Goal: Task Accomplishment & Management: Complete application form

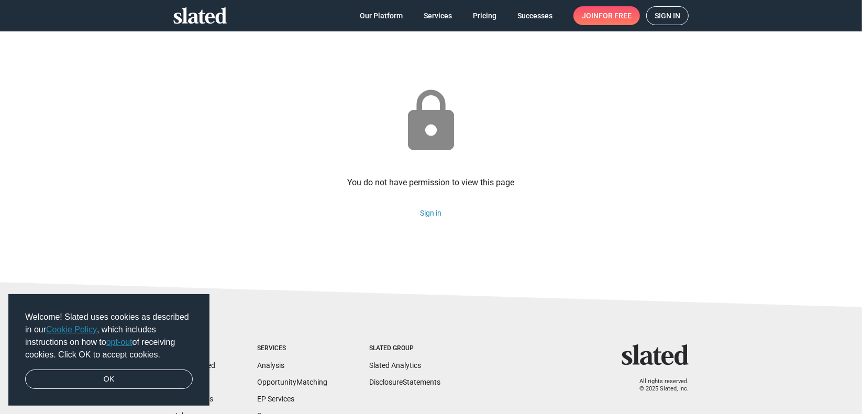
click at [672, 17] on span "Sign in" at bounding box center [667, 16] width 26 height 18
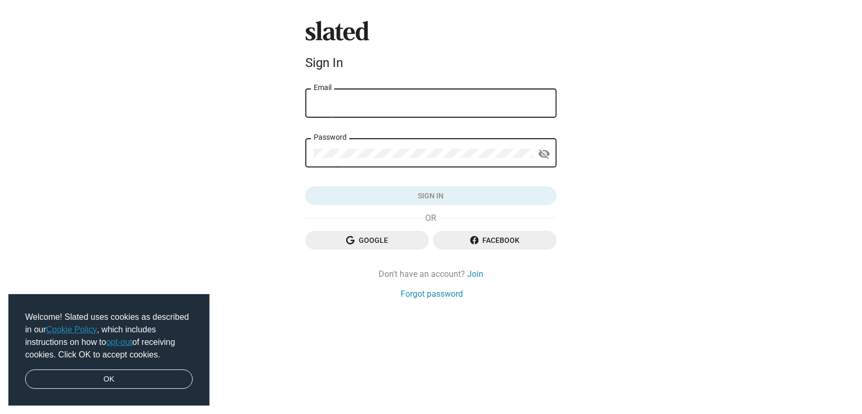
type input "massimosaveriomaida@gmail.com"
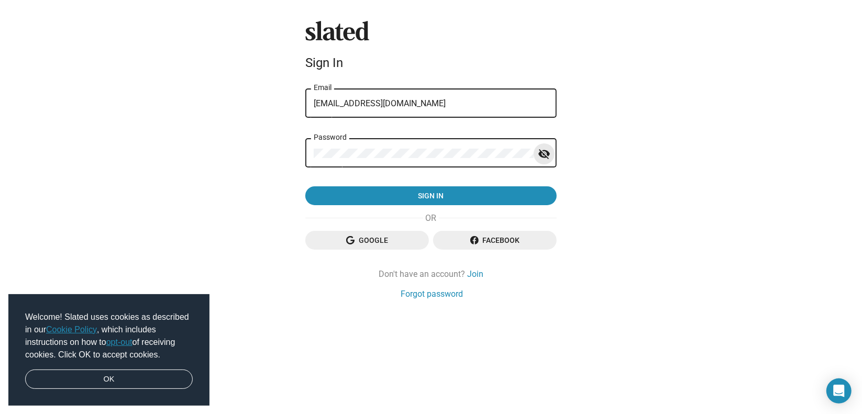
click at [547, 156] on mat-icon "visibility_off" at bounding box center [544, 154] width 13 height 16
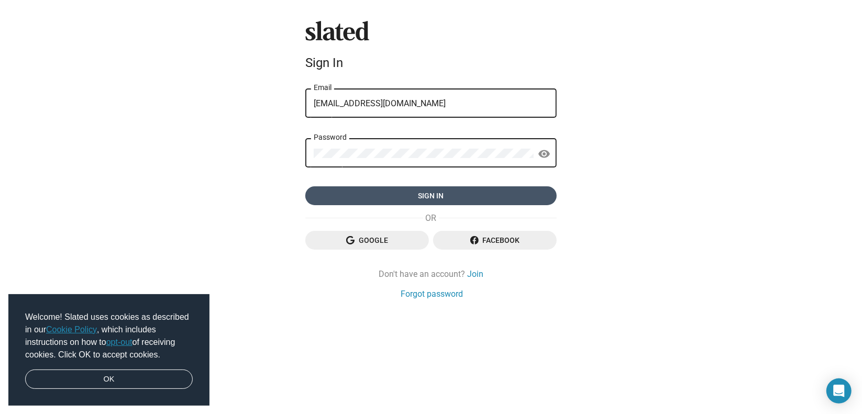
click at [478, 196] on span "Sign in" at bounding box center [431, 195] width 235 height 19
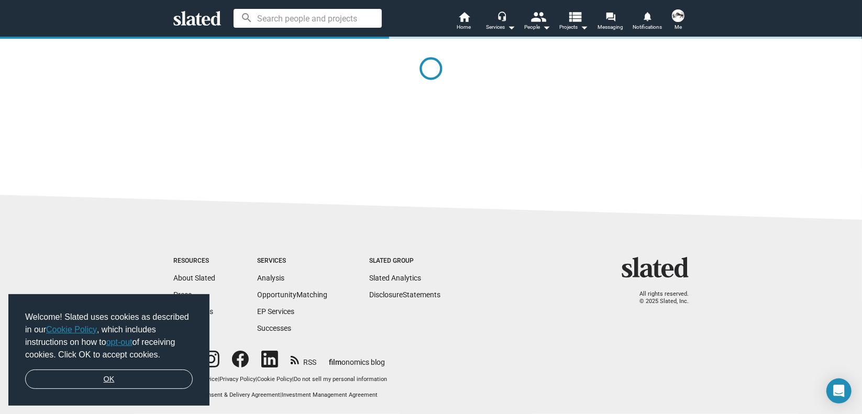
click at [123, 377] on link "OK" at bounding box center [109, 380] width 168 height 20
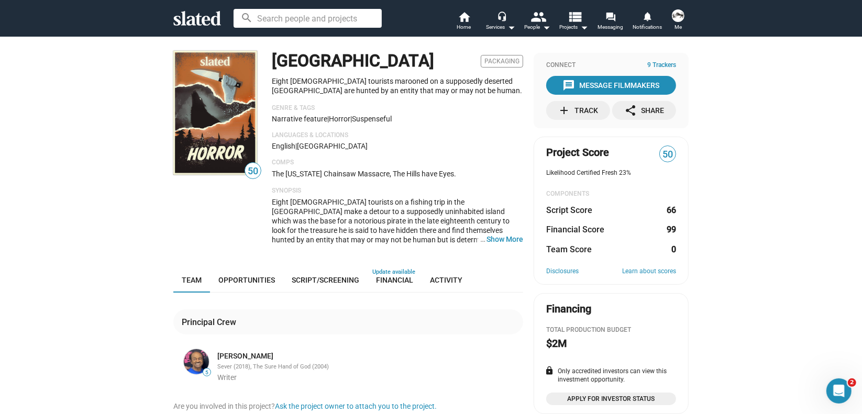
click at [681, 14] on img at bounding box center [678, 15] width 13 height 13
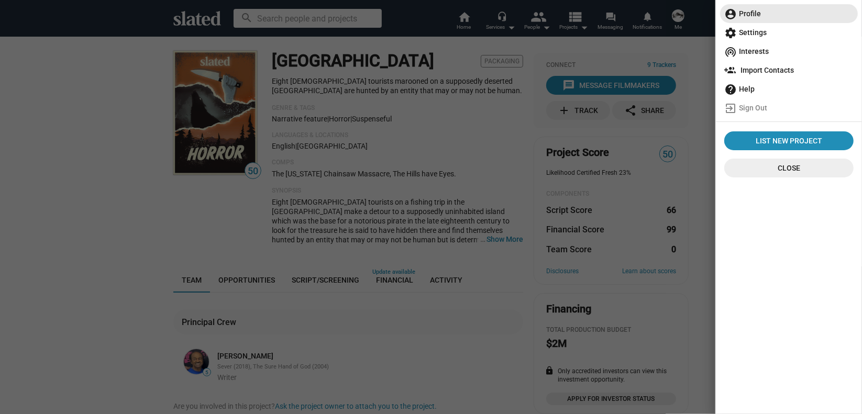
click at [758, 11] on span "account_circle Profile" at bounding box center [788, 13] width 129 height 19
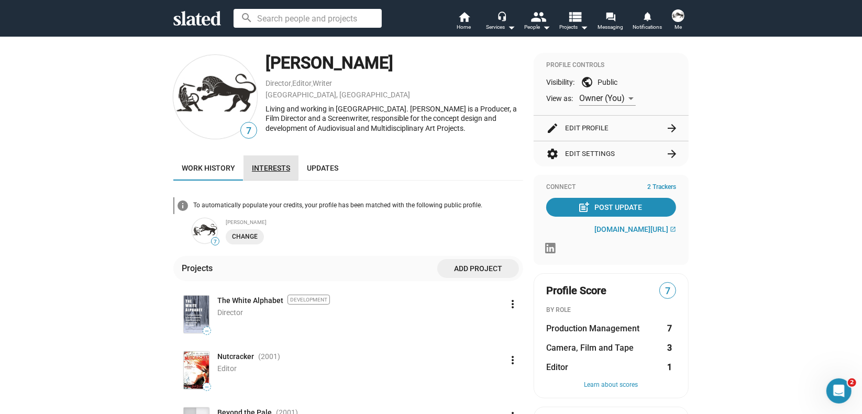
click at [266, 164] on span "Interests" at bounding box center [271, 168] width 38 height 8
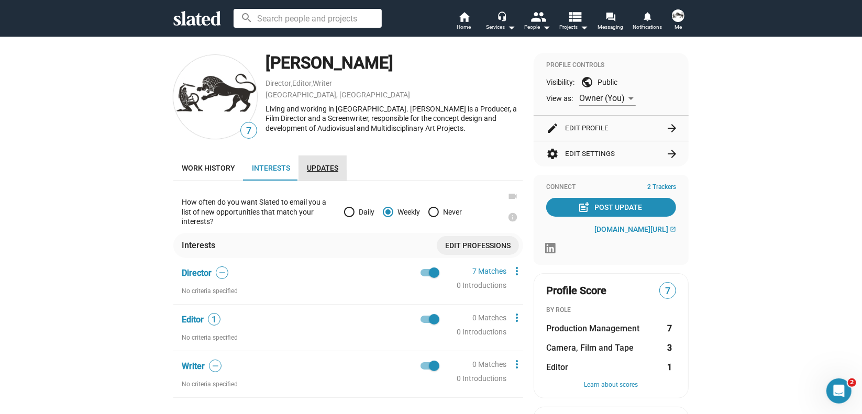
click at [319, 168] on span "Updates" at bounding box center [322, 168] width 31 height 8
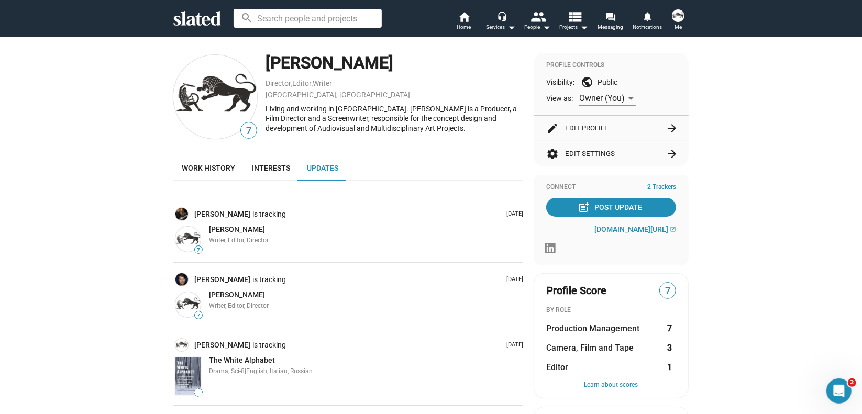
click at [586, 125] on button "edit Edit Profile arrow_forward" at bounding box center [611, 128] width 130 height 25
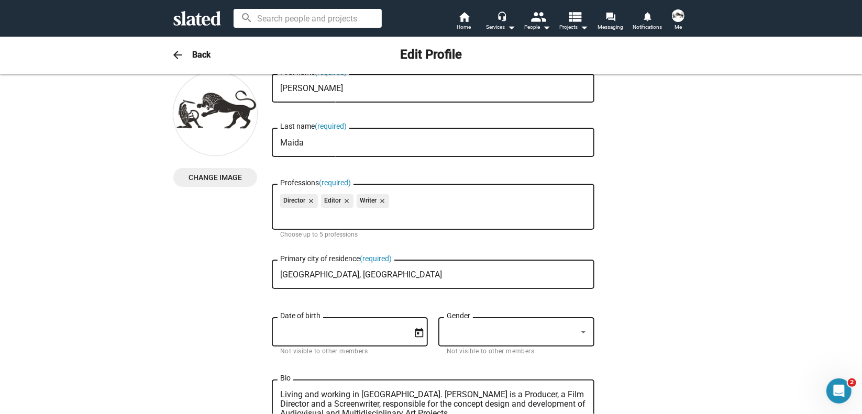
scroll to position [19, 0]
click at [439, 206] on div "Director close Editor close Writer close" at bounding box center [433, 202] width 306 height 17
click at [415, 215] on input "Professions (required)" at bounding box center [435, 214] width 306 height 9
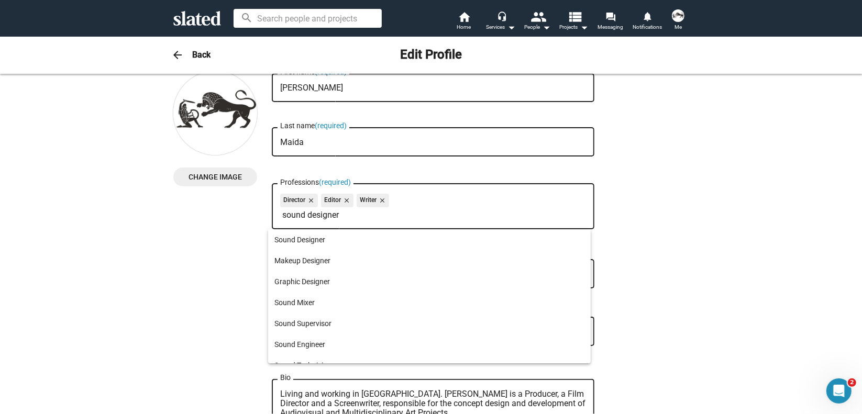
type input "sound designer"
click at [434, 197] on div at bounding box center [431, 207] width 862 height 414
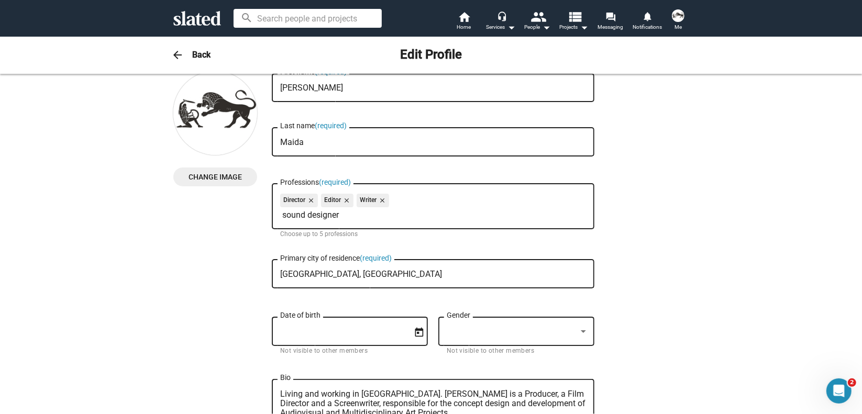
click at [348, 220] on div "Director close Editor close Writer close sound designer Professions (required)" at bounding box center [433, 206] width 306 height 48
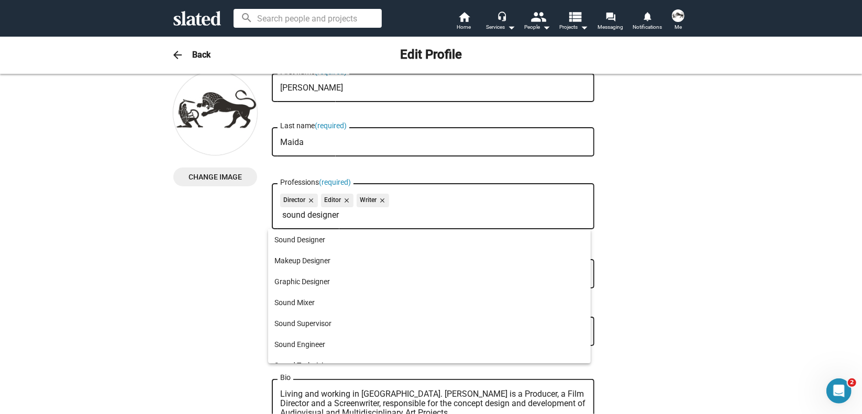
click at [384, 216] on body "Welcome! Slated uses cookies as described in our Cookie Policy , which includes…" at bounding box center [431, 207] width 862 height 414
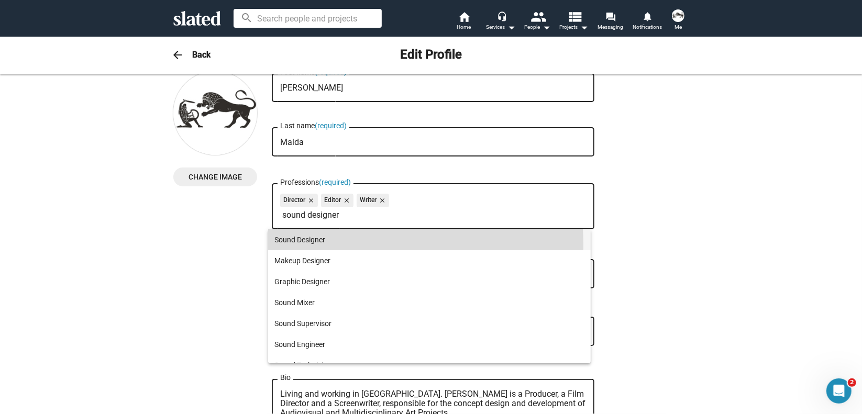
click at [317, 244] on span "Sound Designer" at bounding box center [429, 239] width 310 height 21
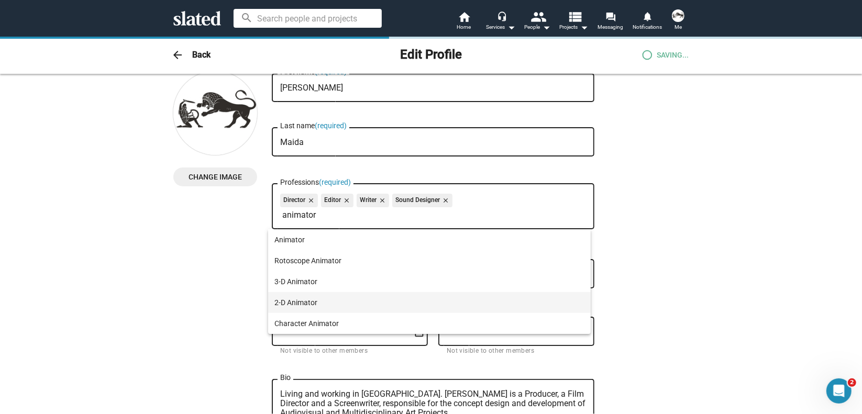
type input "animator"
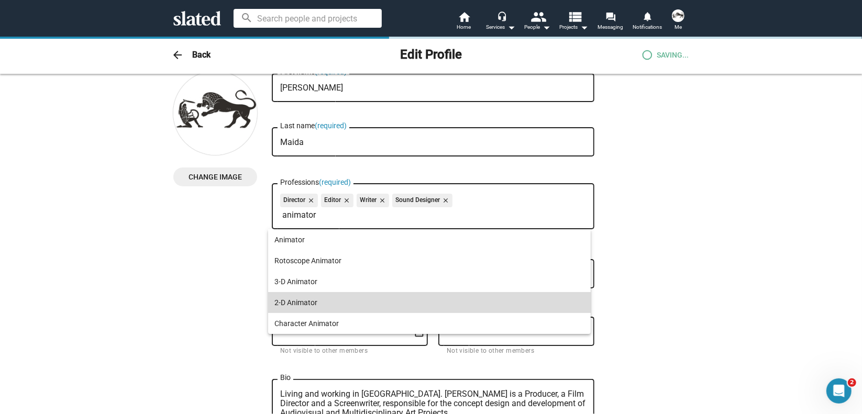
click at [293, 300] on span "2-D Animator" at bounding box center [429, 302] width 310 height 21
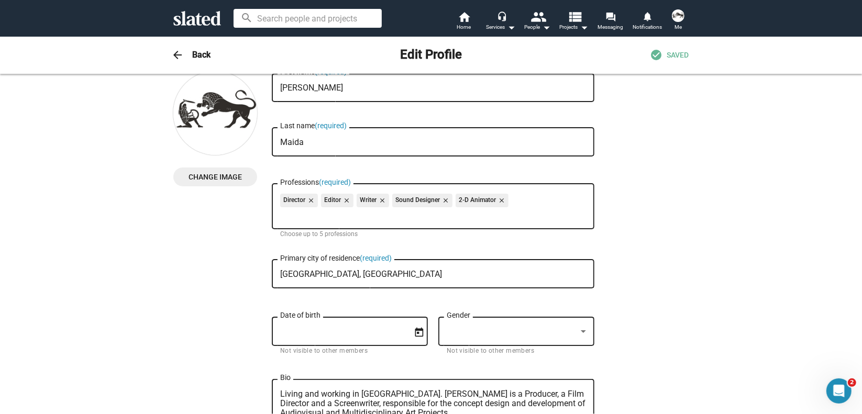
drag, startPoint x: 375, startPoint y: 277, endPoint x: 269, endPoint y: 267, distance: 106.3
click at [272, 267] on div "London, United Kingdom Primary city of residence (required)" at bounding box center [433, 273] width 322 height 31
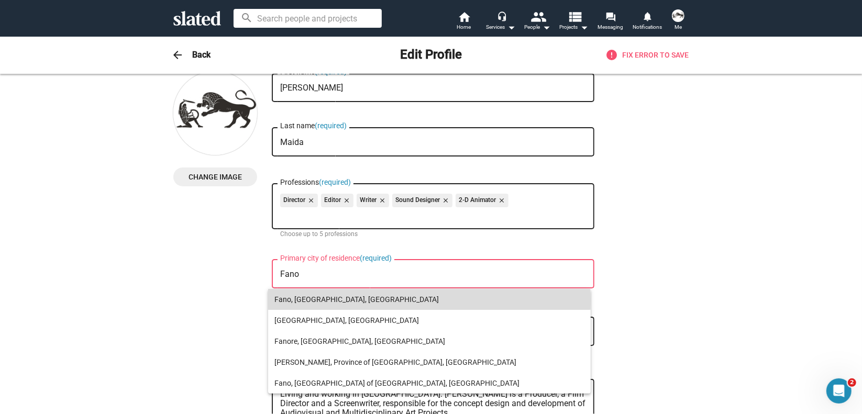
click at [376, 301] on span "Fano, Province of Pesaro and Urbino, Italy" at bounding box center [429, 299] width 310 height 21
type input "Fano, Province of Pesaro and Urbino, Italy"
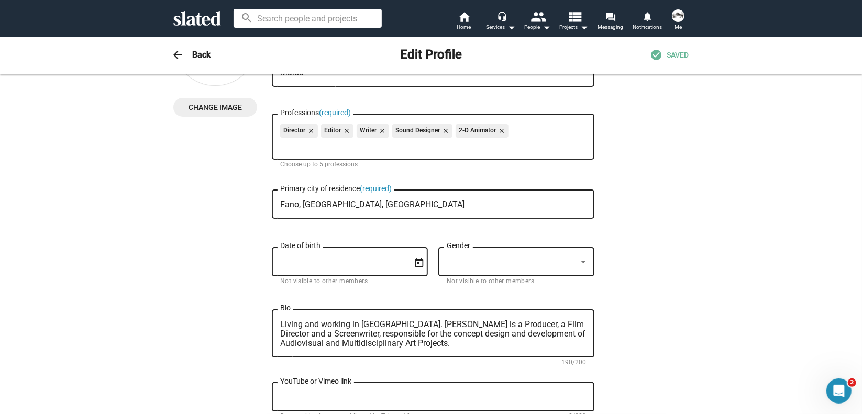
scroll to position [96, 0]
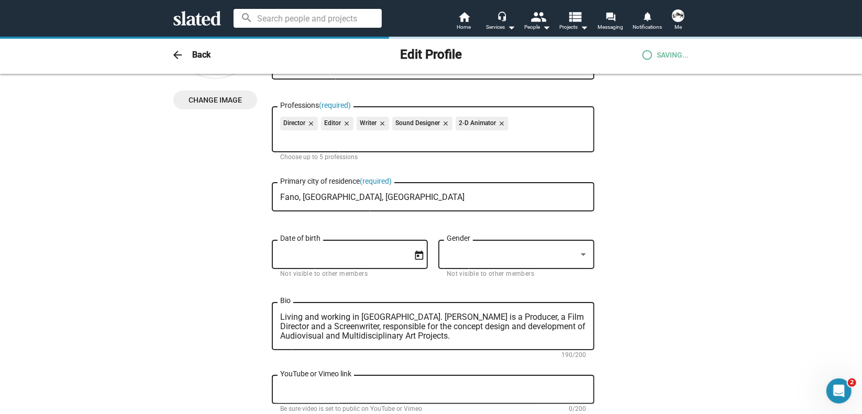
click at [377, 264] on div "Date of birth" at bounding box center [342, 253] width 125 height 31
type input "11"
type input "Fano, Italy"
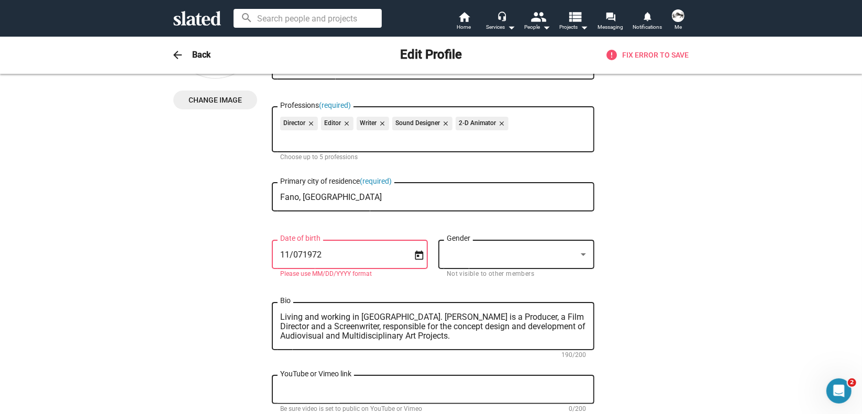
click at [439, 258] on div "Gender" at bounding box center [516, 253] width 156 height 31
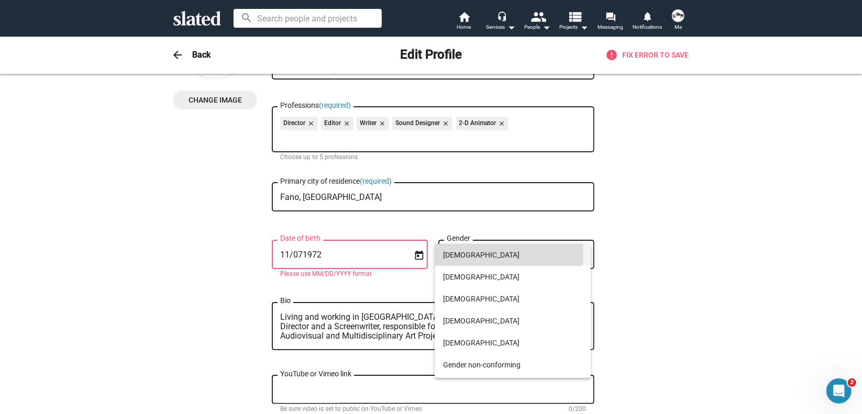
click at [454, 255] on span "Male" at bounding box center [512, 255] width 139 height 22
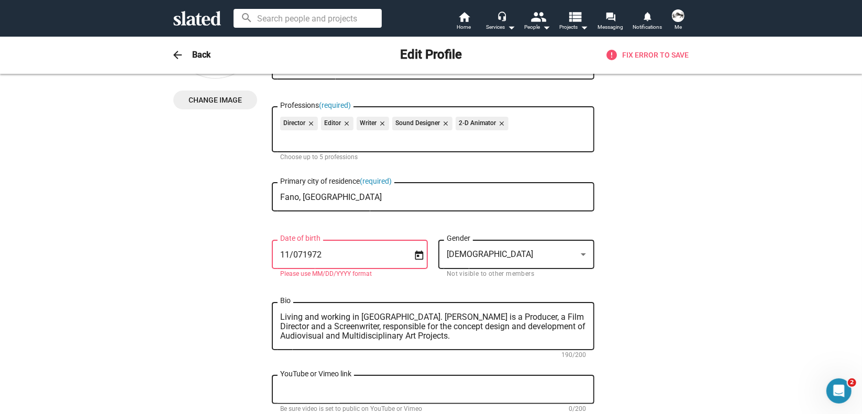
click at [373, 258] on input "11/071972" at bounding box center [342, 254] width 125 height 9
click at [298, 251] on input "11/071972" at bounding box center [342, 254] width 125 height 9
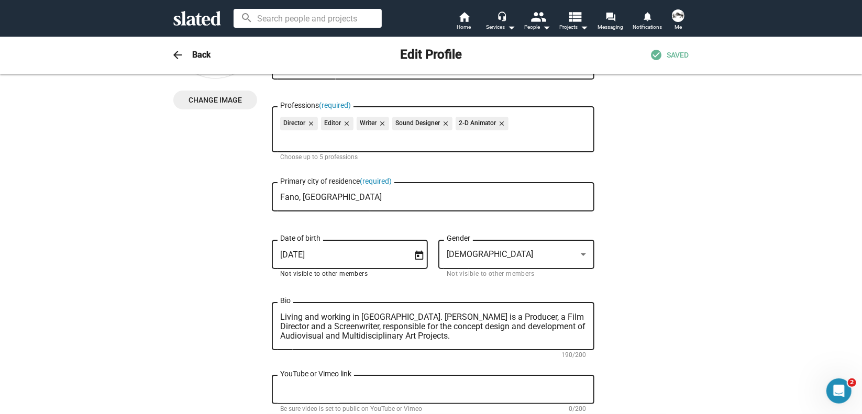
type input "11/7/1972"
drag, startPoint x: 277, startPoint y: 318, endPoint x: 388, endPoint y: 318, distance: 111.5
click at [388, 318] on textarea "Living and working in London. Massimo is a Producer, a Film Director and a Scre…" at bounding box center [433, 327] width 306 height 28
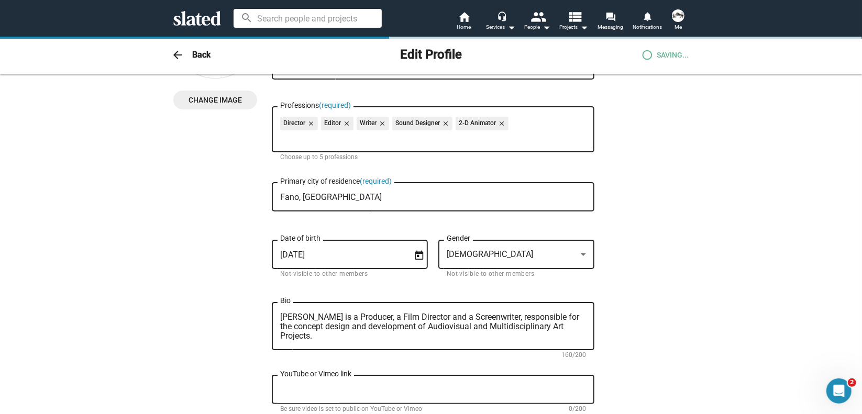
click at [584, 328] on div "Massimo is a Producer, a Film Director and a Screenwriter, responsible for the …" at bounding box center [433, 326] width 322 height 50
click at [579, 327] on textarea "Massimo is a Producer, a Film Director and a Screenwriter, responsible for the …" at bounding box center [433, 327] width 306 height 28
click at [581, 327] on textarea "Massimo is a Producer, a Film Director and a Screenwriter, responsible for the …" at bounding box center [433, 327] width 306 height 28
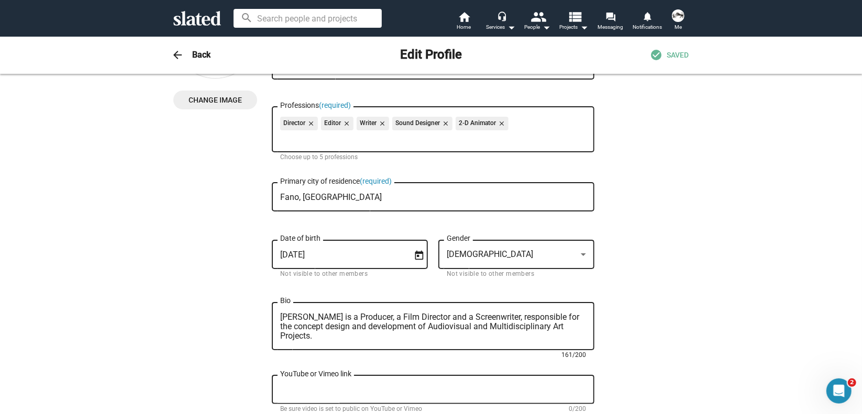
paste textarea "Massimo Saverio Maida ​ was born in Naples in 1972. He’s Multidisciplinary Crea…"
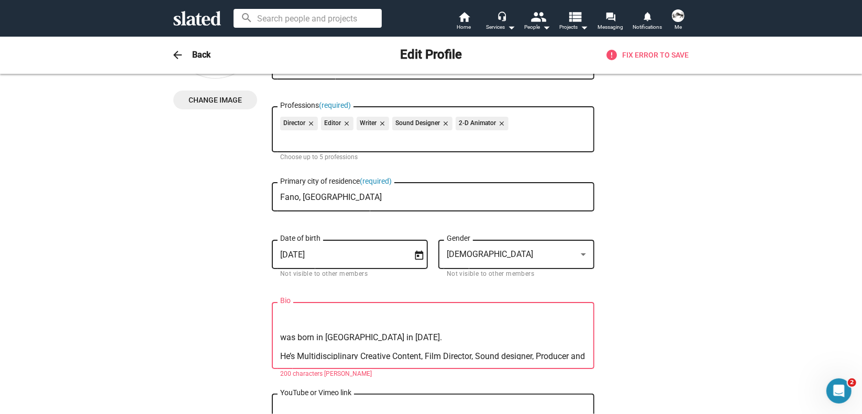
scroll to position [0, 0]
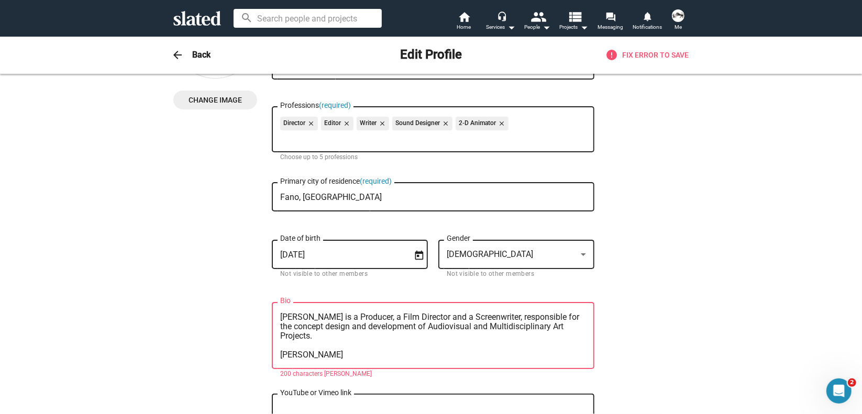
drag, startPoint x: 277, startPoint y: 336, endPoint x: 324, endPoint y: 315, distance: 50.8
click at [324, 315] on textarea "Massimo is a Producer, a Film Director and a Screenwriter, responsible for the …" at bounding box center [433, 336] width 306 height 47
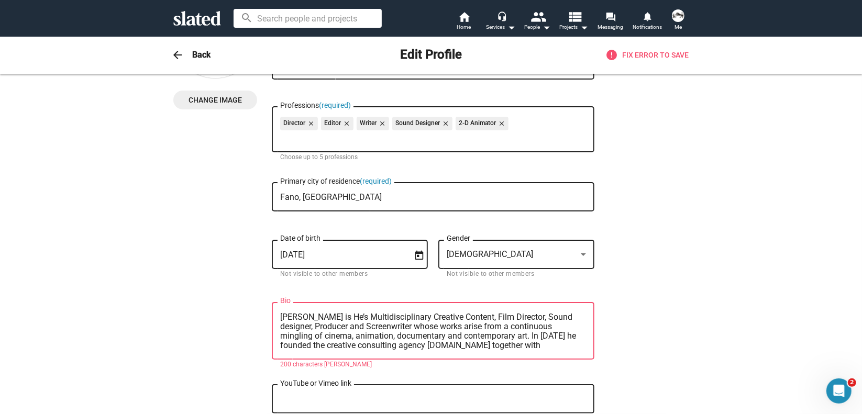
click at [339, 320] on textarea "Massimo is He’s Multidisciplinary Creative Content, Film Director, Sound design…" at bounding box center [433, 332] width 306 height 38
click at [413, 341] on textarea "Massimo is a Multidisciplinary Creative Content, Film Director, Sound designer,…" at bounding box center [433, 332] width 306 height 38
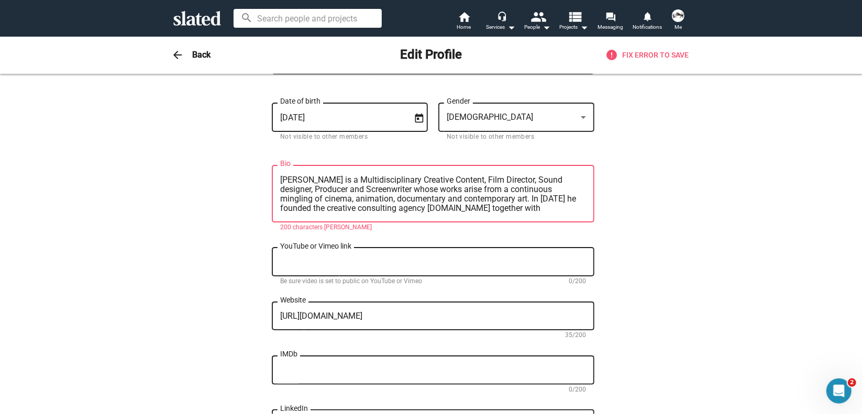
scroll to position [233, 0]
type textarea "Massimo is a Multidisciplinary Creative Content, Film Director, Sound designer,…"
drag, startPoint x: 450, startPoint y: 319, endPoint x: 272, endPoint y: 306, distance: 178.0
click at [272, 306] on div "http://www.massimosaveriomaida.com/ Website" at bounding box center [433, 314] width 322 height 31
paste textarea "s://massimosaveriomaida.wixsite.com/massimosaveriomaida"
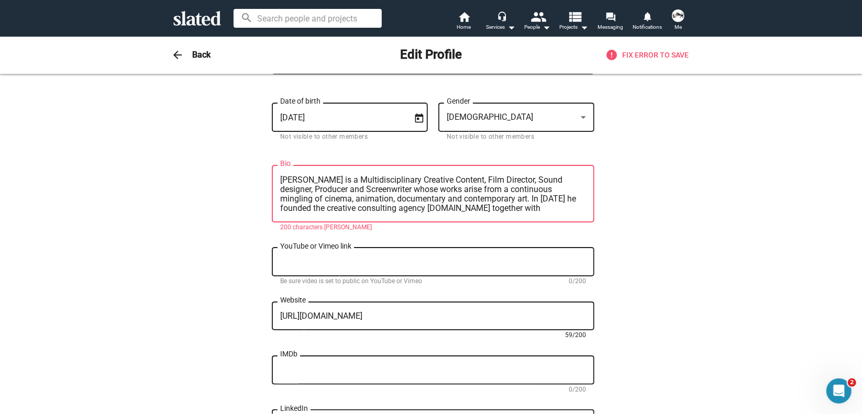
type textarea "https://massimosaveriomaida.wixsite.com/massimosaveriomaida"
click at [318, 376] on div "IMDb" at bounding box center [433, 368] width 306 height 31
paste textarea "https://www.imdb.com/name/nm7443239/?ref_=fn_al_nm_"
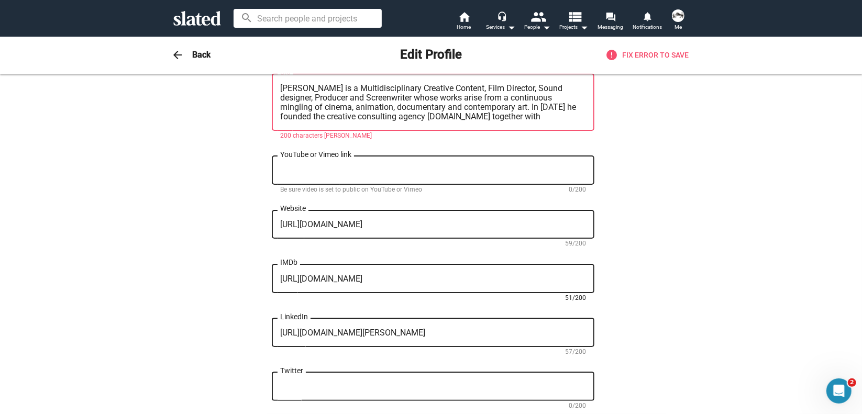
scroll to position [326, 0]
type textarea "https://www.imdb.com/name/nm7443239/?ref_=fn_al_nm_"
drag, startPoint x: 517, startPoint y: 336, endPoint x: 254, endPoint y: 320, distance: 263.3
click at [254, 320] on div "Change Image Change Image Massimo Saverio First name (required) Maida Last name…" at bounding box center [430, 152] width 515 height 775
paste textarea "saveriomaidavisualconceptdeveloperfilmdirectorcreativedirector/"
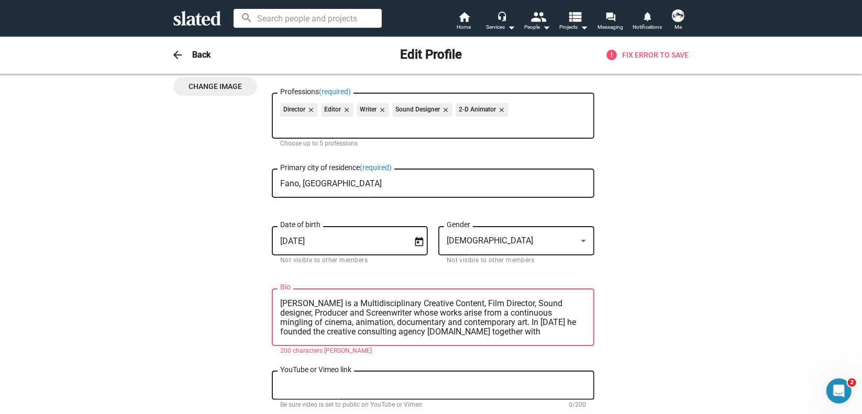
scroll to position [111, 0]
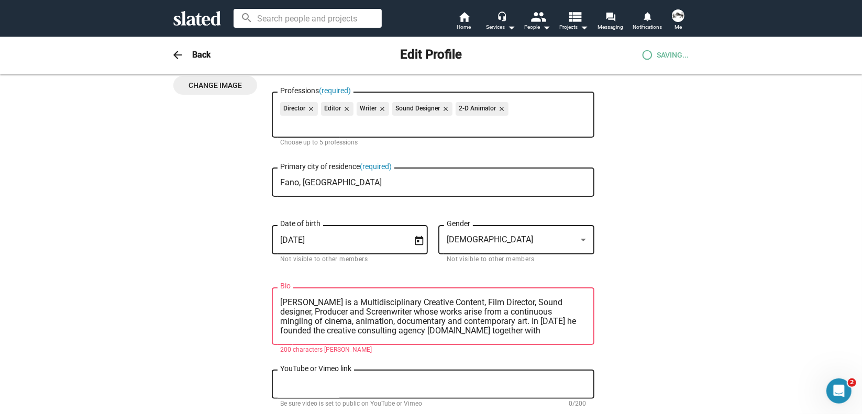
click at [280, 302] on textarea "Massimo is a Multidisciplinary Creative Content, Film Director, Sound designer,…" at bounding box center [433, 317] width 306 height 38
type textarea "https://www.linkedin.com/in/massimosaveriomaidavisualconceptdeveloperfilmdirect…"
drag, startPoint x: 458, startPoint y: 301, endPoint x: 330, endPoint y: 304, distance: 127.8
click at [330, 304] on textarea "Massimo is a Multidisciplinary Creative Content, Film Director, Sound designer,…" at bounding box center [433, 317] width 306 height 38
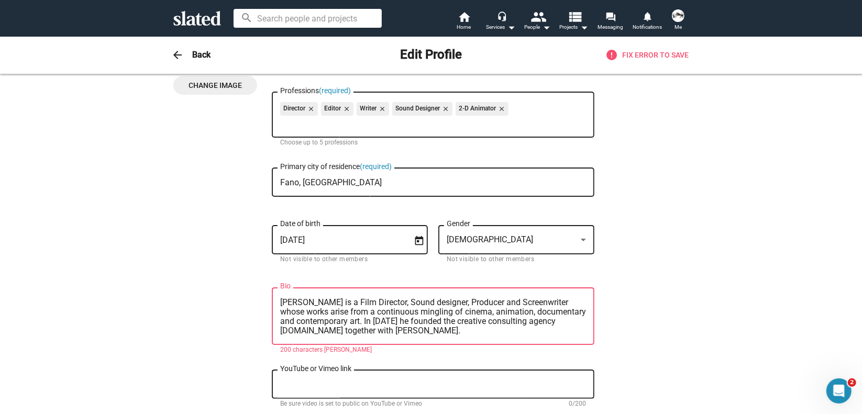
click at [330, 304] on textarea "Massimo is a Film Director, Sound designer, Producer and Screenwriter whose wor…" at bounding box center [433, 317] width 306 height 38
click at [386, 314] on textarea "Massimo is a Film Director, Sound designer, Producer and Screenwriter whose wor…" at bounding box center [433, 317] width 306 height 38
click at [458, 330] on textarea "Massimo is a Film Director, Sound designer, Producer and Screenwriter whose wor…" at bounding box center [433, 317] width 306 height 38
drag, startPoint x: 344, startPoint y: 320, endPoint x: 447, endPoint y: 337, distance: 104.0
click at [447, 337] on div "Massimo is a Film Director, Sound designer, Producer and Screenwriter whose wor…" at bounding box center [433, 315] width 306 height 59
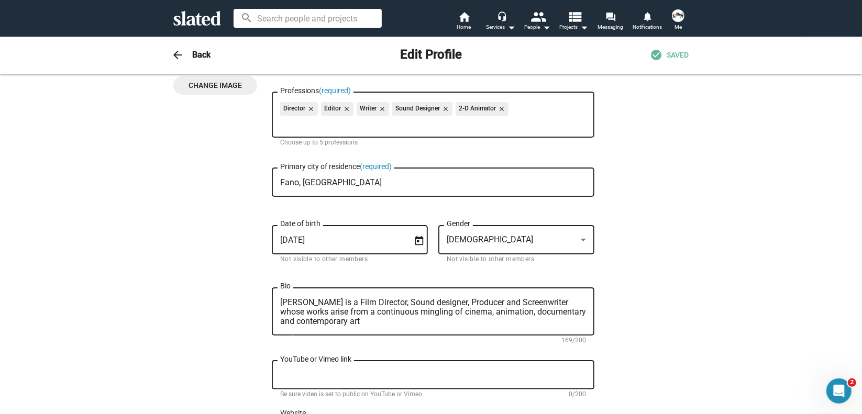
click at [410, 327] on div "Massimo is a Film Director, Sound designer, Producer and Screenwriter whose wor…" at bounding box center [433, 311] width 306 height 50
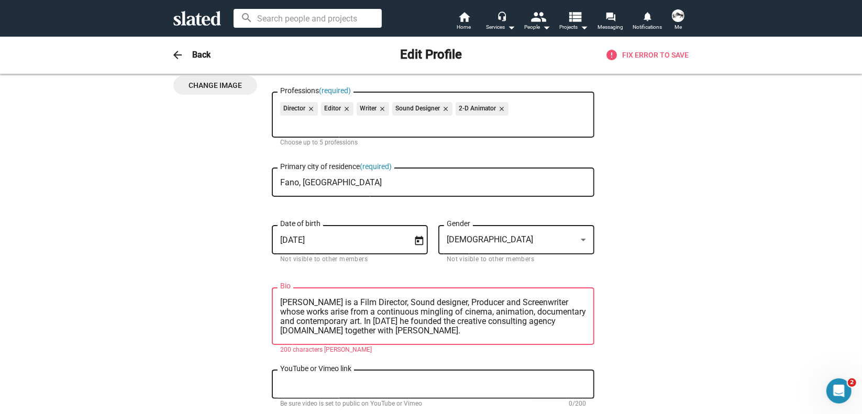
click at [408, 334] on textarea "Massimo is a Film Director, Sound designer, Producer and Screenwriter whose wor…" at bounding box center [433, 317] width 306 height 38
click at [397, 332] on textarea "Massimo is a Film Director, Sound designer, Producer and Screenwriter whose wor…" at bounding box center [433, 317] width 306 height 38
click at [449, 325] on textarea "Massimo is a Film Director, Sound designer, Producer and Screenwriter whose wor…" at bounding box center [433, 317] width 306 height 38
click at [441, 331] on textarea "Massimo is a Film Director, Sound designer, Producer and Screenwriter whose wor…" at bounding box center [433, 317] width 306 height 38
drag, startPoint x: 464, startPoint y: 323, endPoint x: 505, endPoint y: 323, distance: 40.8
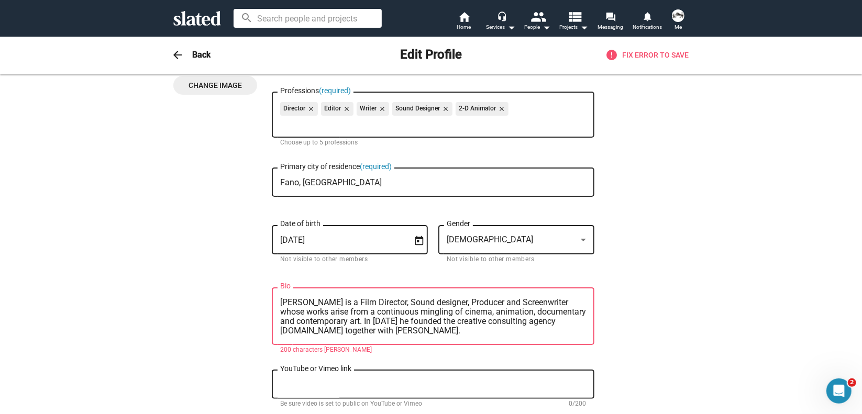
click at [505, 323] on textarea "Massimo is a Film Director, Sound designer, Producer and Screenwriter whose wor…" at bounding box center [433, 317] width 306 height 38
click at [541, 328] on textarea "Massimo is a Film Director, Sound designer, Producer and Screenwriter whose wor…" at bounding box center [433, 317] width 306 height 38
click at [510, 344] on div "Massimo is a Film Director, Sound designer, Producer and Screenwriter whose wor…" at bounding box center [433, 315] width 306 height 59
drag, startPoint x: 344, startPoint y: 322, endPoint x: 348, endPoint y: 336, distance: 14.6
click at [348, 336] on div "Massimo is a Film Director, Sound designer, Producer and Screenwriter whose wor…" at bounding box center [433, 315] width 306 height 59
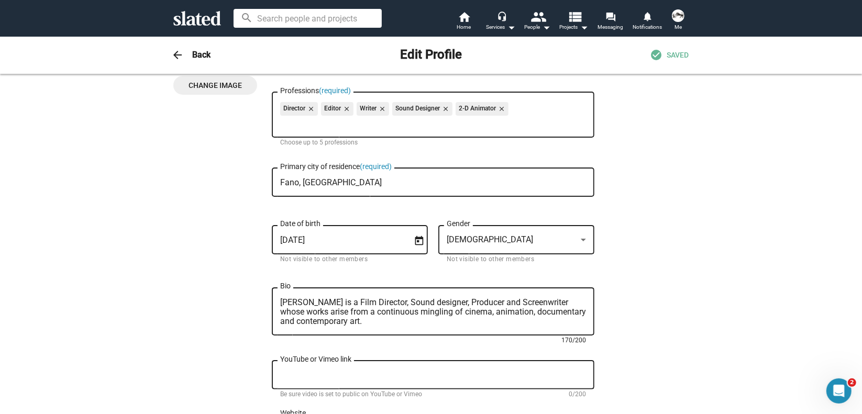
type textarea "Massimo is a Film Director, Sound designer, Producer and Screenwriter whose wor…"
click at [555, 348] on mat-form-field "Massimo is a Film Director, Sound designer, Producer and Screenwriter whose wor…" at bounding box center [433, 317] width 322 height 62
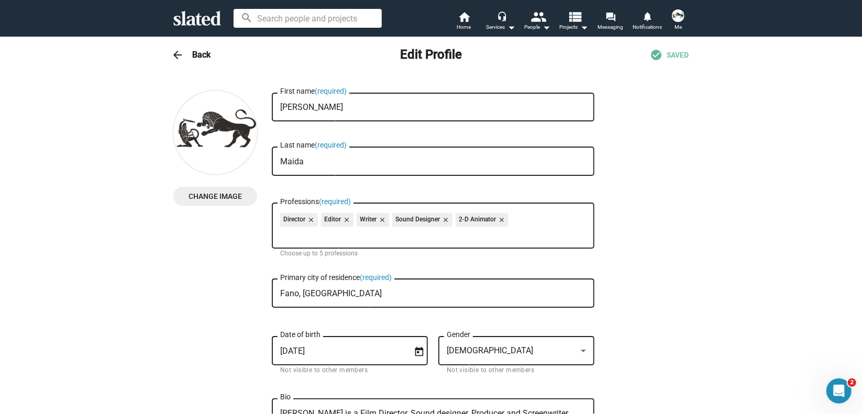
click at [212, 196] on span "Change Image" at bounding box center [215, 196] width 67 height 19
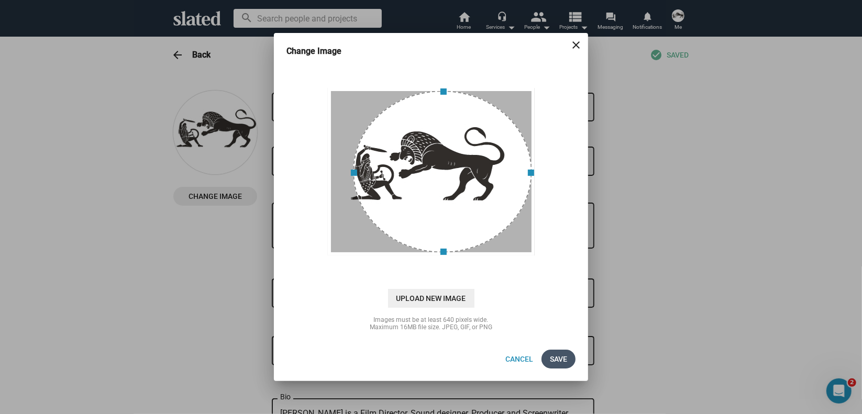
click at [564, 361] on span "Save" at bounding box center [558, 359] width 17 height 19
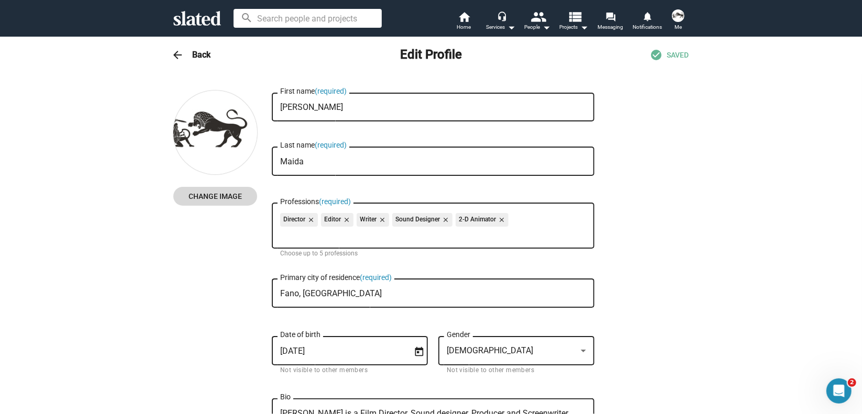
click at [212, 200] on span "Change Image" at bounding box center [215, 196] width 67 height 19
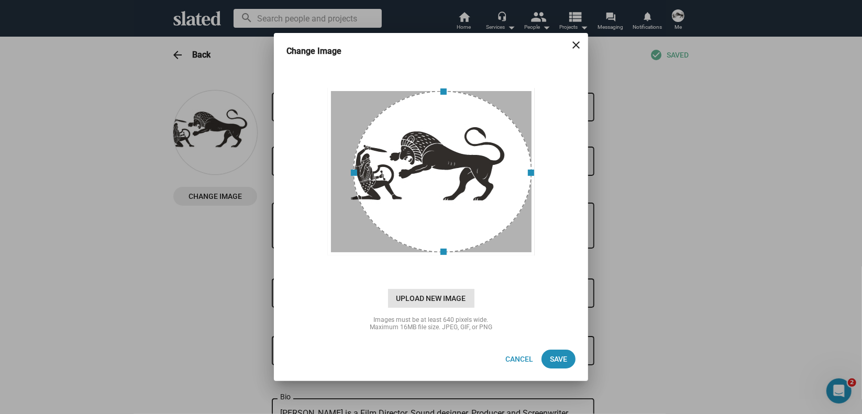
click at [461, 299] on span "Upload New Image" at bounding box center [431, 298] width 86 height 19
click at [461, 276] on input "cloud_upload Drag and drop or click to upload" at bounding box center [431, 172] width 288 height 208
type input "C:\fakepath\IMG_20231209_110623_591.jpg"
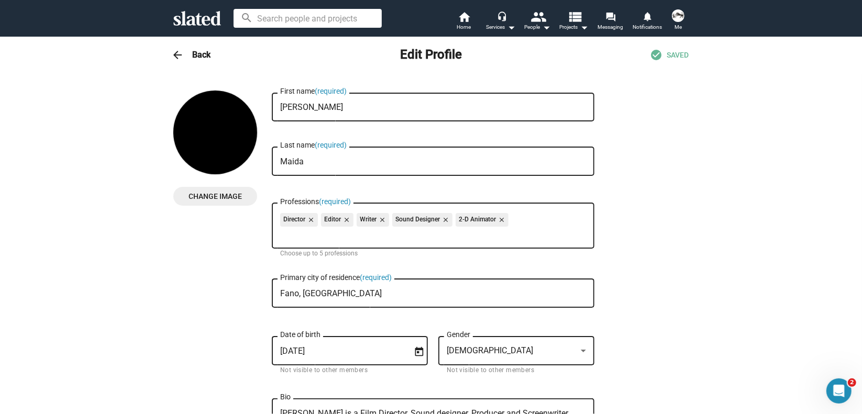
click at [243, 177] on div "Change Image" at bounding box center [217, 155] width 88 height 128
click at [214, 132] on img at bounding box center [215, 133] width 84 height 84
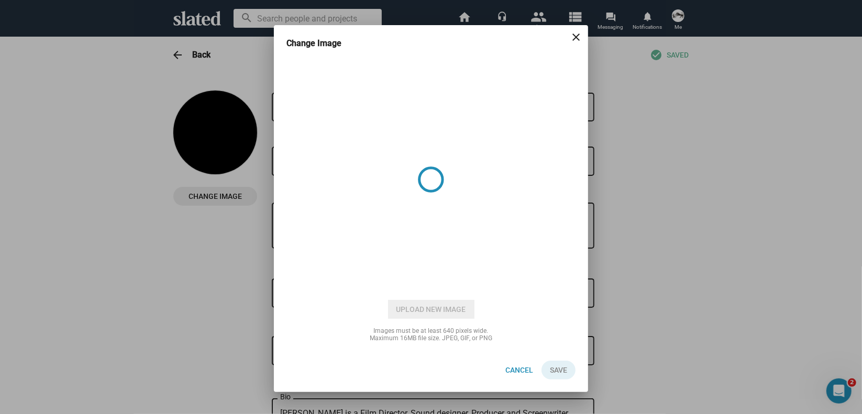
click at [214, 132] on div "Change Image close Upload New Image Images must be at least 640 pixels wide. Ma…" at bounding box center [431, 207] width 862 height 414
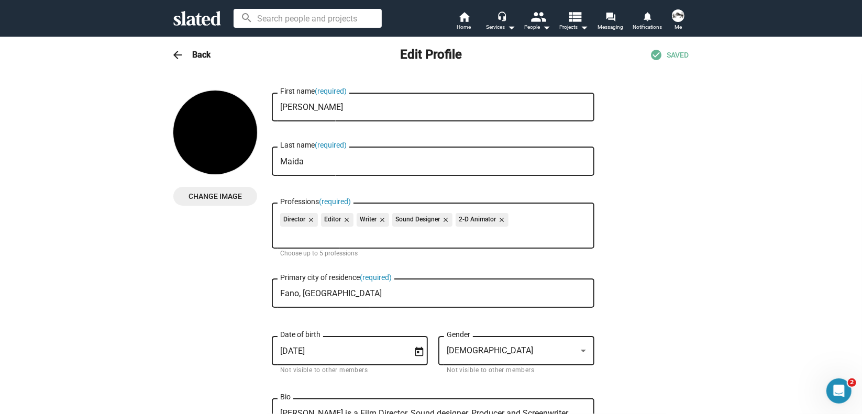
click at [214, 132] on img at bounding box center [215, 133] width 84 height 84
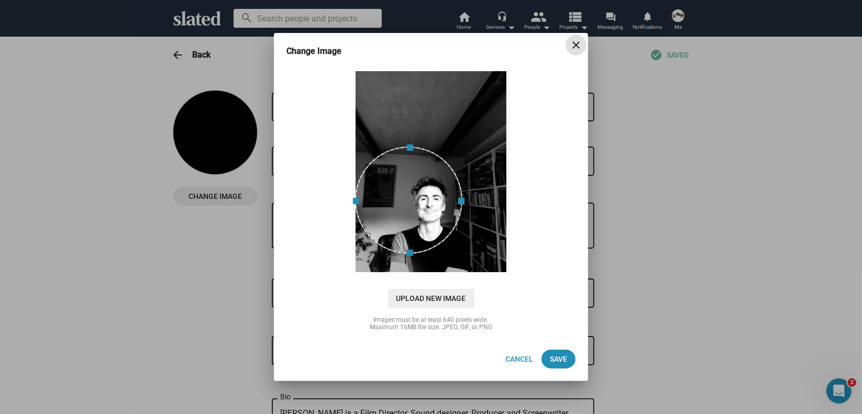
drag, startPoint x: 437, startPoint y: 99, endPoint x: 430, endPoint y: 149, distance: 50.2
click at [430, 149] on span at bounding box center [409, 147] width 96 height 12
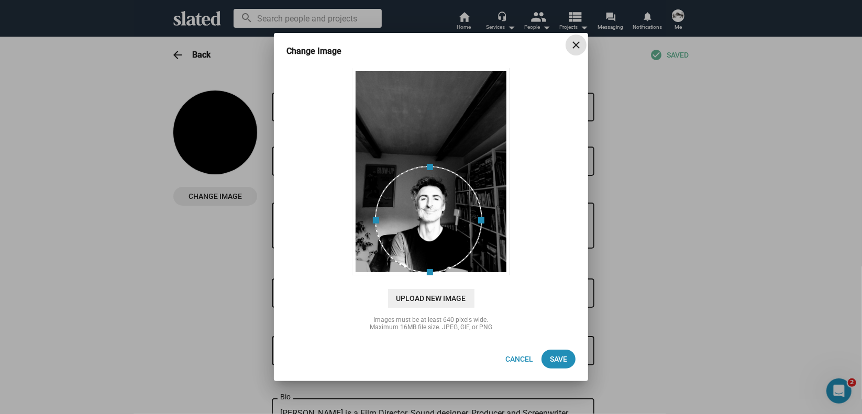
drag, startPoint x: 419, startPoint y: 179, endPoint x: 439, endPoint y: 200, distance: 29.3
click at [439, 200] on div at bounding box center [428, 219] width 107 height 107
click at [558, 361] on span "Save" at bounding box center [558, 359] width 17 height 19
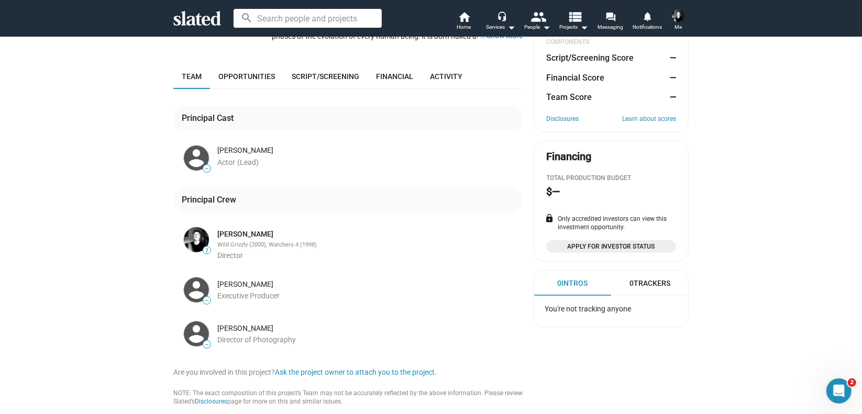
scroll to position [166, 0]
click at [203, 346] on span "—" at bounding box center [206, 344] width 7 height 6
click at [203, 342] on span "—" at bounding box center [206, 344] width 7 height 6
click at [227, 327] on div "Yana Rits-Cairns" at bounding box center [369, 328] width 304 height 10
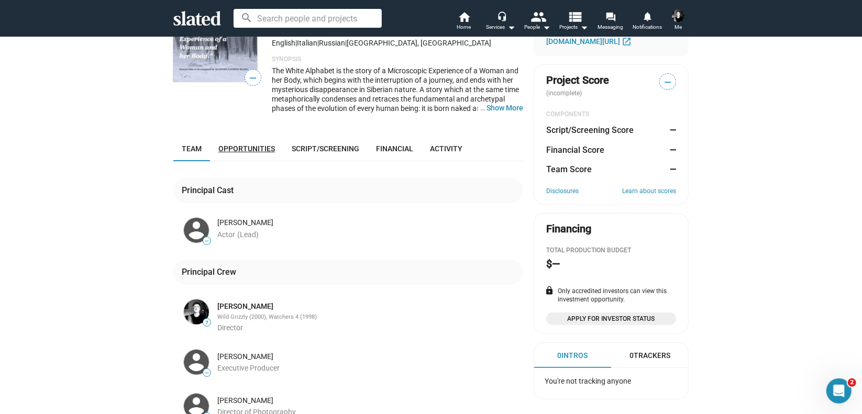
scroll to position [94, 0]
click at [249, 303] on link "[PERSON_NAME]" at bounding box center [245, 306] width 56 height 10
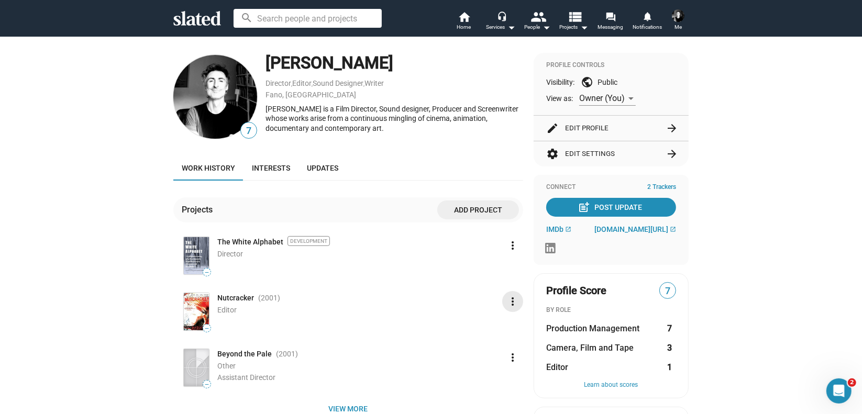
click at [509, 303] on mat-icon "more_vert" at bounding box center [512, 301] width 13 height 13
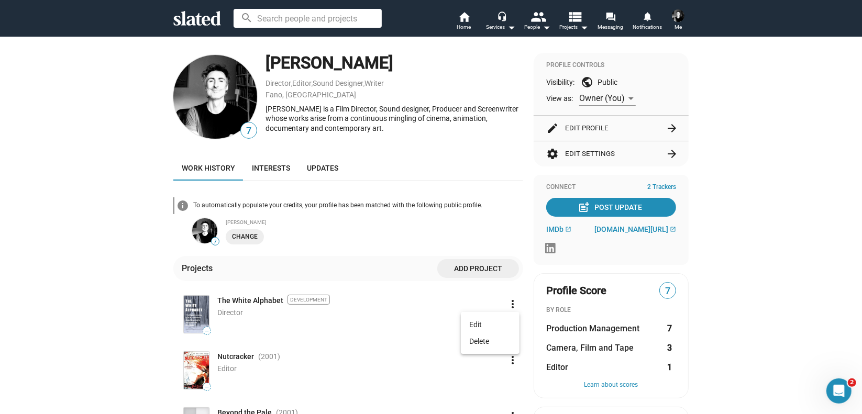
click at [510, 363] on div at bounding box center [431, 207] width 862 height 414
click at [508, 361] on mat-icon "more_vert" at bounding box center [512, 360] width 13 height 13
click at [485, 405] on button "Delete" at bounding box center [490, 400] width 59 height 17
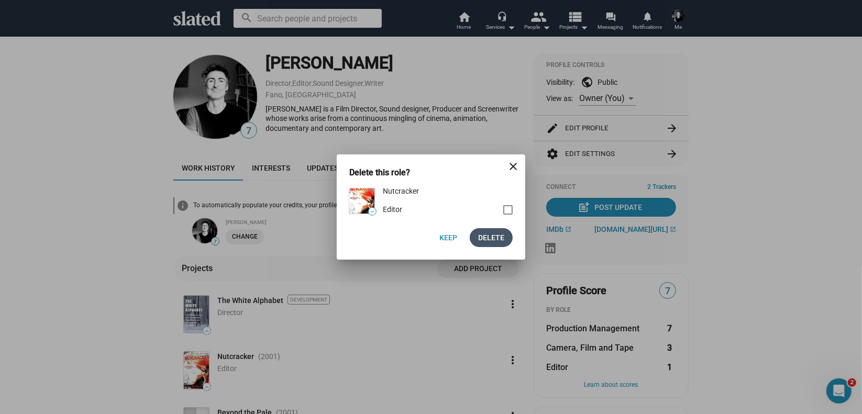
click at [492, 239] on span "Delete" at bounding box center [491, 237] width 26 height 19
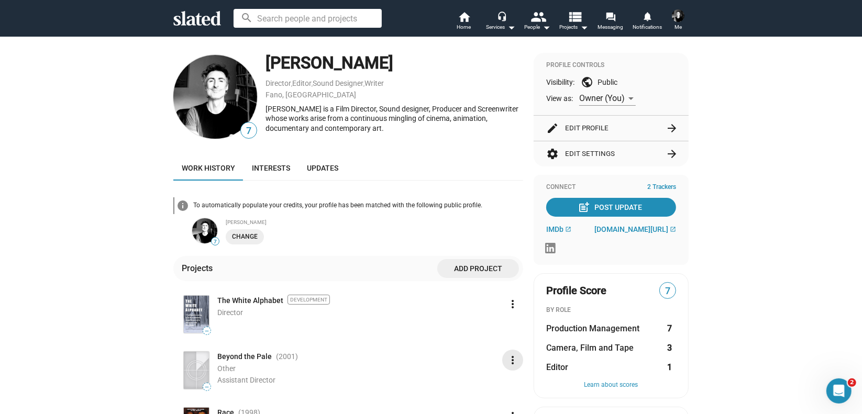
click at [507, 361] on mat-icon "more_vert" at bounding box center [512, 360] width 13 height 13
click at [490, 403] on button "Delete" at bounding box center [490, 400] width 59 height 17
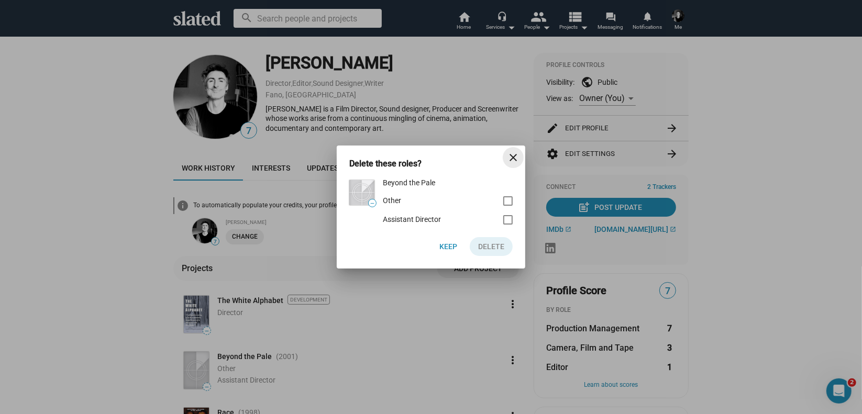
click at [517, 159] on mat-icon "close" at bounding box center [513, 157] width 13 height 13
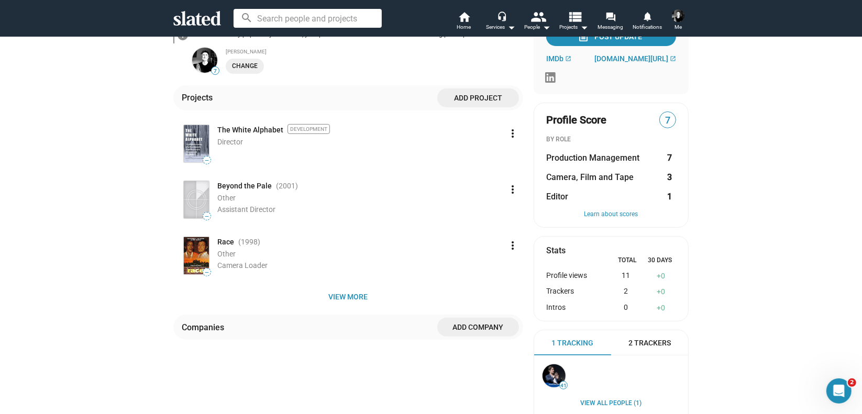
scroll to position [172, 0]
click at [507, 246] on mat-icon "more_vert" at bounding box center [512, 244] width 13 height 13
click at [482, 287] on button "Delete" at bounding box center [490, 284] width 59 height 17
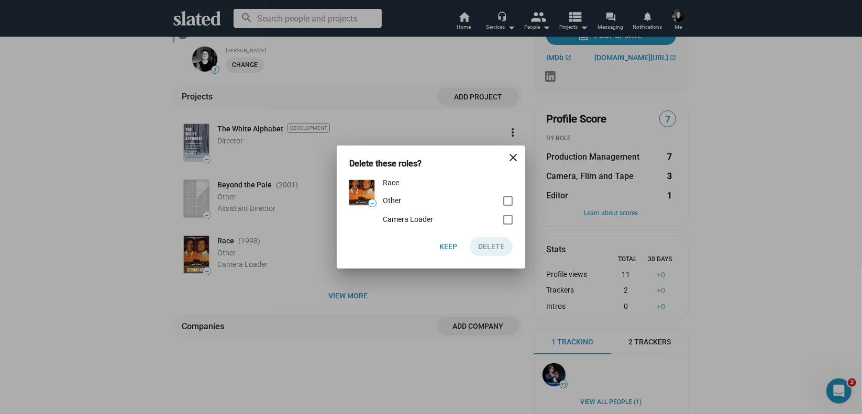
click at [515, 161] on mat-icon "close" at bounding box center [513, 157] width 13 height 13
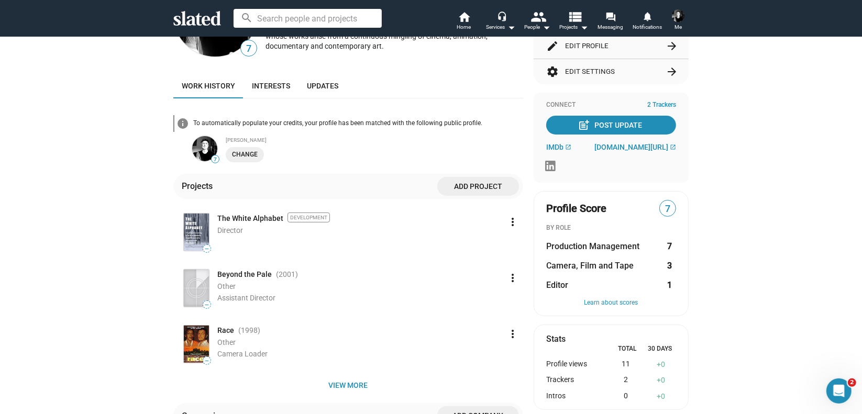
scroll to position [83, 0]
click at [192, 230] on img at bounding box center [196, 231] width 25 height 37
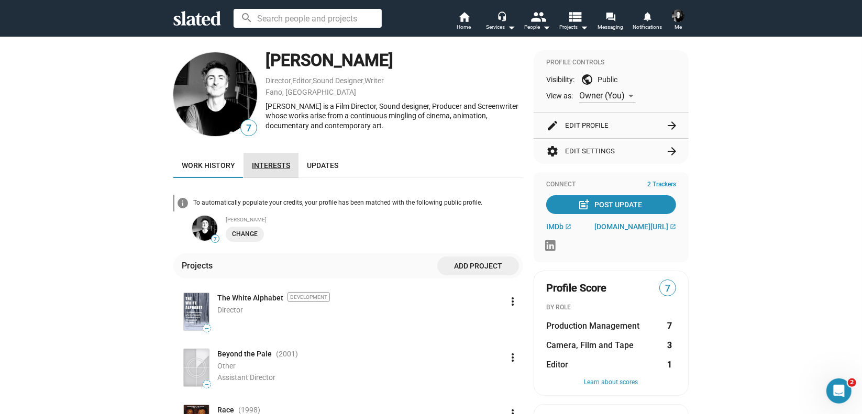
click at [266, 166] on span "Interests" at bounding box center [271, 165] width 38 height 8
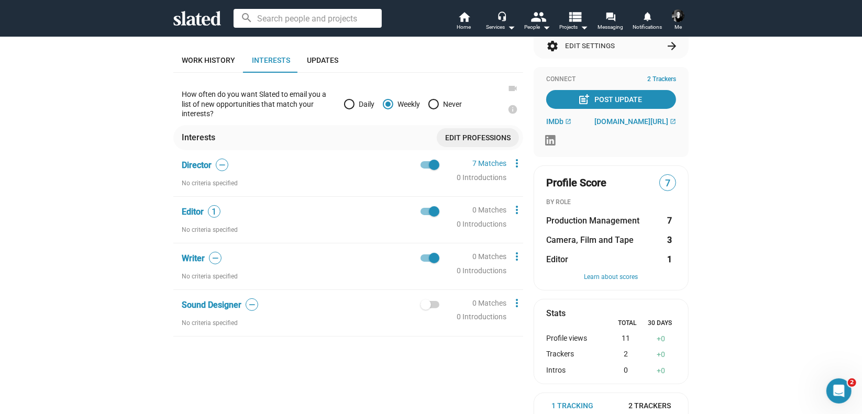
scroll to position [28, 0]
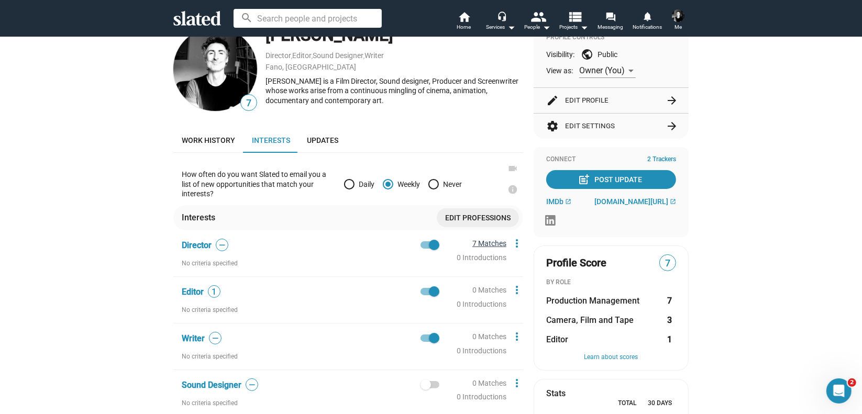
click at [476, 241] on link "7 Matches" at bounding box center [489, 243] width 34 height 8
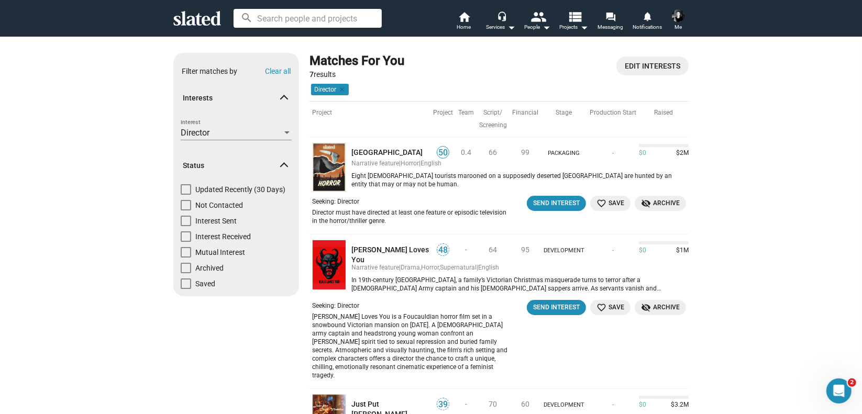
click at [676, 18] on img at bounding box center [678, 15] width 13 height 13
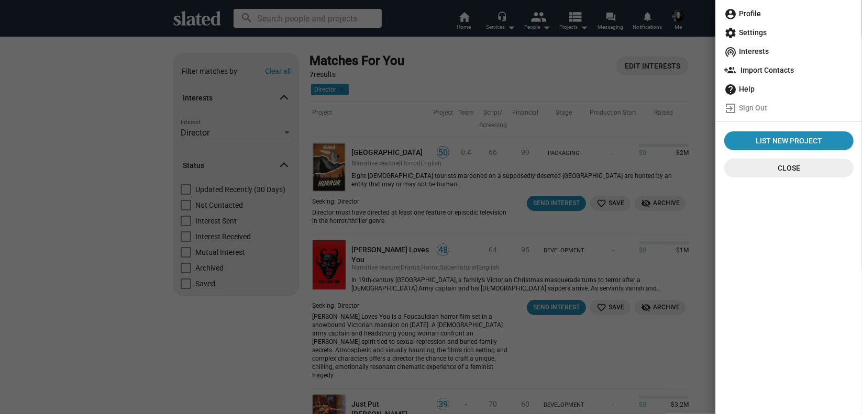
click at [685, 108] on div at bounding box center [431, 207] width 862 height 414
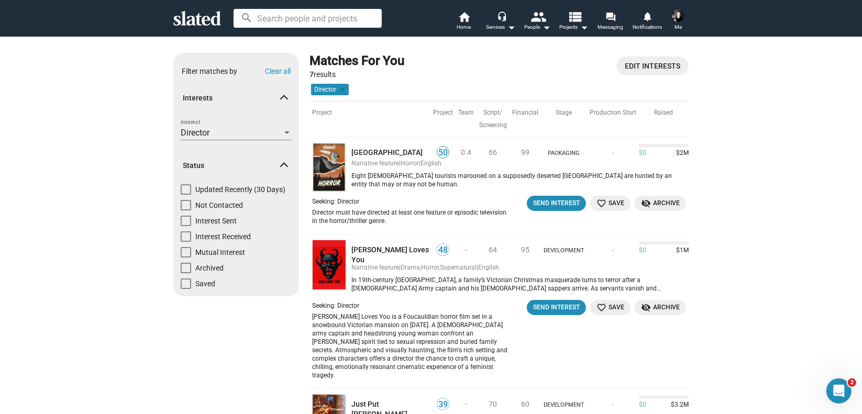
click at [675, 17] on img at bounding box center [678, 15] width 13 height 13
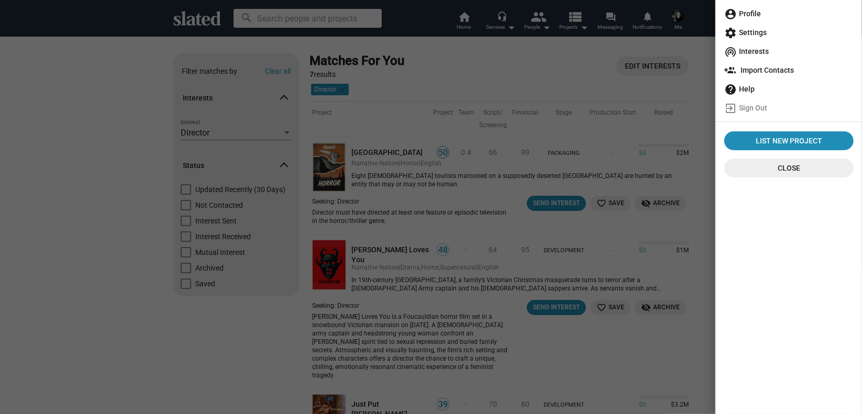
click at [582, 91] on div at bounding box center [431, 207] width 862 height 414
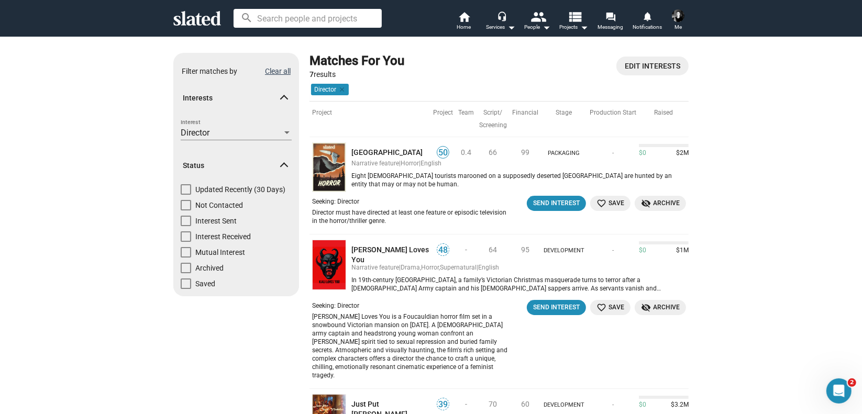
click at [274, 74] on button "Clear all" at bounding box center [278, 71] width 26 height 8
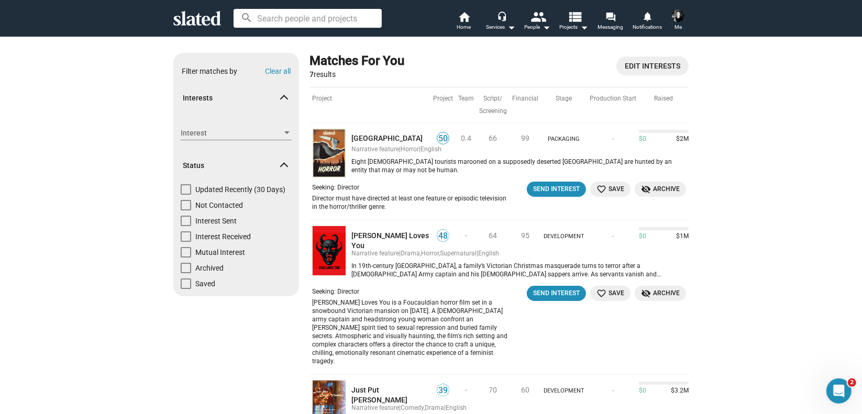
click at [281, 102] on span at bounding box center [284, 100] width 6 height 10
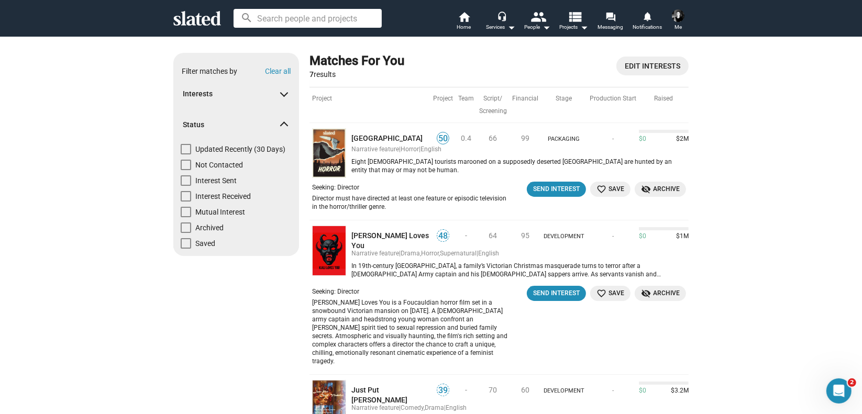
click at [579, 21] on mat-icon "view_list" at bounding box center [574, 16] width 15 height 15
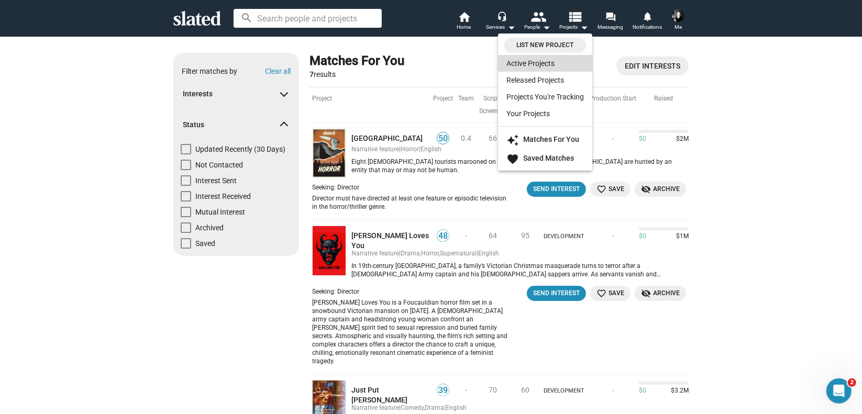
click at [539, 63] on link "Active Projects" at bounding box center [545, 63] width 94 height 17
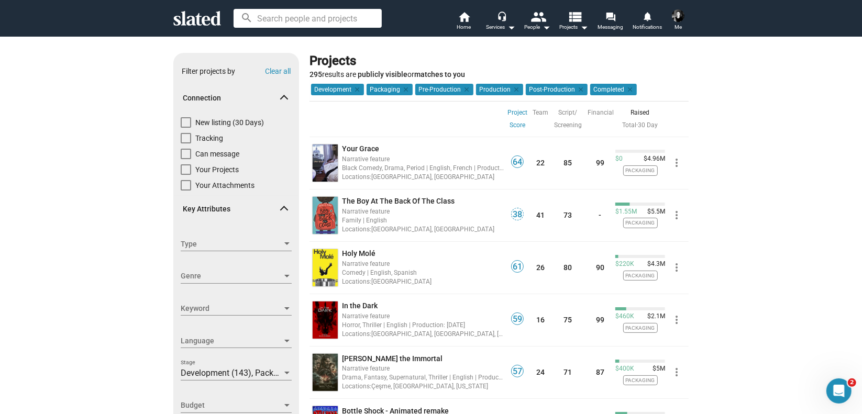
click at [681, 17] on img at bounding box center [678, 15] width 13 height 13
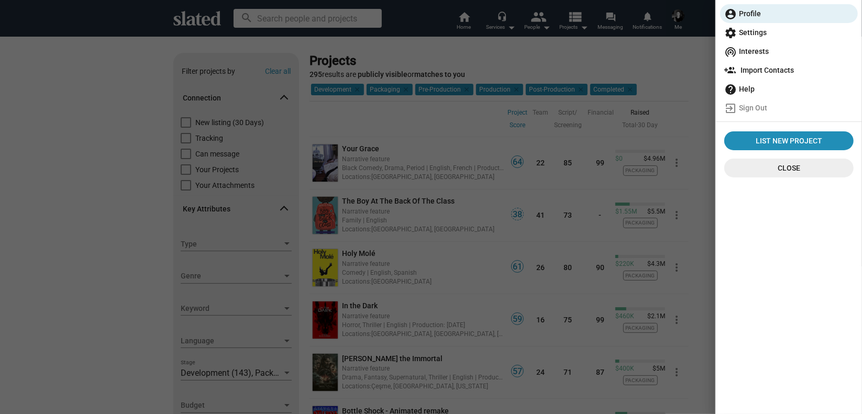
click at [752, 33] on span "settings Settings" at bounding box center [788, 32] width 129 height 19
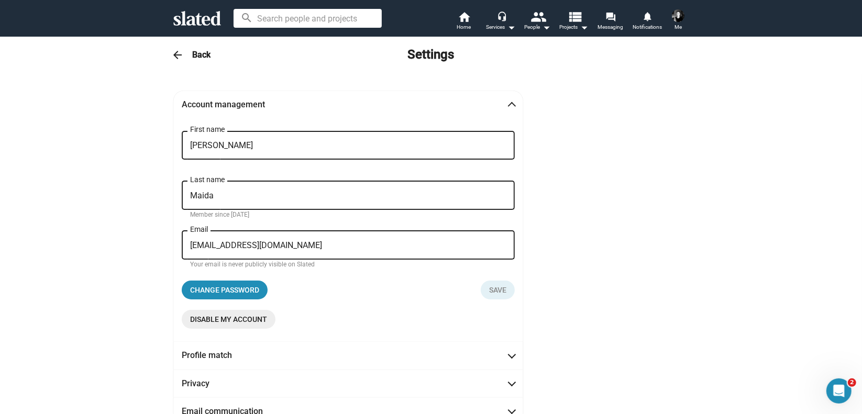
click at [187, 51] on div "arrow_back Back Settings" at bounding box center [431, 54] width 536 height 21
click at [192, 53] on h3 "Back" at bounding box center [201, 54] width 18 height 11
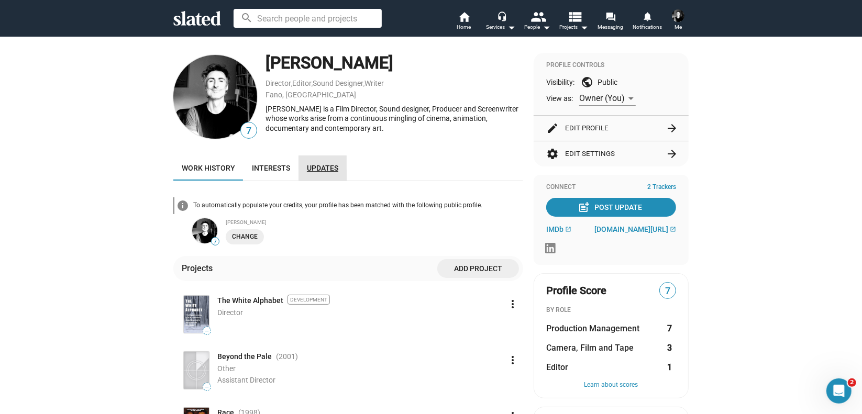
click at [313, 169] on span "Updates" at bounding box center [322, 168] width 31 height 8
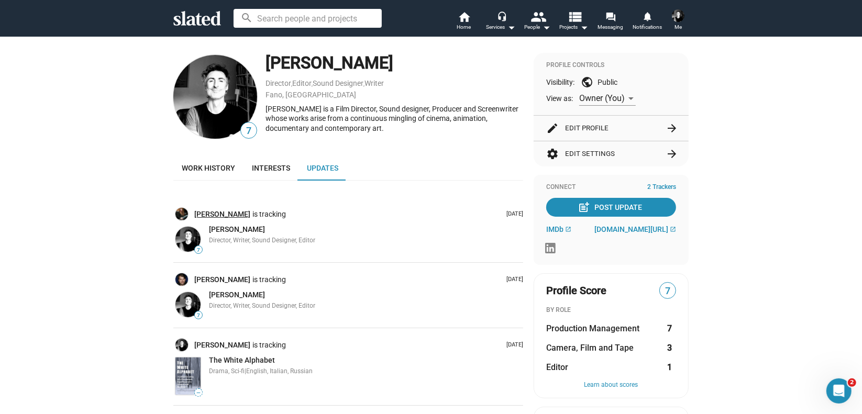
click at [204, 211] on link "Mike Hall" at bounding box center [223, 214] width 58 height 10
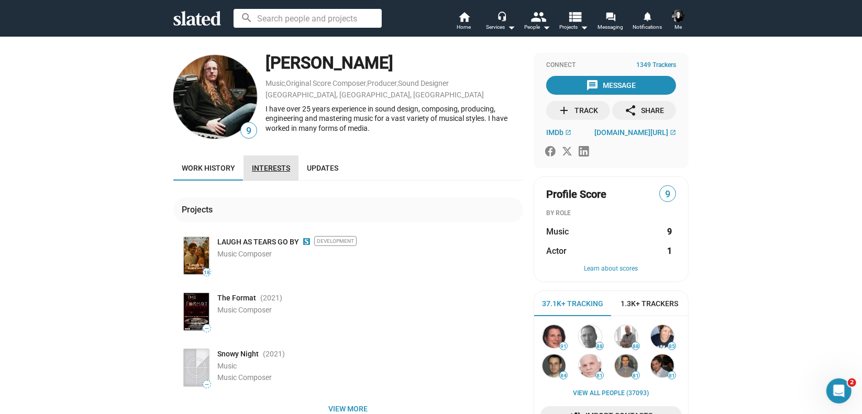
click at [264, 168] on span "Interests" at bounding box center [271, 168] width 38 height 8
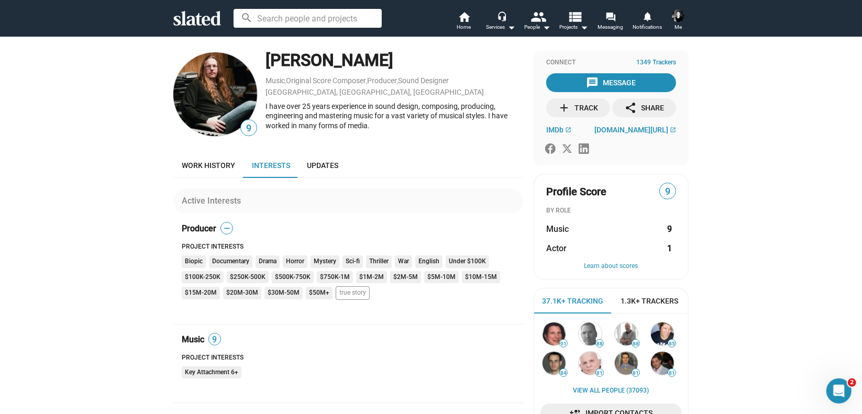
scroll to position [1, 0]
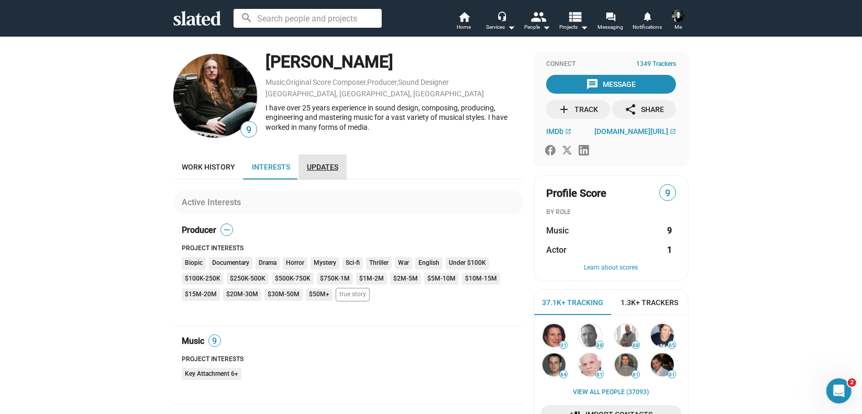
click at [319, 165] on span "Updates" at bounding box center [322, 167] width 31 height 8
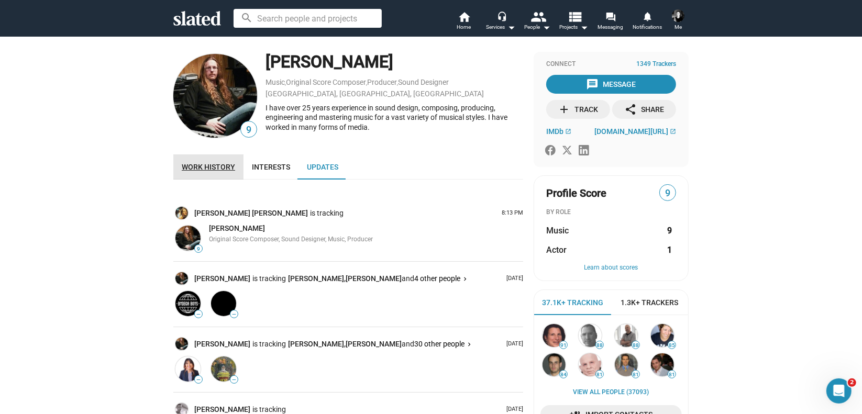
click at [206, 166] on span "Work history" at bounding box center [208, 167] width 53 height 8
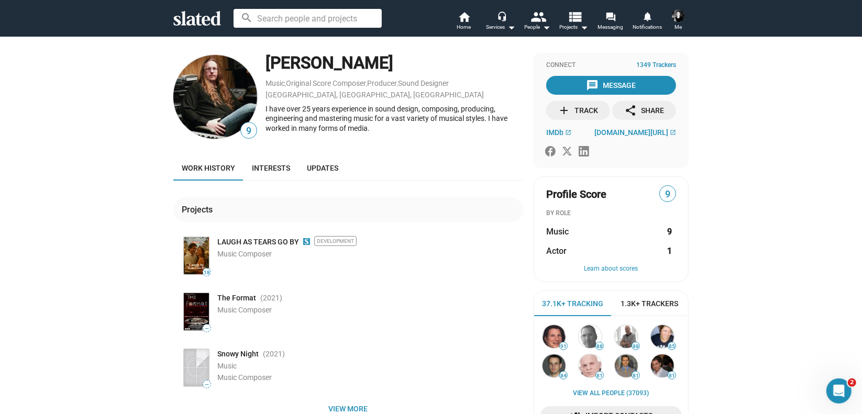
click at [678, 19] on img at bounding box center [678, 15] width 13 height 13
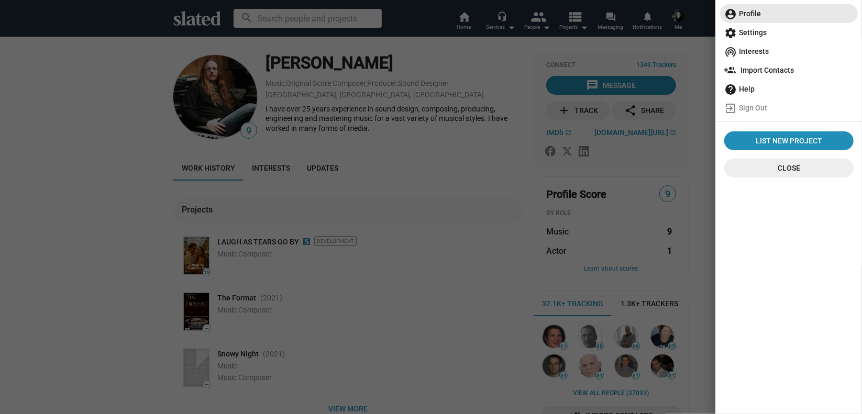
click at [753, 16] on span "account_circle Profile" at bounding box center [788, 13] width 129 height 19
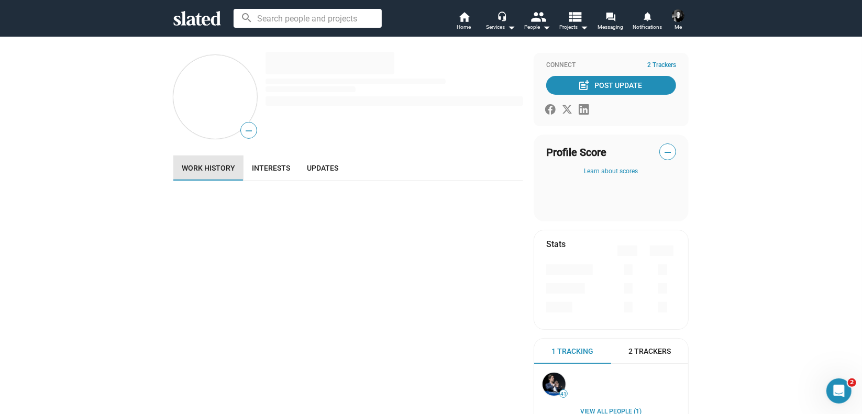
click at [215, 169] on span "Work history" at bounding box center [208, 168] width 53 height 8
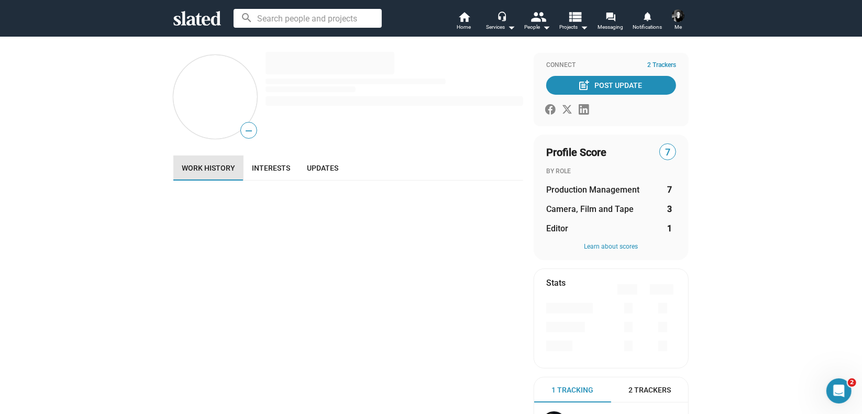
click at [215, 169] on span "Work history" at bounding box center [208, 168] width 53 height 8
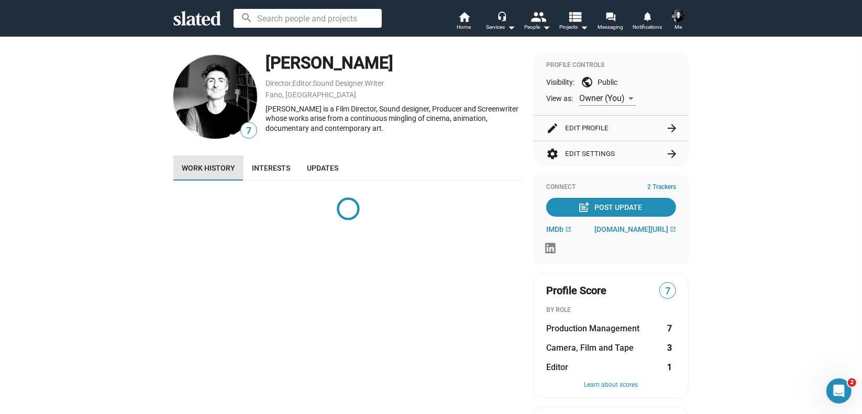
click at [215, 169] on span "Work history" at bounding box center [208, 168] width 53 height 8
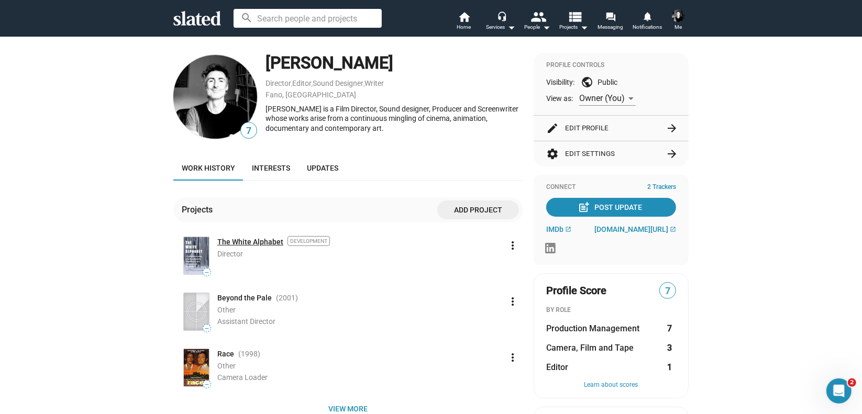
click at [239, 238] on link "The White Alphabet" at bounding box center [250, 242] width 66 height 10
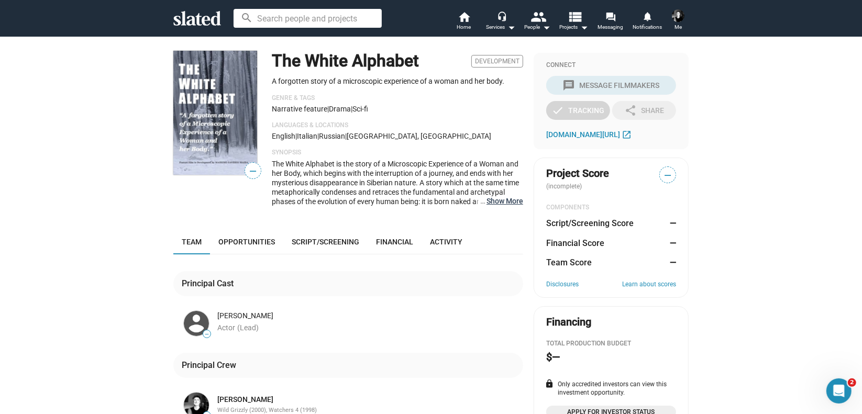
click at [501, 199] on button "… Show More" at bounding box center [504, 200] width 37 height 9
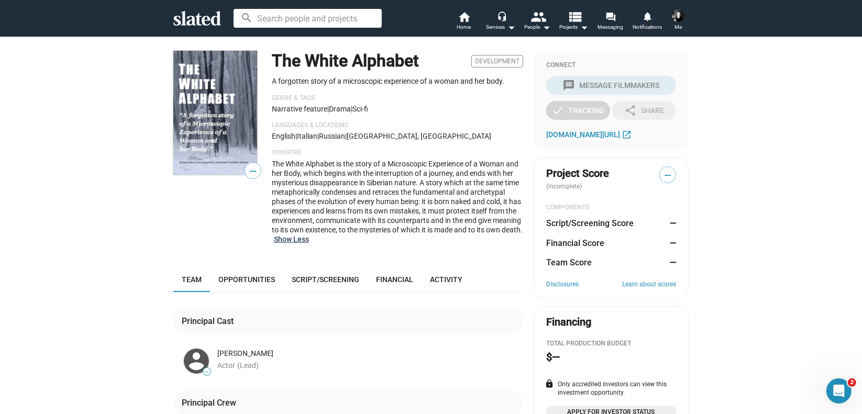
click at [309, 242] on button "Show Less" at bounding box center [291, 239] width 35 height 9
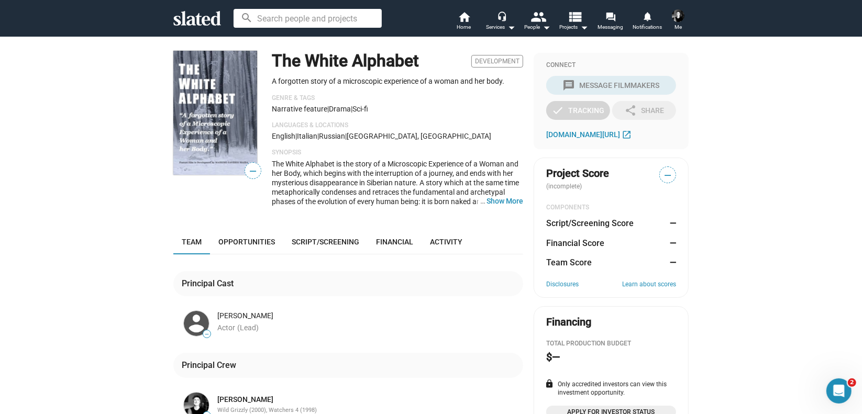
click at [203, 76] on img at bounding box center [215, 113] width 84 height 124
click at [294, 81] on p "A forgotten story of a microscopic experience of a woman and her body." at bounding box center [397, 81] width 251 height 10
click at [325, 241] on span "Script/Screening" at bounding box center [326, 242] width 68 height 8
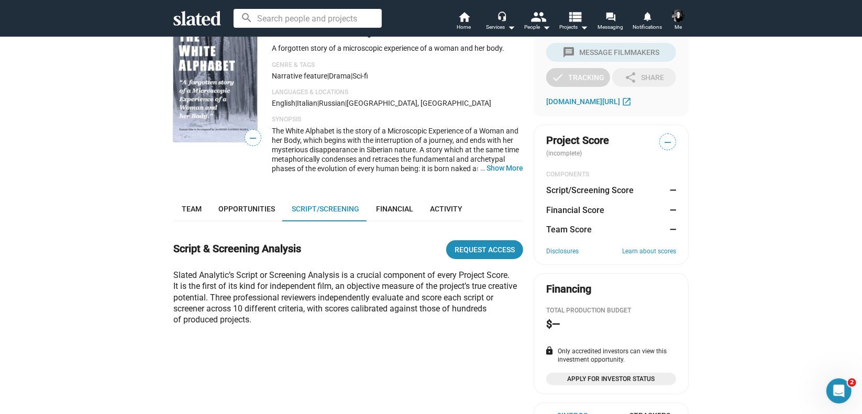
scroll to position [25, 0]
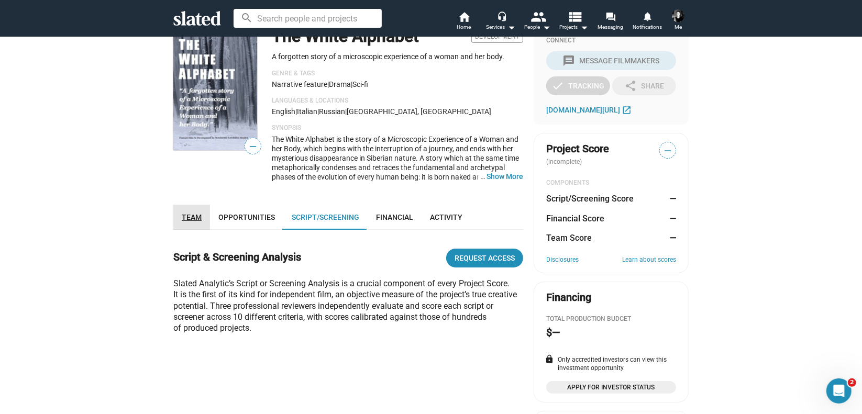
click at [190, 219] on span "Team" at bounding box center [192, 217] width 20 height 8
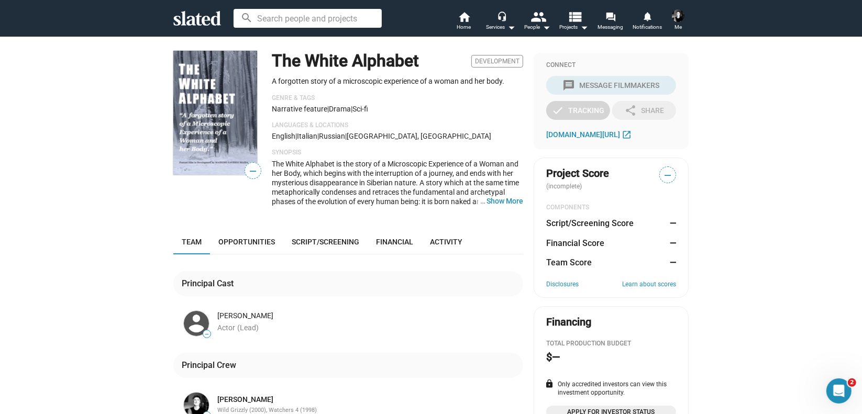
click at [347, 179] on div "The White Alphabet is the story of a Microscopic Experience of a Woman and her …" at bounding box center [397, 182] width 251 height 47
click at [576, 18] on mat-icon "view_list" at bounding box center [574, 16] width 15 height 15
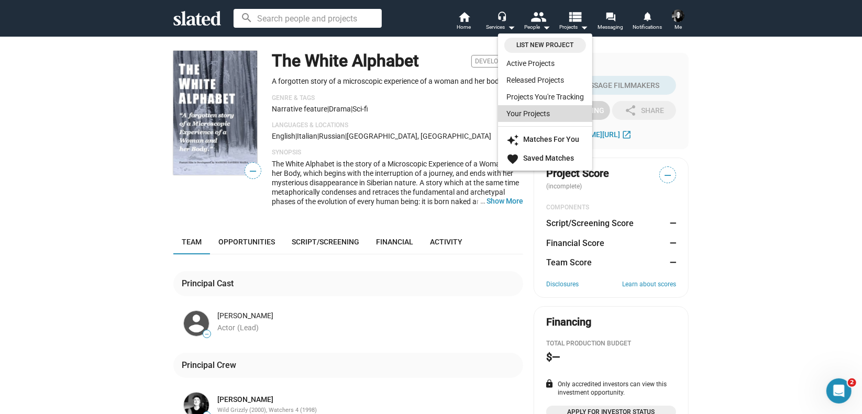
click at [532, 115] on link "Your Projects" at bounding box center [545, 113] width 94 height 17
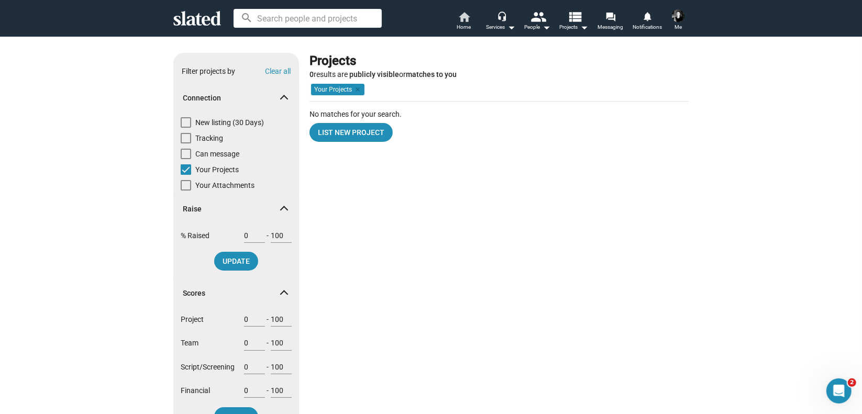
click at [465, 20] on mat-icon "home" at bounding box center [464, 16] width 13 height 13
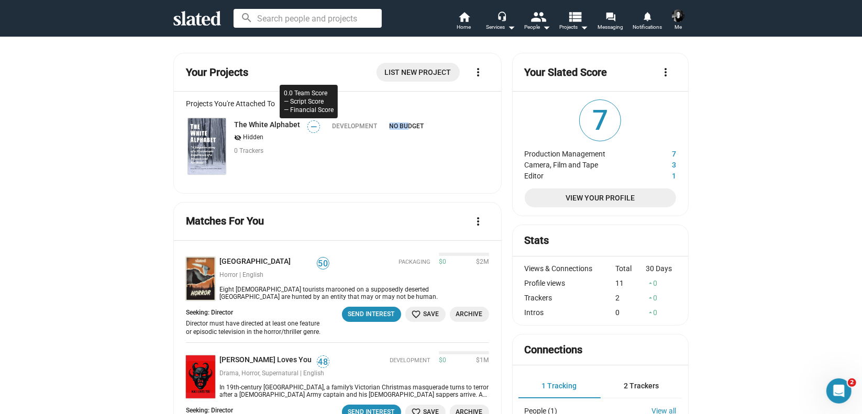
drag, startPoint x: 403, startPoint y: 125, endPoint x: 378, endPoint y: 136, distance: 26.7
click at [378, 136] on div "The White Alphabet visibility_off Hidden 0 Trackers — Development NO BUDGET" at bounding box center [337, 146] width 303 height 77
click at [378, 136] on div "Development" at bounding box center [354, 150] width 69 height 54
click at [213, 152] on img at bounding box center [207, 146] width 38 height 56
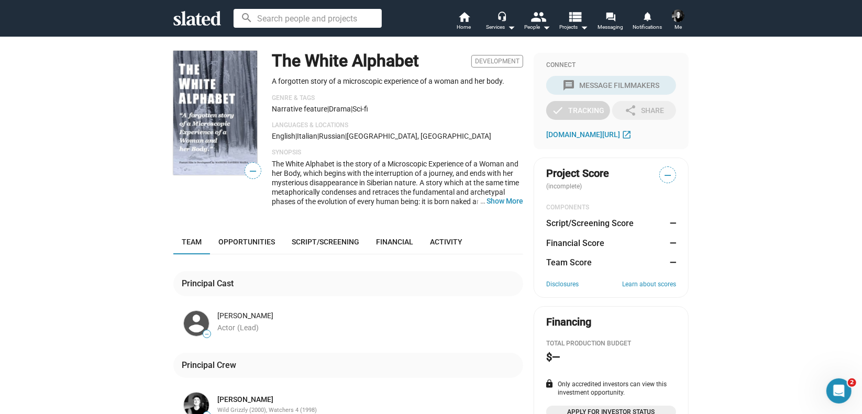
click at [309, 164] on span "The White Alphabet is the story of a Microscopic Experience of a Woman and her …" at bounding box center [397, 197] width 251 height 74
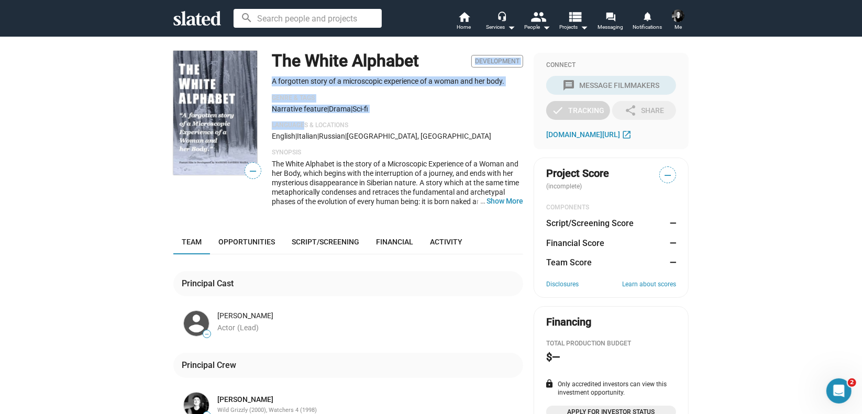
drag, startPoint x: 298, startPoint y: 130, endPoint x: 468, endPoint y: 81, distance: 176.3
click at [468, 81] on div "The White Alphabet Development A forgotten story of a microscopic experience of…" at bounding box center [397, 133] width 251 height 164
click at [468, 81] on p "A forgotten story of a microscopic experience of a woman and her body." at bounding box center [397, 81] width 251 height 10
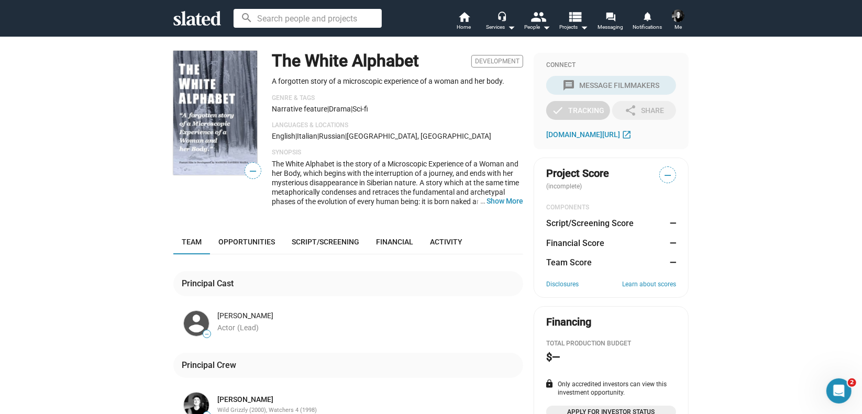
click at [233, 99] on img at bounding box center [215, 113] width 84 height 124
drag, startPoint x: 233, startPoint y: 99, endPoint x: 252, endPoint y: 168, distance: 71.6
click at [252, 168] on span "—" at bounding box center [215, 113] width 88 height 128
click at [252, 168] on span "—" at bounding box center [253, 171] width 16 height 14
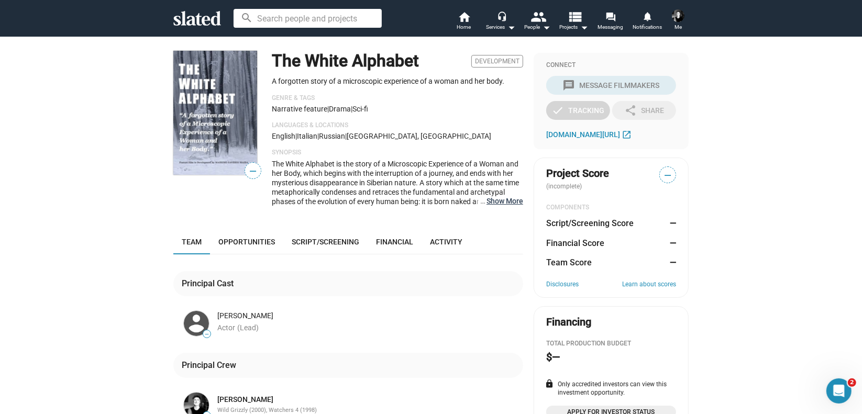
click at [495, 201] on button "… Show More" at bounding box center [504, 200] width 37 height 9
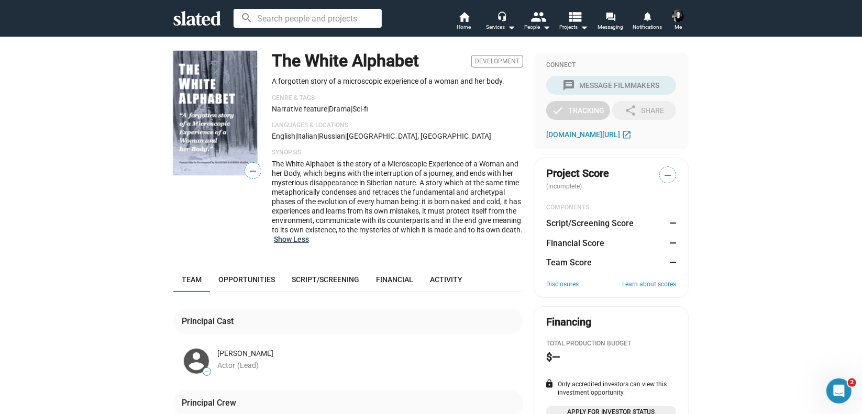
click at [309, 240] on button "Show Less" at bounding box center [291, 239] width 35 height 9
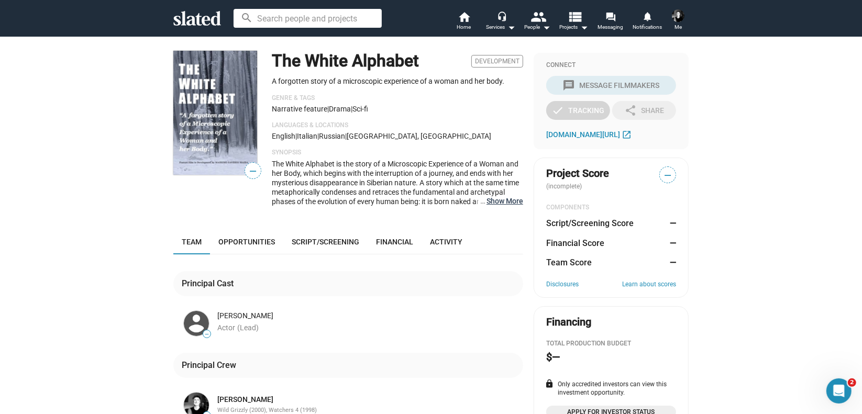
click at [493, 200] on button "… Show More" at bounding box center [504, 200] width 37 height 9
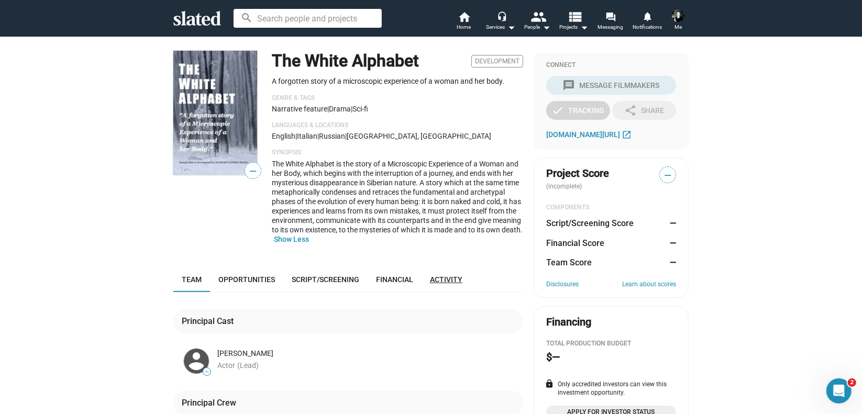
click at [449, 280] on span "Activity" at bounding box center [446, 279] width 32 height 8
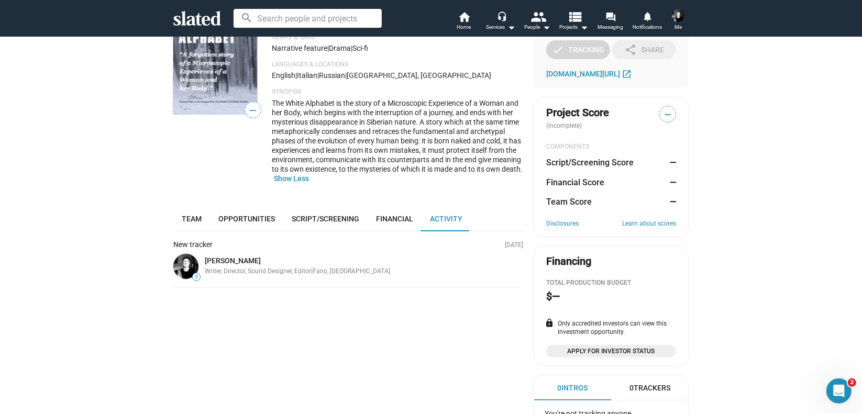
scroll to position [37, 0]
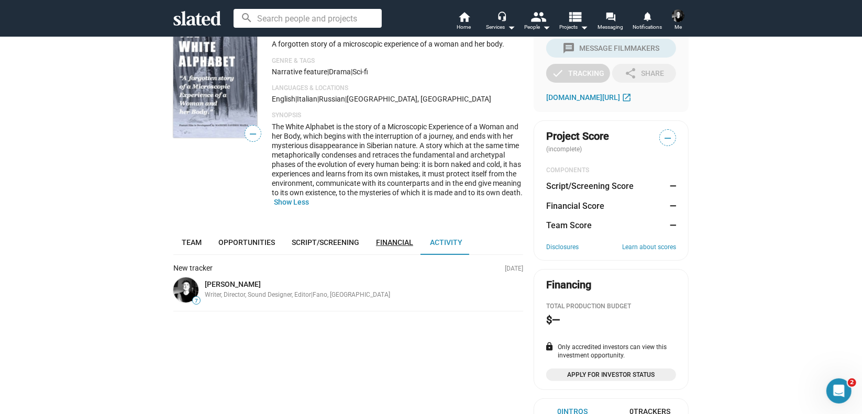
click at [399, 242] on span "Financial" at bounding box center [394, 242] width 37 height 8
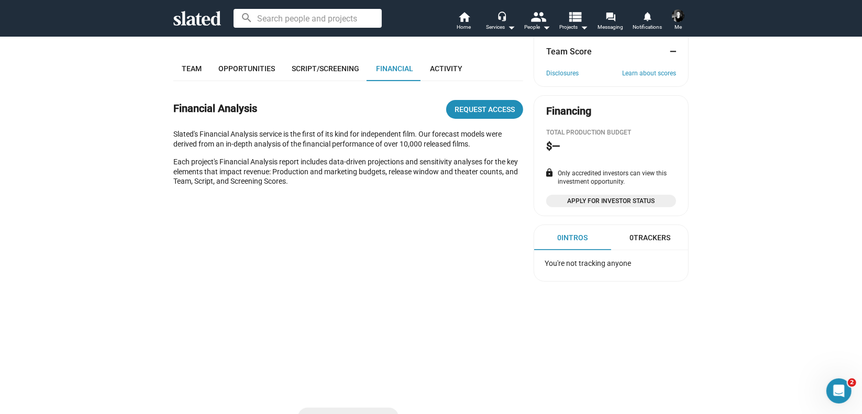
scroll to position [231, 0]
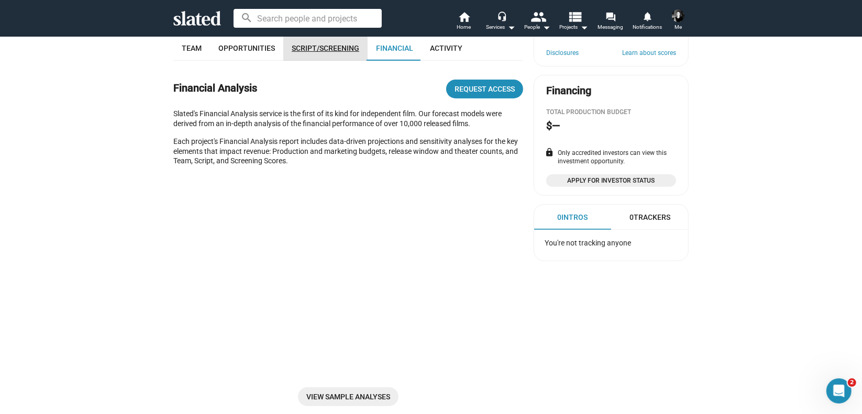
click at [321, 47] on span "Script/Screening" at bounding box center [326, 48] width 68 height 8
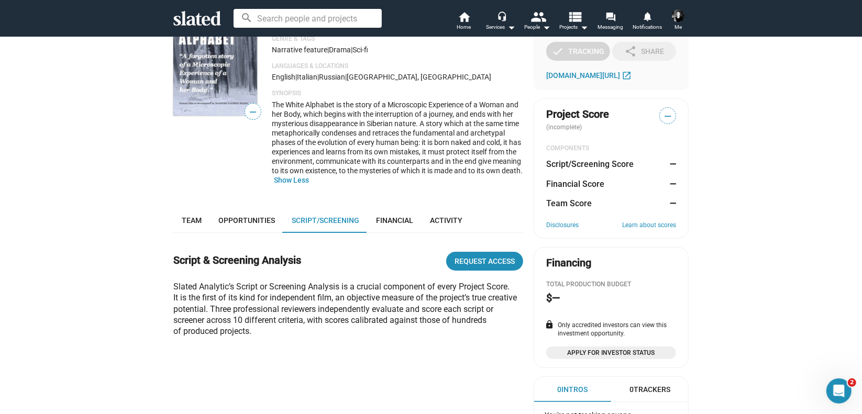
scroll to position [47, 0]
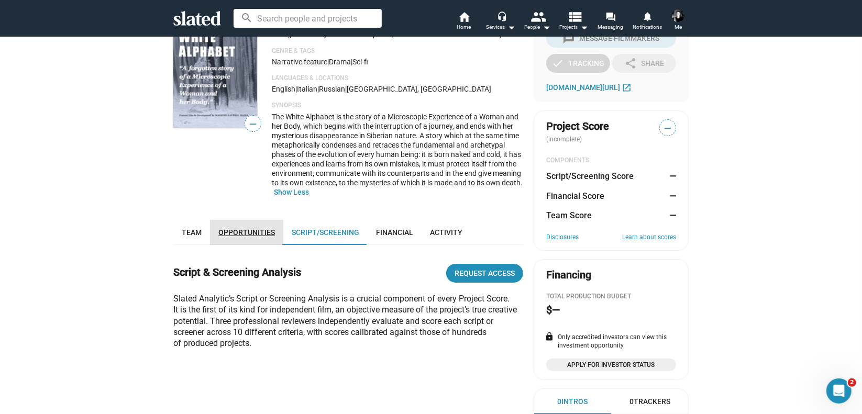
click at [243, 238] on link "Opportunities" at bounding box center [246, 232] width 73 height 25
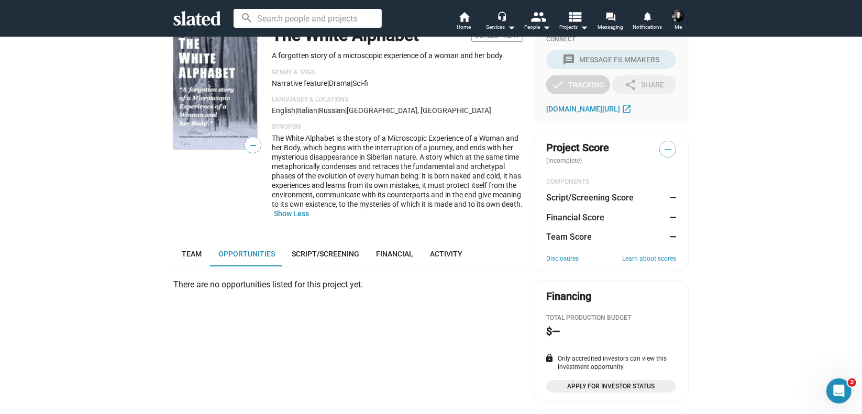
scroll to position [25, 0]
click at [185, 254] on span "Team" at bounding box center [192, 254] width 20 height 8
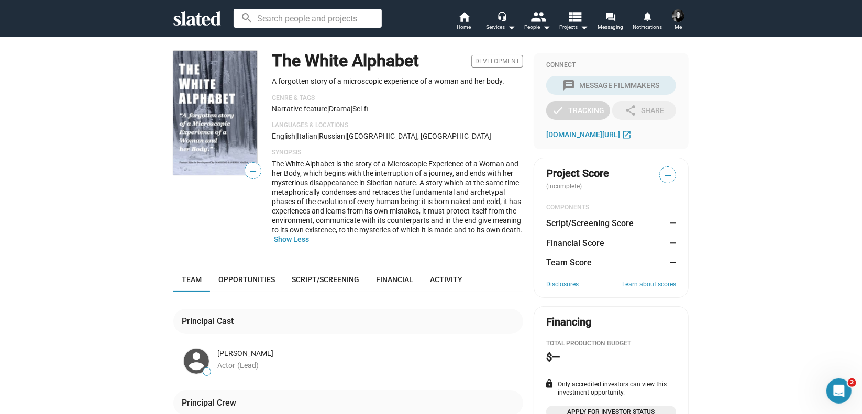
click at [325, 127] on p "Languages & Locations" at bounding box center [397, 125] width 251 height 8
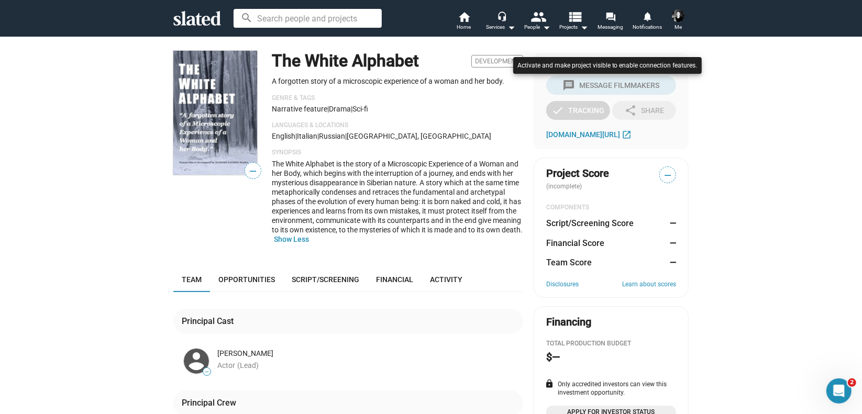
click at [662, 175] on div at bounding box center [431, 207] width 862 height 414
click at [838, 393] on div at bounding box center [431, 207] width 862 height 414
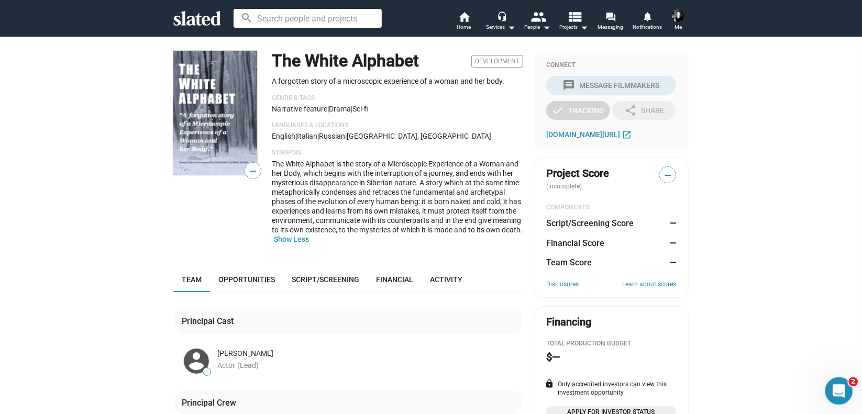
click at [851, 380] on body "Welcome! Slated uses cookies as described in our Cookie Policy , which includes…" at bounding box center [431, 207] width 862 height 414
click at [846, 382] on div "Open Intercom Messenger" at bounding box center [837, 389] width 35 height 35
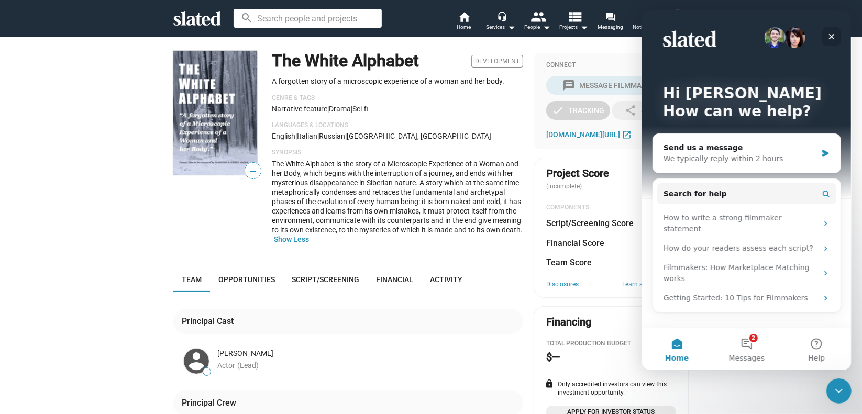
click at [828, 37] on icon "Close" at bounding box center [831, 36] width 8 height 8
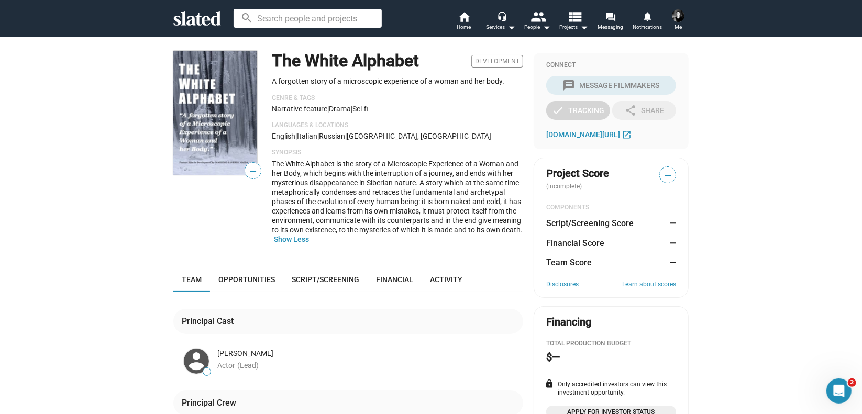
click at [497, 62] on span "Development" at bounding box center [497, 61] width 52 height 13
click at [205, 136] on img at bounding box center [215, 113] width 84 height 124
click at [249, 171] on span "—" at bounding box center [253, 171] width 16 height 14
click at [499, 61] on span "Development" at bounding box center [497, 61] width 52 height 13
click at [540, 24] on mat-icon "people" at bounding box center [538, 16] width 15 height 15
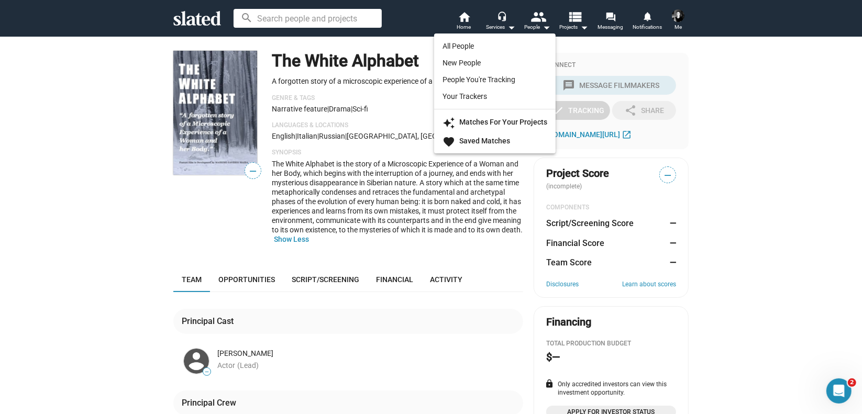
click at [578, 26] on div at bounding box center [431, 207] width 862 height 414
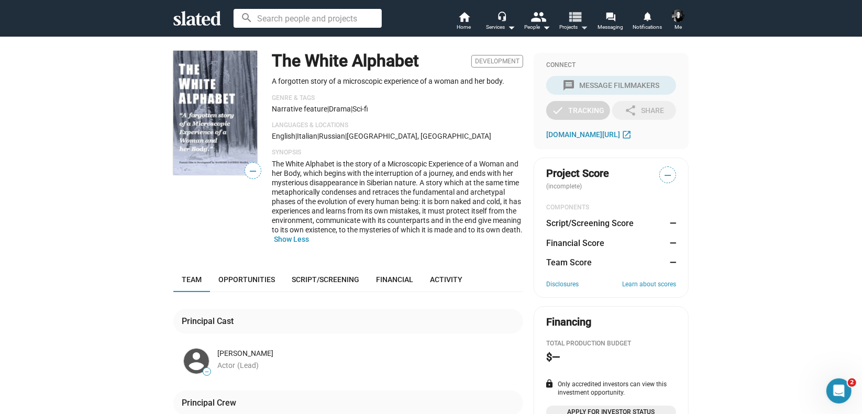
click at [578, 26] on mat-icon "arrow_drop_down" at bounding box center [584, 27] width 13 height 13
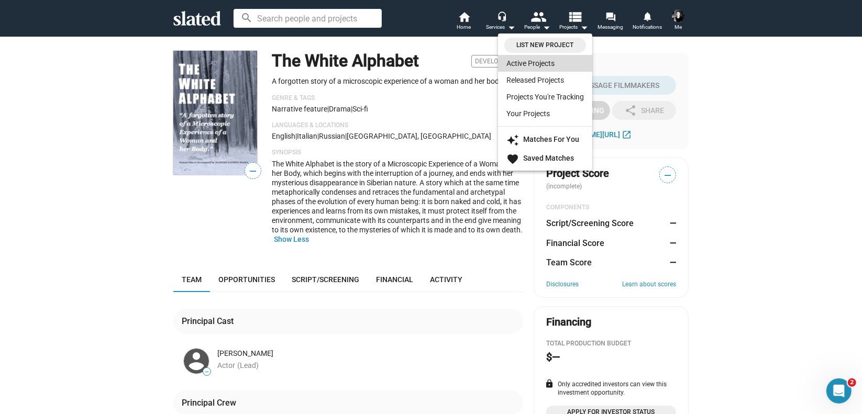
click at [537, 63] on link "Active Projects" at bounding box center [545, 63] width 94 height 17
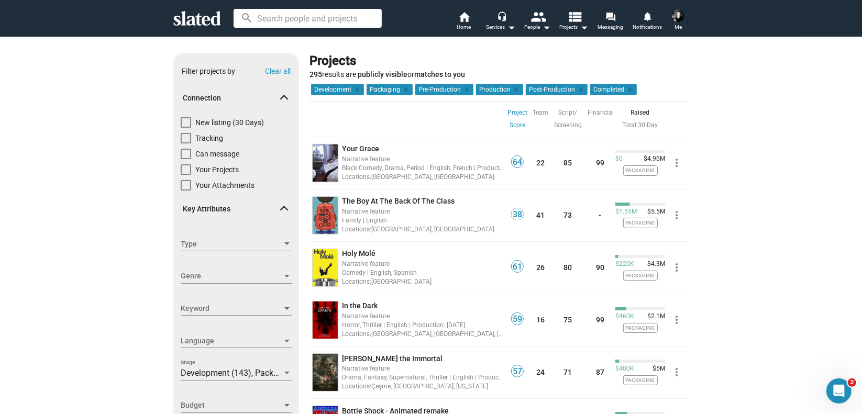
click at [679, 17] on img at bounding box center [678, 15] width 13 height 13
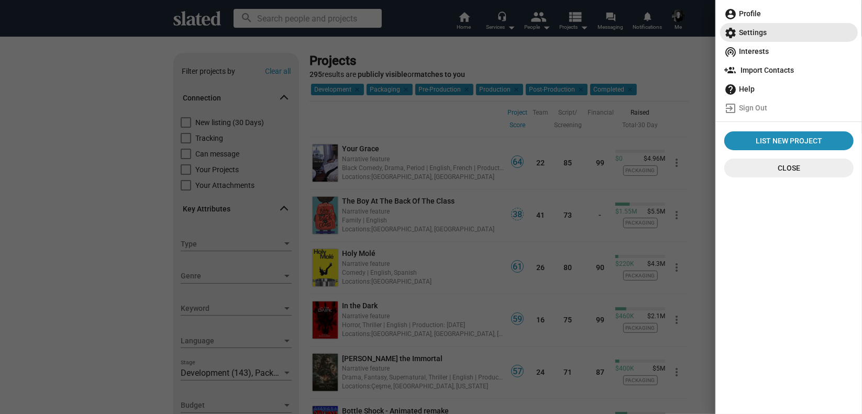
click at [756, 31] on span "settings Settings" at bounding box center [788, 32] width 129 height 19
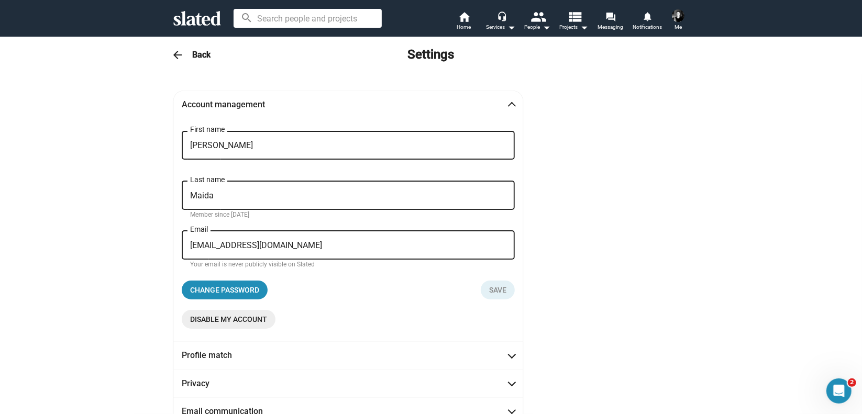
click at [184, 58] on span "arrow_back" at bounding box center [177, 55] width 21 height 13
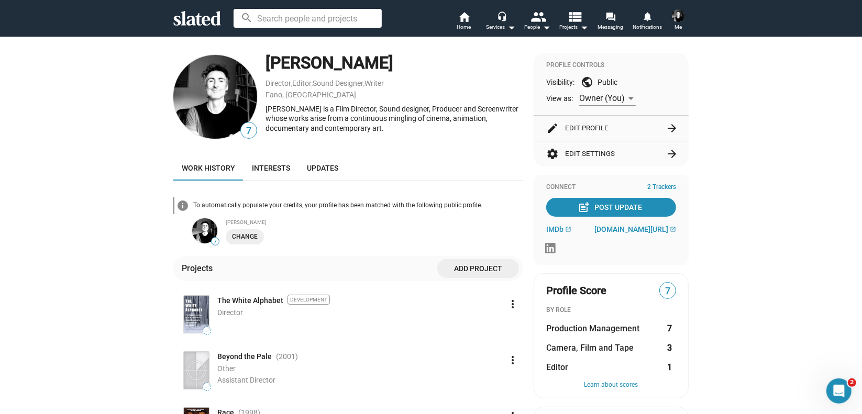
click at [509, 248] on div "info To automatically populate your credits, your profile has been matched with…" at bounding box center [348, 346] width 350 height 330
click at [510, 306] on mat-icon "more_vert" at bounding box center [512, 304] width 13 height 13
click at [484, 345] on button "Delete" at bounding box center [490, 344] width 59 height 17
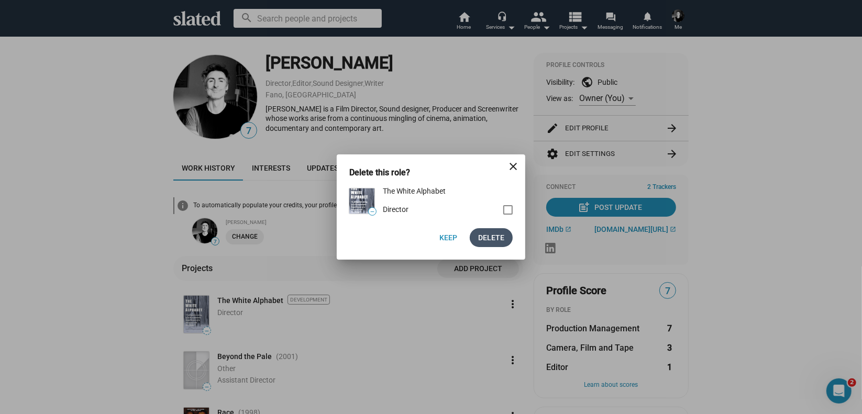
click at [497, 239] on span "Delete" at bounding box center [491, 237] width 26 height 19
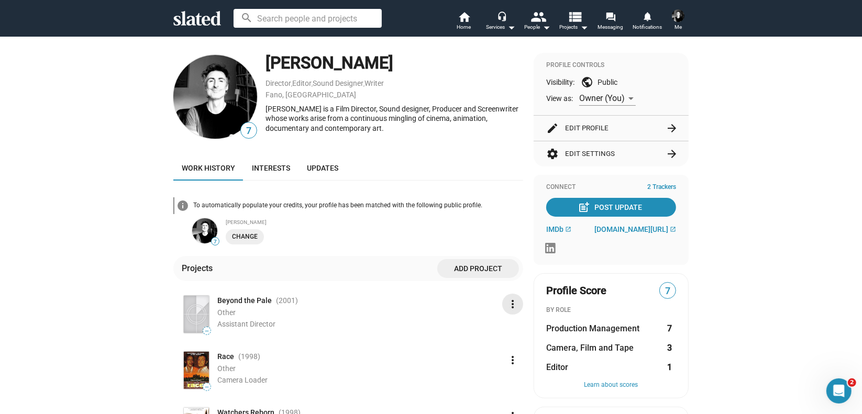
click at [509, 303] on mat-icon "more_vert" at bounding box center [512, 304] width 13 height 13
click at [493, 343] on button "Delete" at bounding box center [490, 344] width 59 height 17
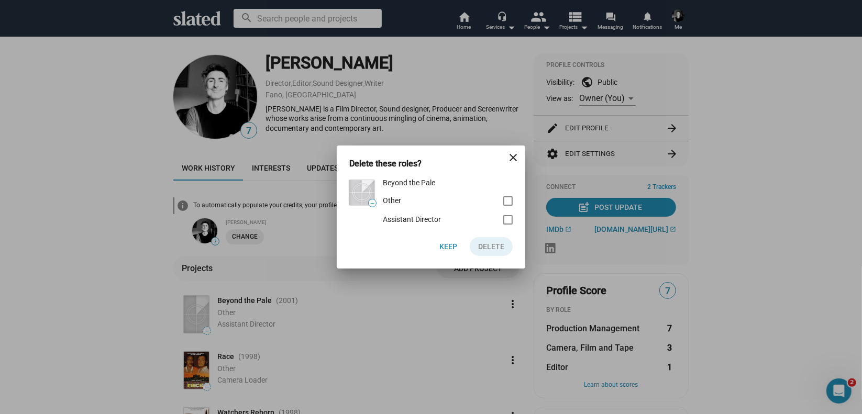
click at [508, 221] on span at bounding box center [507, 219] width 9 height 9
click at [508, 225] on input "checkbox" at bounding box center [507, 225] width 1 height 1
checkbox input "true"
click at [509, 204] on span at bounding box center [507, 200] width 9 height 9
click at [508, 206] on input "checkbox" at bounding box center [507, 206] width 1 height 1
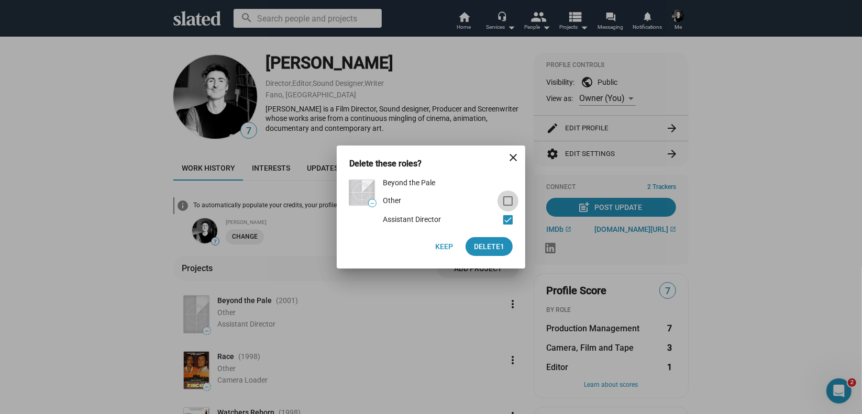
checkbox input "true"
click at [498, 249] on span "Delete 2" at bounding box center [489, 246] width 30 height 19
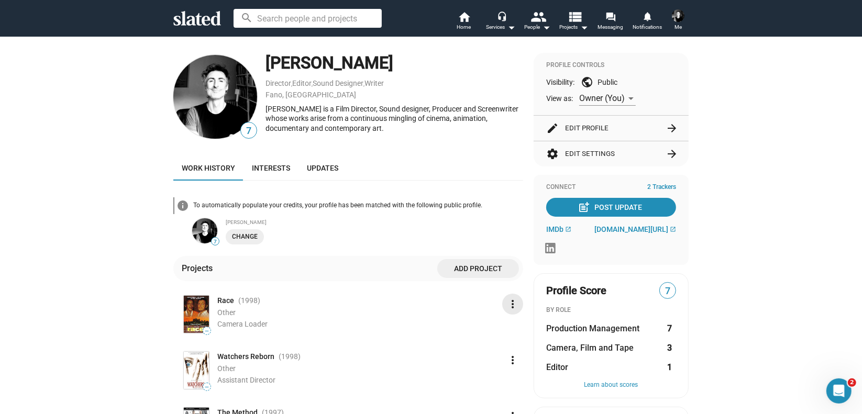
click at [511, 305] on mat-icon "more_vert" at bounding box center [512, 304] width 13 height 13
click at [496, 342] on button "Delete" at bounding box center [490, 344] width 59 height 17
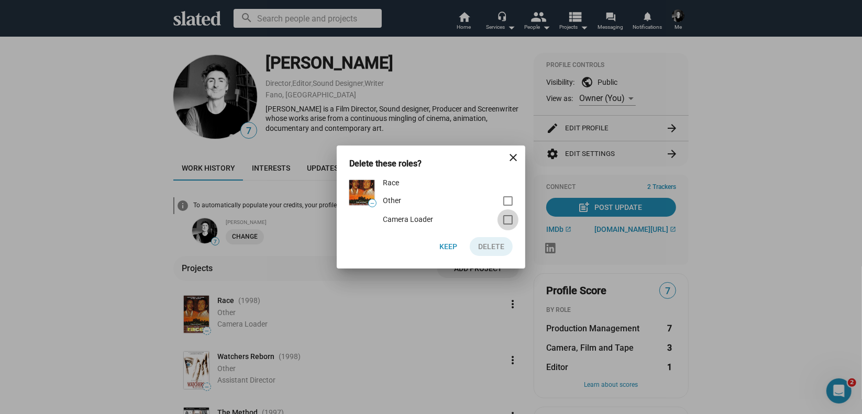
click at [507, 218] on span at bounding box center [507, 219] width 9 height 9
click at [507, 225] on input "checkbox" at bounding box center [507, 225] width 1 height 1
checkbox input "true"
click at [508, 203] on span at bounding box center [507, 200] width 9 height 9
click at [508, 206] on input "checkbox" at bounding box center [507, 206] width 1 height 1
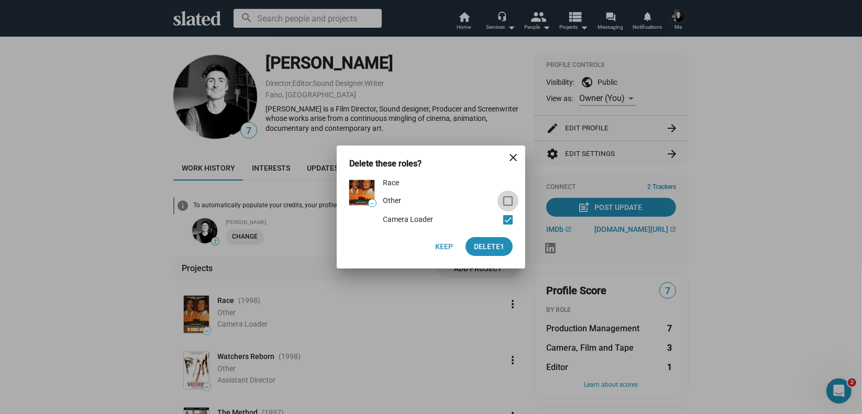
checkbox input "true"
click at [500, 243] on span "Delete 2" at bounding box center [489, 246] width 30 height 19
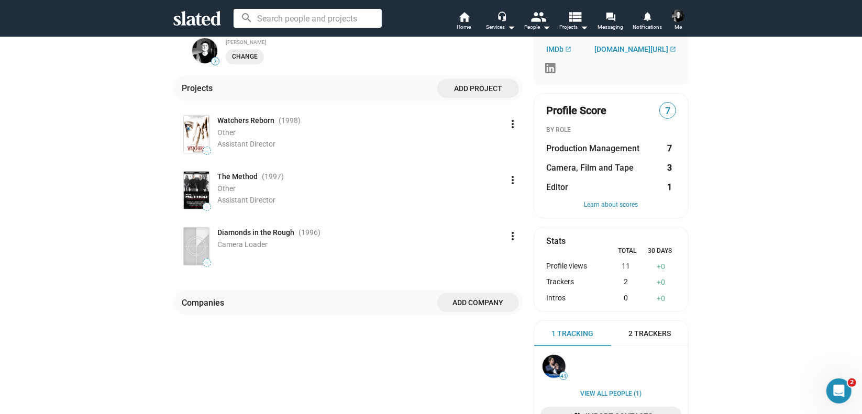
scroll to position [181, 0]
click at [511, 236] on mat-icon "more_vert" at bounding box center [512, 235] width 13 height 13
click at [495, 276] on button "Delete" at bounding box center [490, 276] width 59 height 17
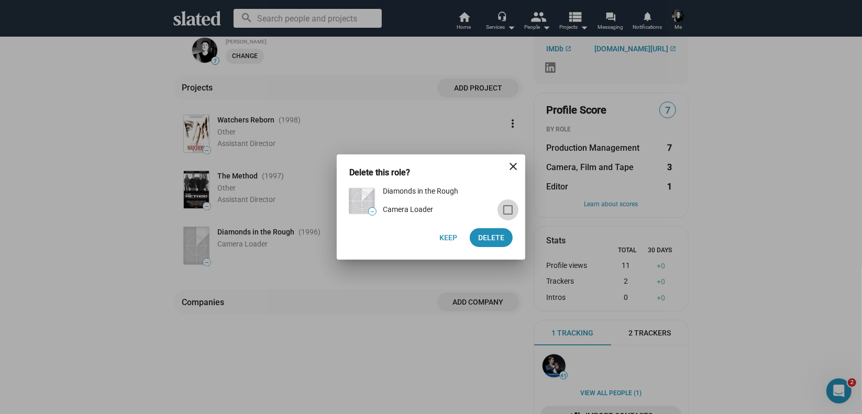
click at [507, 209] on span at bounding box center [507, 209] width 9 height 9
click at [507, 215] on input "checkbox" at bounding box center [507, 215] width 1 height 1
checkbox input "true"
click at [493, 239] on span "Delete 1" at bounding box center [489, 237] width 30 height 19
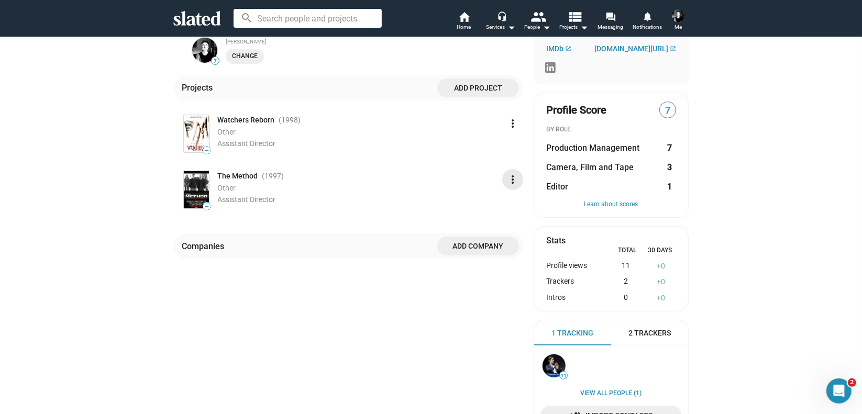
click at [509, 182] on mat-icon "more_vert" at bounding box center [512, 179] width 13 height 13
click at [500, 220] on button "Delete" at bounding box center [490, 220] width 59 height 17
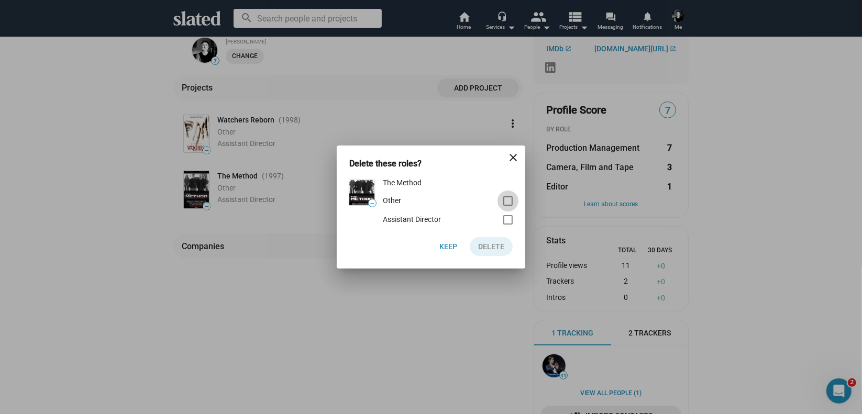
click at [508, 202] on span at bounding box center [507, 200] width 9 height 9
click at [508, 206] on input "checkbox" at bounding box center [507, 206] width 1 height 1
checkbox input "true"
click at [509, 217] on span at bounding box center [507, 219] width 9 height 9
click at [508, 225] on input "checkbox" at bounding box center [507, 225] width 1 height 1
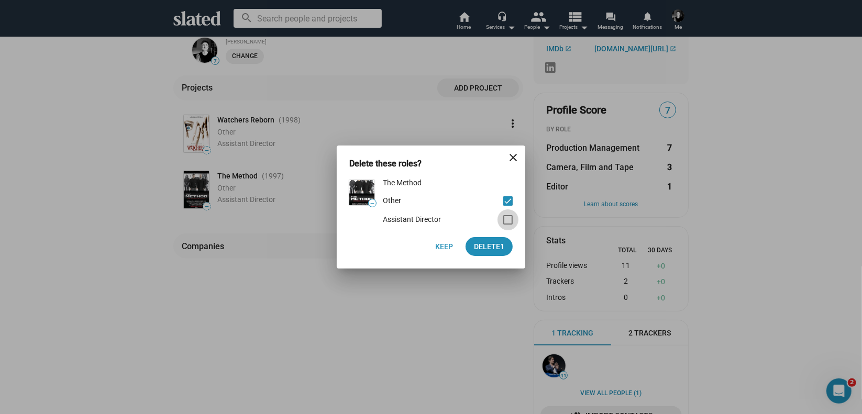
checkbox input "true"
click at [499, 240] on span "Delete 2" at bounding box center [489, 246] width 30 height 19
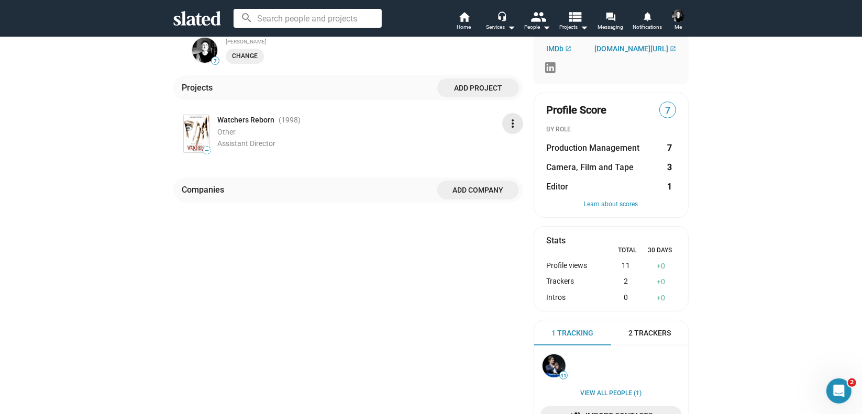
click at [510, 128] on mat-icon "more_vert" at bounding box center [512, 123] width 13 height 13
click at [493, 168] on button "Delete" at bounding box center [490, 163] width 59 height 17
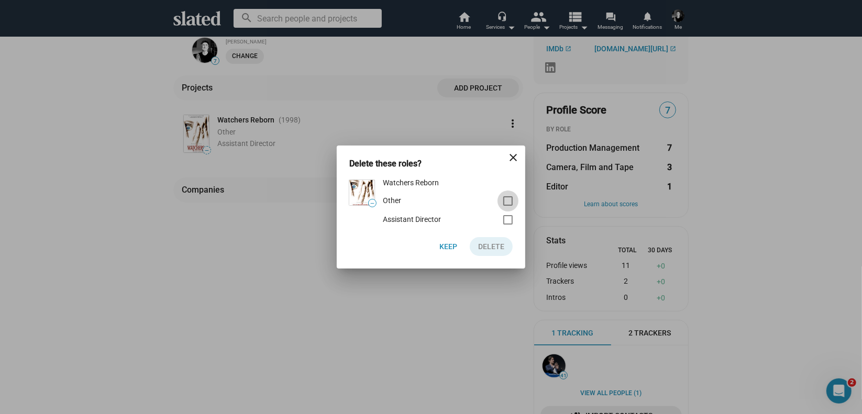
click at [508, 201] on span at bounding box center [507, 200] width 9 height 9
click at [508, 206] on input "checkbox" at bounding box center [507, 206] width 1 height 1
checkbox input "true"
click at [509, 220] on span at bounding box center [507, 219] width 9 height 9
click at [508, 225] on input "checkbox" at bounding box center [507, 225] width 1 height 1
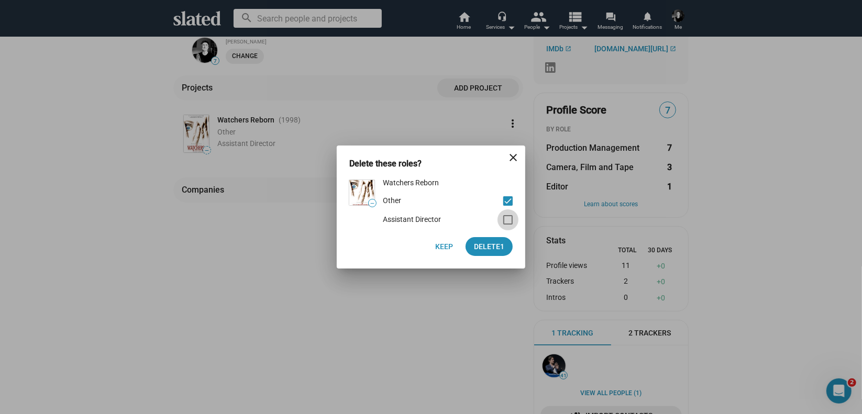
checkbox input "true"
click at [496, 245] on span "Delete 2" at bounding box center [489, 246] width 30 height 19
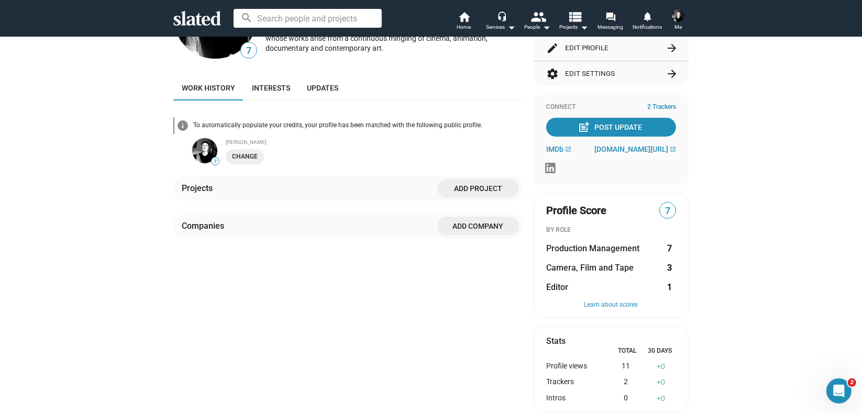
scroll to position [74, 0]
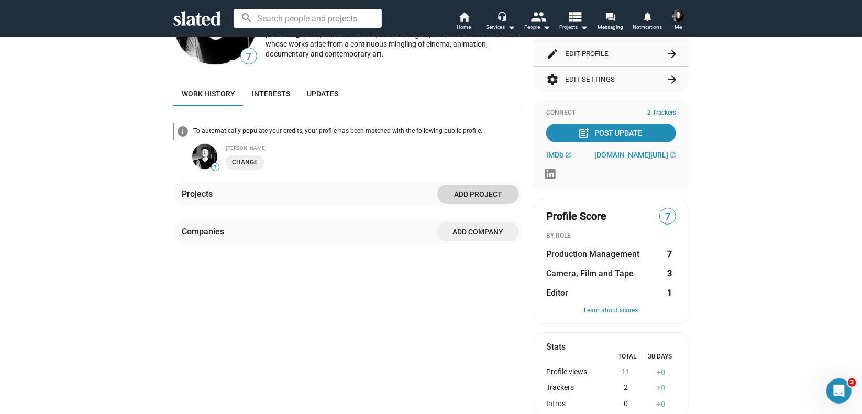
click at [463, 196] on span "Add project" at bounding box center [478, 194] width 65 height 19
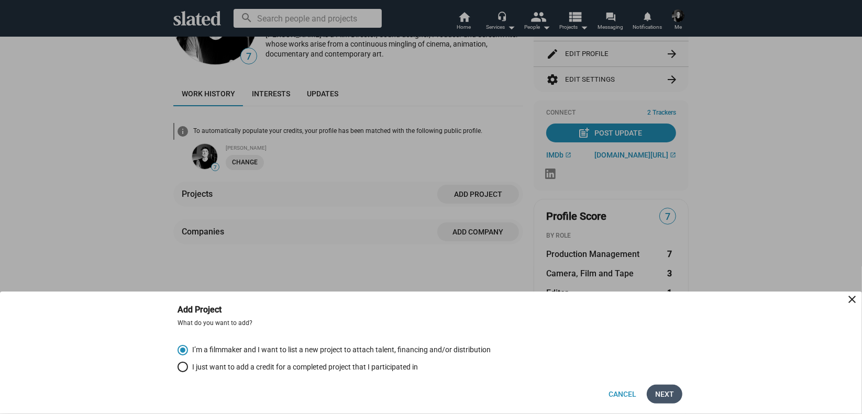
click at [665, 395] on span "Next" at bounding box center [664, 394] width 19 height 19
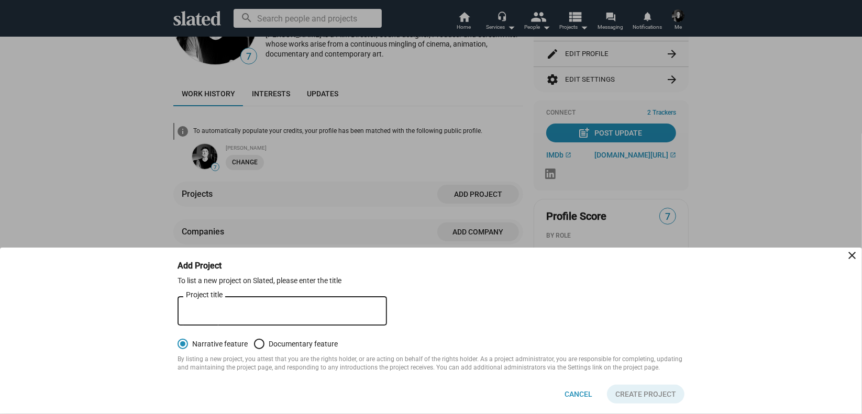
click at [298, 313] on input "Project title" at bounding box center [282, 311] width 193 height 9
type input "THE WHITE ALPHABET"
click at [664, 396] on span "Create project" at bounding box center [645, 394] width 61 height 19
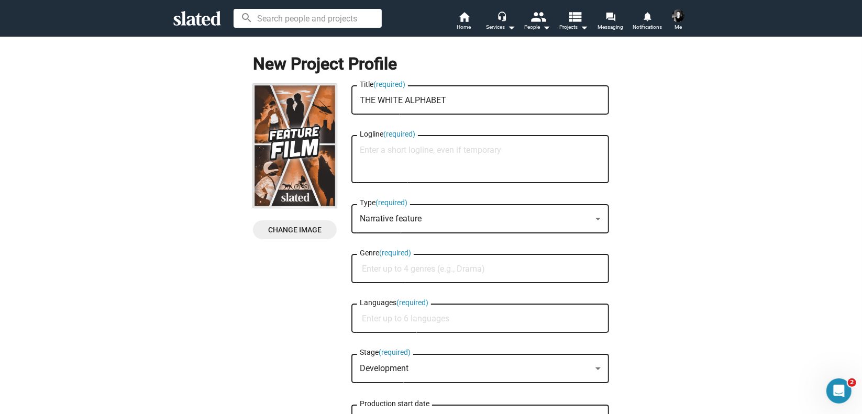
click at [416, 159] on textarea "Logline (required)" at bounding box center [480, 160] width 241 height 28
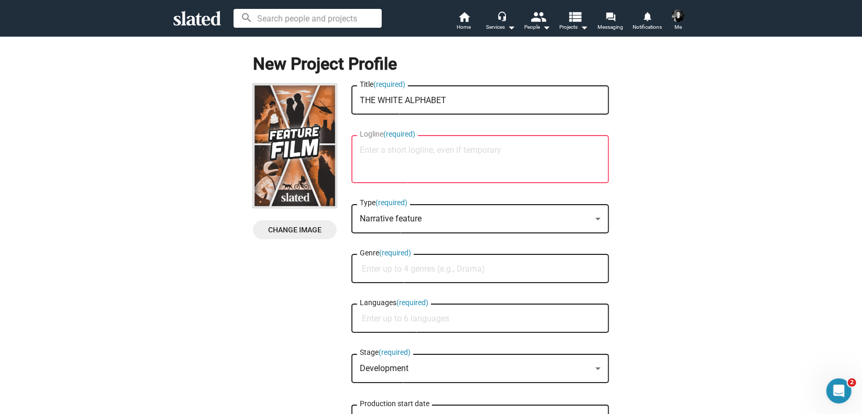
click at [374, 150] on textarea "Logline (required)" at bounding box center [480, 160] width 241 height 28
paste textarea "In the heart of [GEOGRAPHIC_DATA], where the silence is so dense it seems etern…"
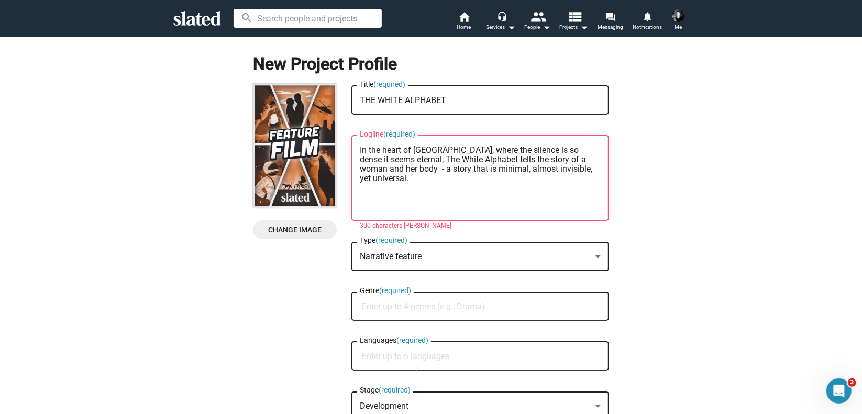
scroll to position [28, 0]
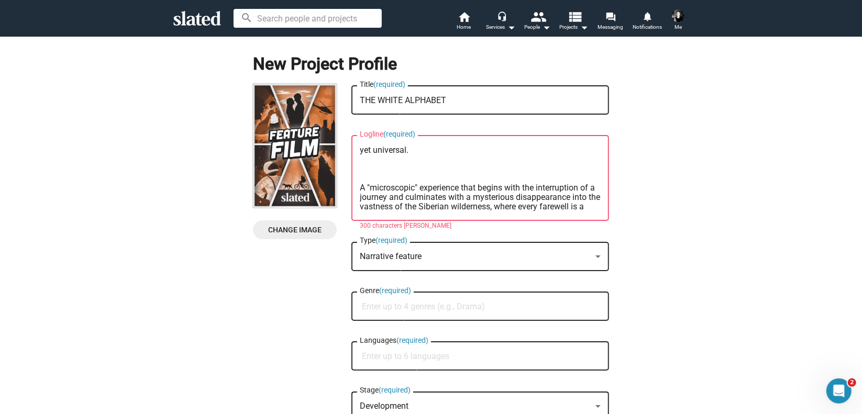
click at [360, 179] on textarea "In the heart of [GEOGRAPHIC_DATA], where the silence is so dense it seems etern…" at bounding box center [480, 179] width 241 height 66
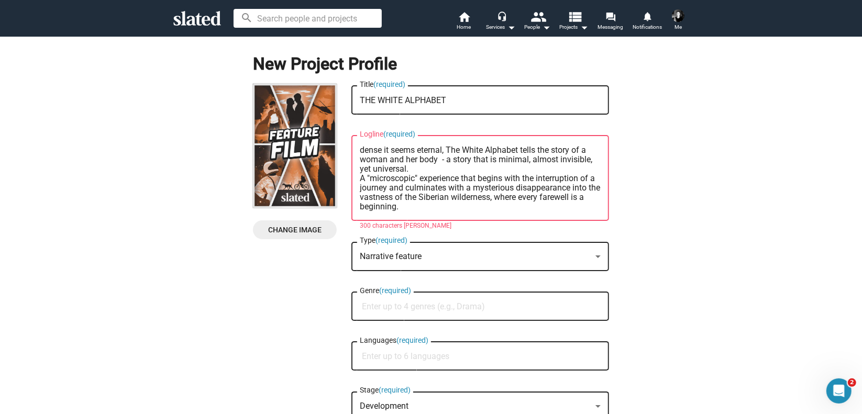
scroll to position [0, 0]
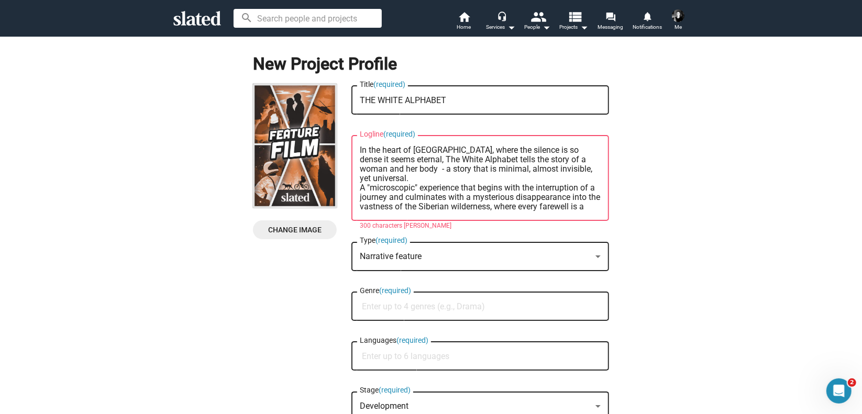
type textarea "In the heart of [GEOGRAPHIC_DATA], where the silence is so dense it seems etern…"
click at [457, 212] on div "In the heart of [GEOGRAPHIC_DATA], where the silence is so dense it seems etern…" at bounding box center [480, 176] width 241 height 87
click at [441, 306] on input "Genre (required)" at bounding box center [482, 306] width 241 height 9
type input "drama"
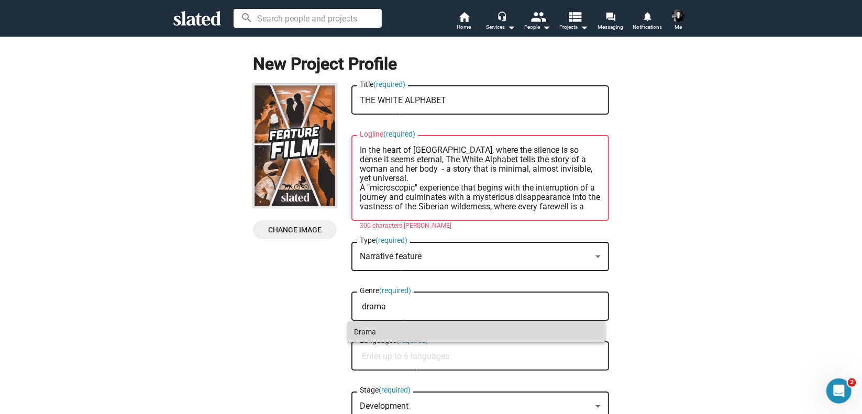
click at [383, 334] on span "Drama" at bounding box center [476, 331] width 245 height 21
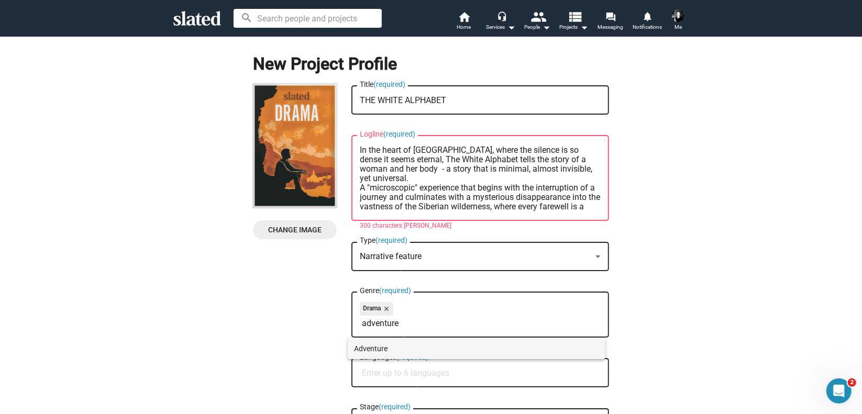
type input "adventure"
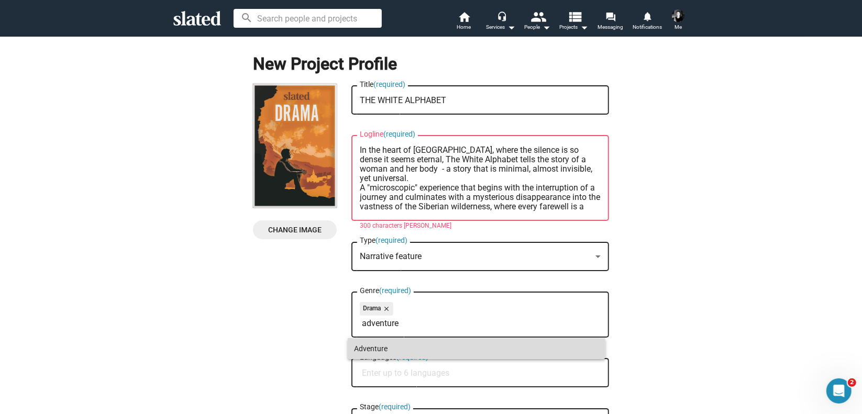
click at [377, 348] on span "Adventure" at bounding box center [476, 348] width 245 height 21
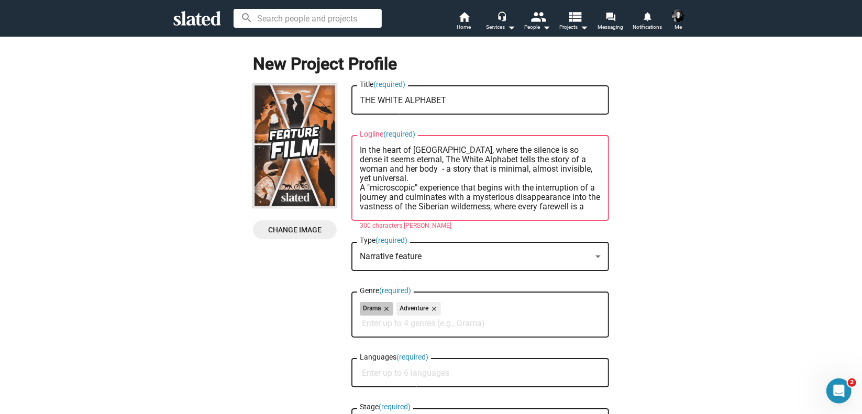
click at [455, 307] on div "Drama close Adventure close" at bounding box center [480, 310] width 241 height 17
click at [429, 327] on input "Genre (required)" at bounding box center [482, 323] width 241 height 9
click at [367, 326] on input "mistery" at bounding box center [482, 323] width 241 height 9
type input "mystery"
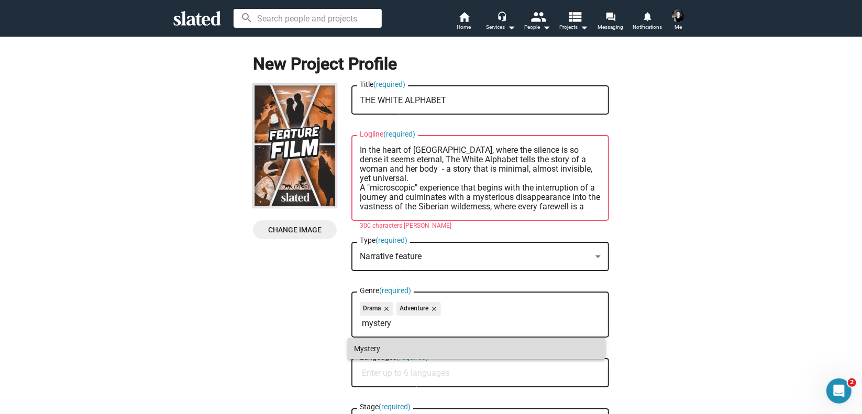
click at [377, 351] on span "Mystery" at bounding box center [476, 348] width 245 height 21
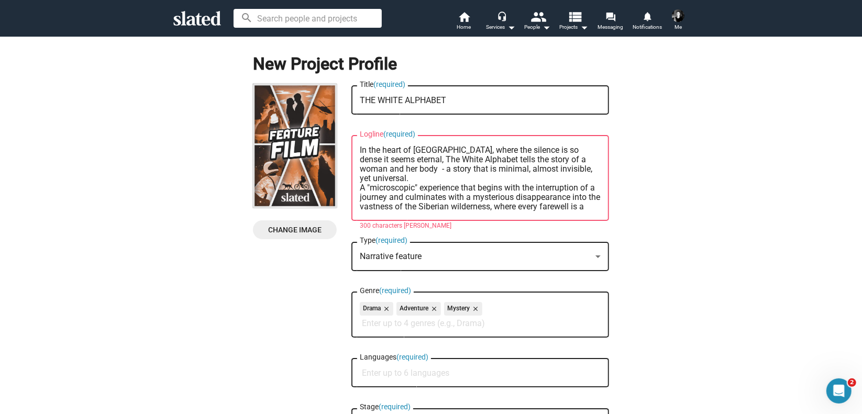
click at [449, 374] on input "Languages (required)" at bounding box center [482, 373] width 241 height 9
type input "en"
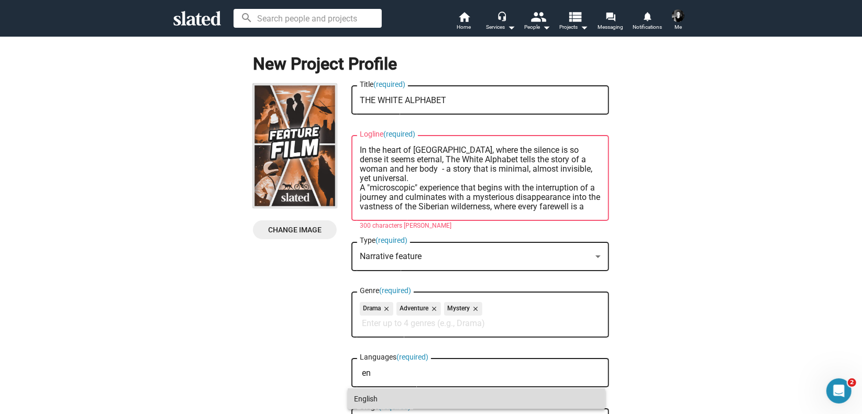
click at [420, 403] on span "English" at bounding box center [476, 398] width 245 height 21
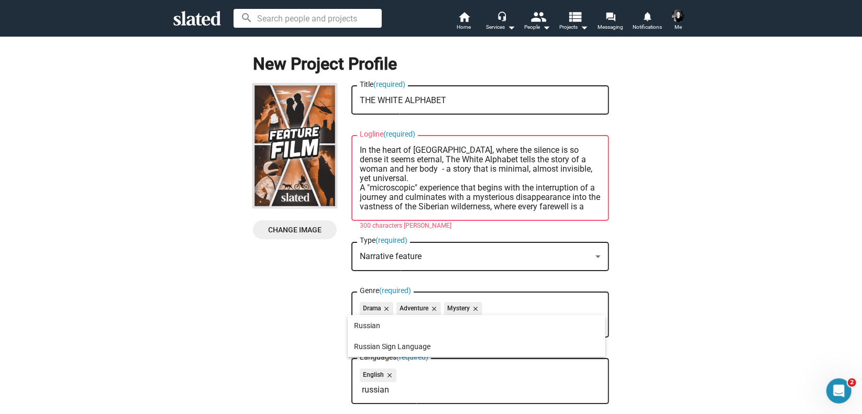
type input "russian"
click at [386, 390] on div at bounding box center [431, 207] width 862 height 414
click at [367, 393] on body "Welcome! Slated uses cookies as described in our Cookie Policy , which includes…" at bounding box center [431, 207] width 862 height 414
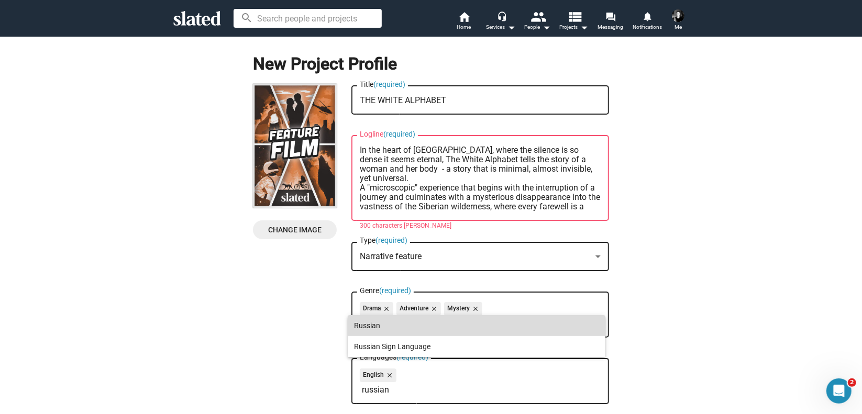
click at [373, 324] on span "Russian" at bounding box center [476, 325] width 245 height 21
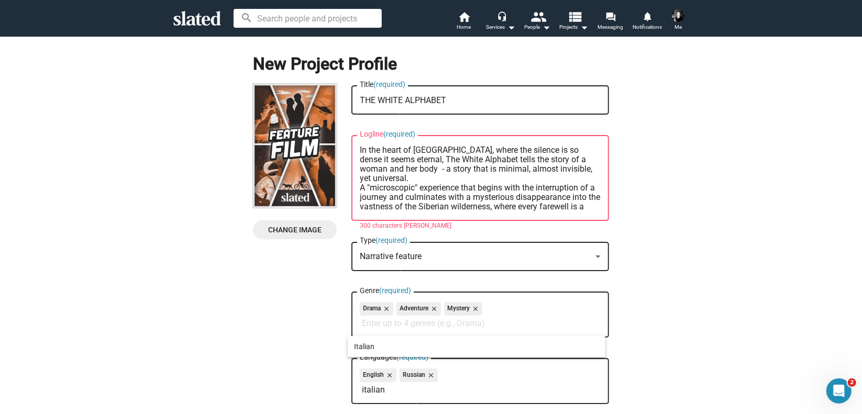
type input "italian"
drag, startPoint x: 374, startPoint y: 394, endPoint x: 369, endPoint y: 332, distance: 62.5
click at [369, 332] on div at bounding box center [431, 207] width 862 height 414
click at [370, 393] on body "Welcome! Slated uses cookies as described in our Cookie Policy , which includes…" at bounding box center [431, 207] width 862 height 414
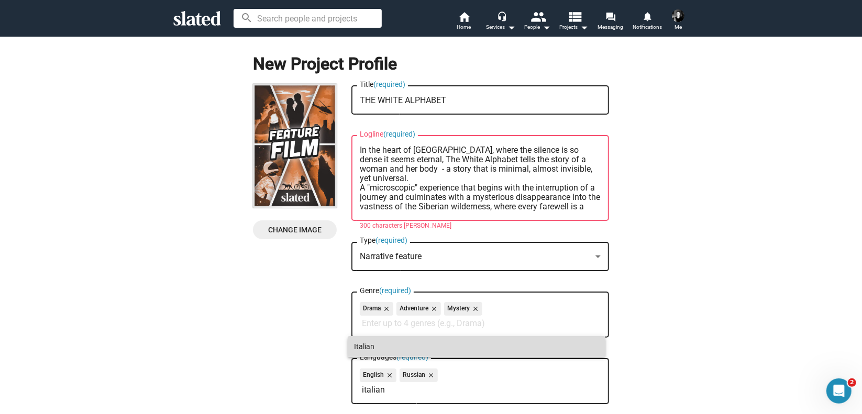
click at [362, 347] on span "Italian" at bounding box center [476, 346] width 245 height 21
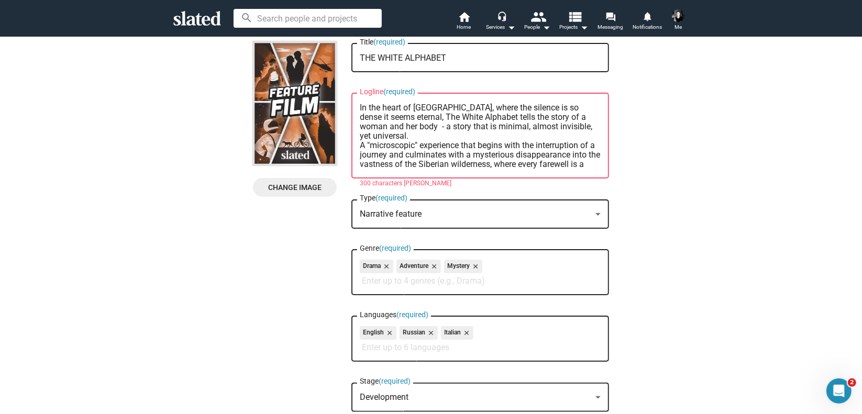
scroll to position [42, 0]
click at [501, 164] on textarea "In the heart of [GEOGRAPHIC_DATA], where the silence is so dense it seems etern…" at bounding box center [480, 137] width 241 height 66
drag, startPoint x: 358, startPoint y: 136, endPoint x: 398, endPoint y: 166, distance: 51.2
click at [398, 166] on textarea "In the heart of [GEOGRAPHIC_DATA], where the silence is so dense it seems etern…" at bounding box center [480, 137] width 241 height 66
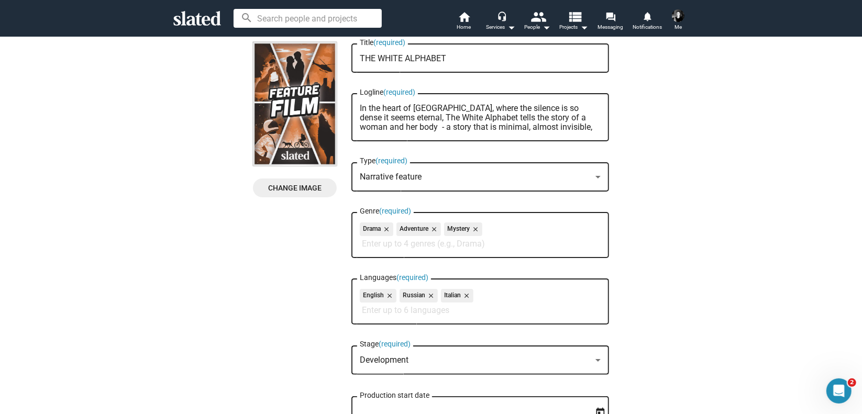
type textarea "In the heart of [GEOGRAPHIC_DATA], where the silence is so dense it seems etern…"
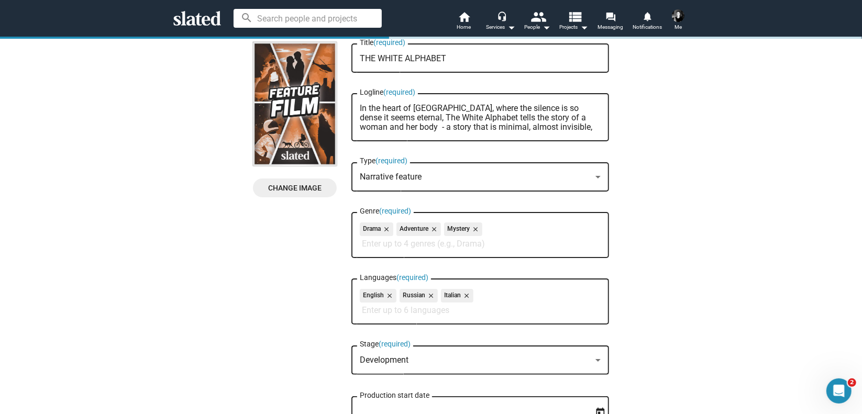
click at [656, 215] on div "New Project Profile Change Image Change Image THE WHITE ALPHABET Title (require…" at bounding box center [431, 245] width 874 height 502
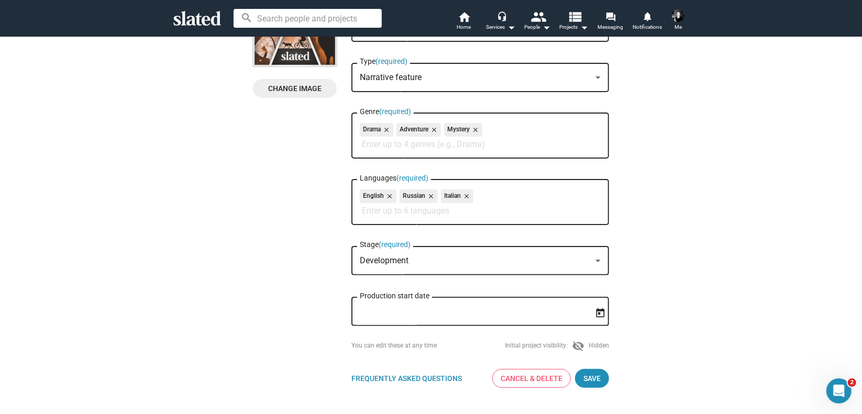
scroll to position [142, 0]
click at [494, 270] on div "Development Stage (required)" at bounding box center [480, 258] width 241 height 31
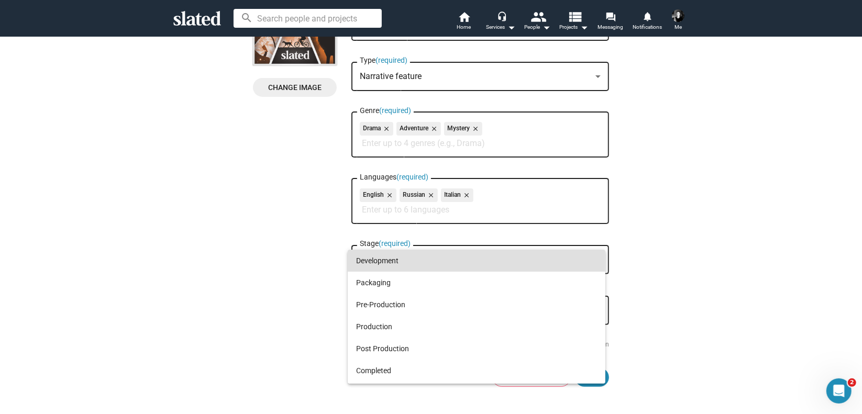
click at [647, 287] on div at bounding box center [431, 207] width 862 height 414
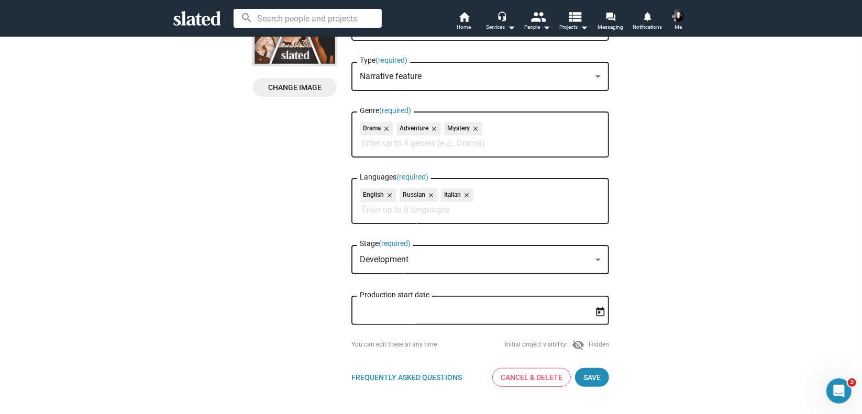
click at [502, 316] on input "Production start date" at bounding box center [473, 310] width 226 height 9
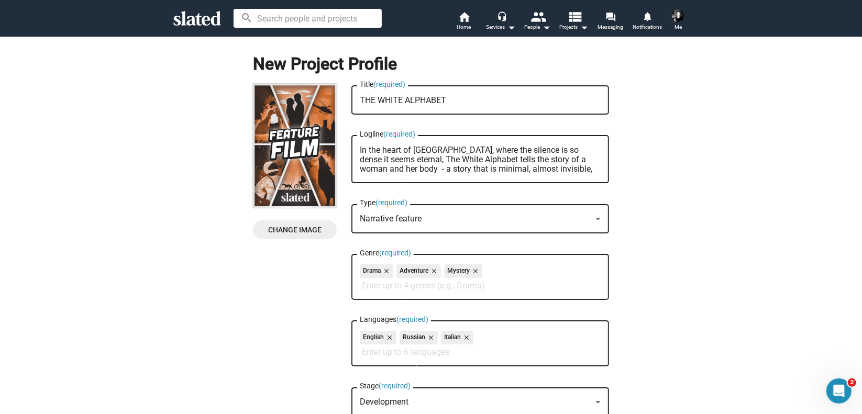
scroll to position [2, 0]
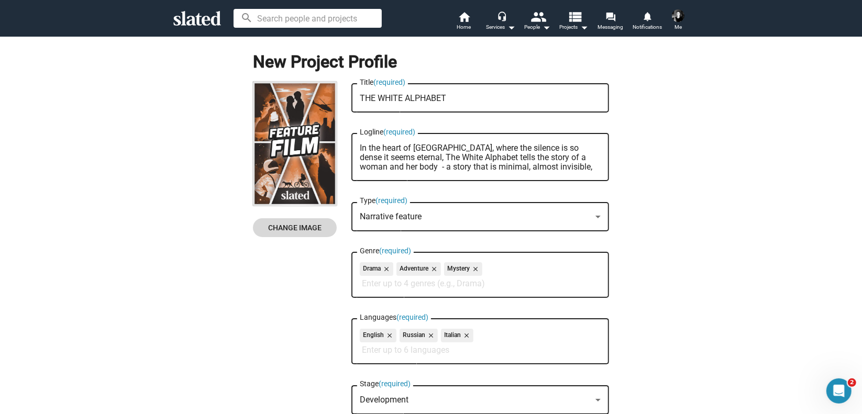
click at [295, 233] on span "Change Image" at bounding box center [294, 227] width 67 height 19
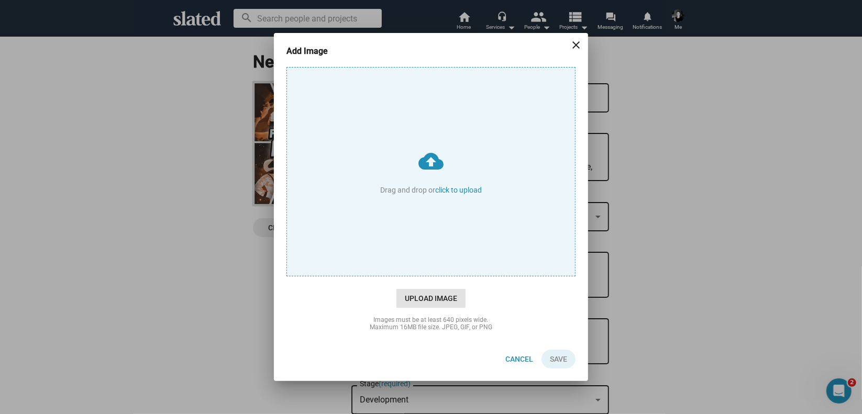
click at [428, 295] on span "Upload Image" at bounding box center [430, 298] width 69 height 19
click at [428, 276] on input "cloud_upload Drag and drop or click to upload" at bounding box center [431, 172] width 288 height 208
type input "C:\fakepath\9ec8e4_98fc3d1547ba4d8aba27f8ee14148e16~mv2.jpg"
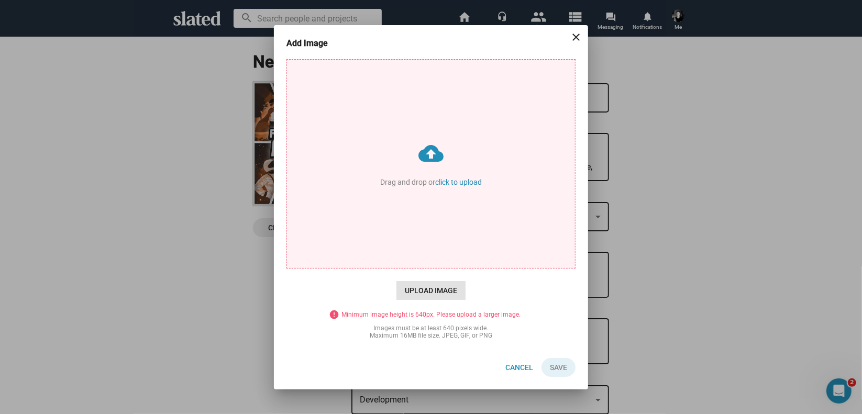
click at [436, 292] on span "Upload Image" at bounding box center [430, 290] width 69 height 19
click at [436, 268] on input "cloud_upload Drag and drop or click to upload" at bounding box center [431, 164] width 288 height 208
type input "C:\fakepath\9ec8e4_87a5931d29c44b31b29b865f17094487.jpg"
click at [440, 294] on span "Upload Image" at bounding box center [430, 290] width 69 height 19
click at [440, 268] on input "cloud_upload Drag and drop or click to upload" at bounding box center [431, 164] width 288 height 208
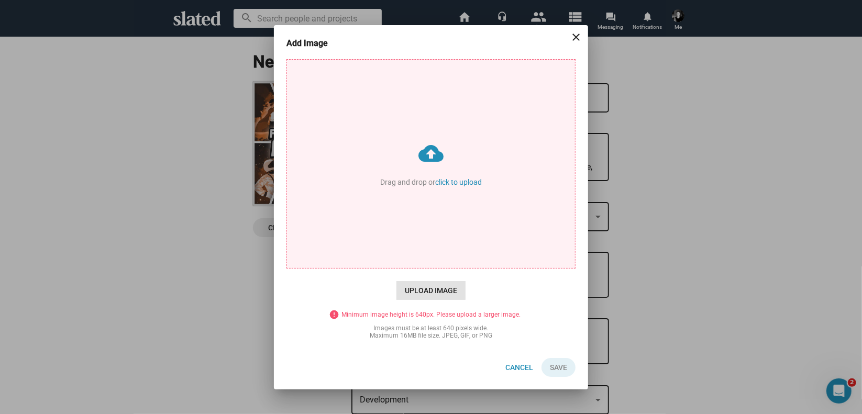
type input "C:\fakepath\9ec8e4_159026911a8b4a478e5c39bf1fe2efb3.png"
click at [576, 37] on mat-icon "close" at bounding box center [576, 37] width 13 height 13
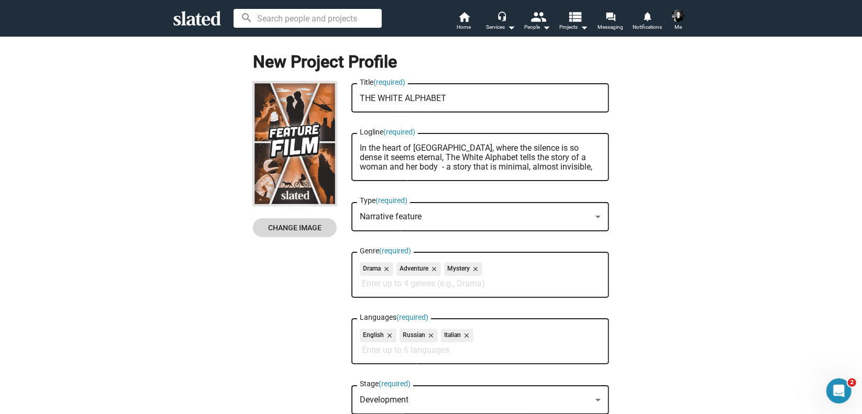
click at [276, 228] on span "Change Image" at bounding box center [294, 227] width 67 height 19
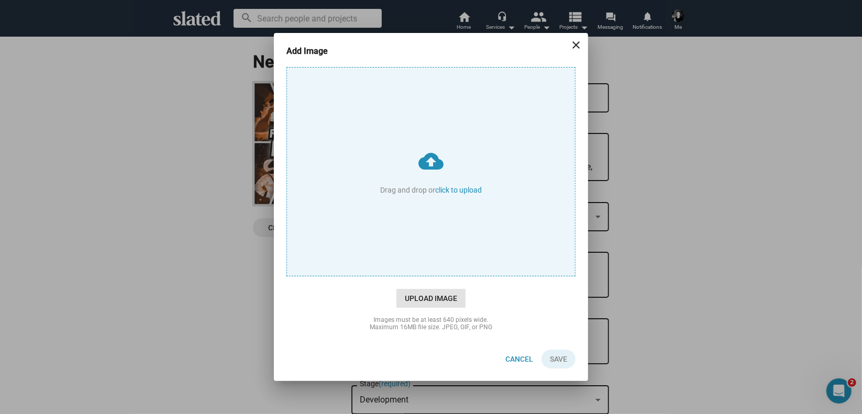
click at [441, 302] on span "Upload Image" at bounding box center [430, 298] width 69 height 19
click at [441, 276] on input "cloud_upload Drag and drop or click to upload" at bounding box center [431, 172] width 288 height 208
type input "C:\fakepath\Screenshot 2025-01-30 134055.png"
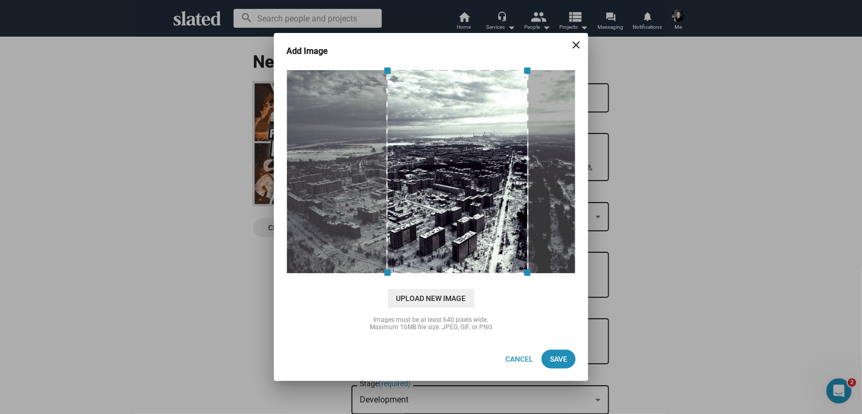
drag, startPoint x: 461, startPoint y: 197, endPoint x: 488, endPoint y: 171, distance: 37.4
drag, startPoint x: 488, startPoint y: 171, endPoint x: 677, endPoint y: 306, distance: 232.6
click at [677, 306] on div "Add Image close cloud_upload Drag and drop or click to upload Upload New Image …" at bounding box center [431, 207] width 862 height 414
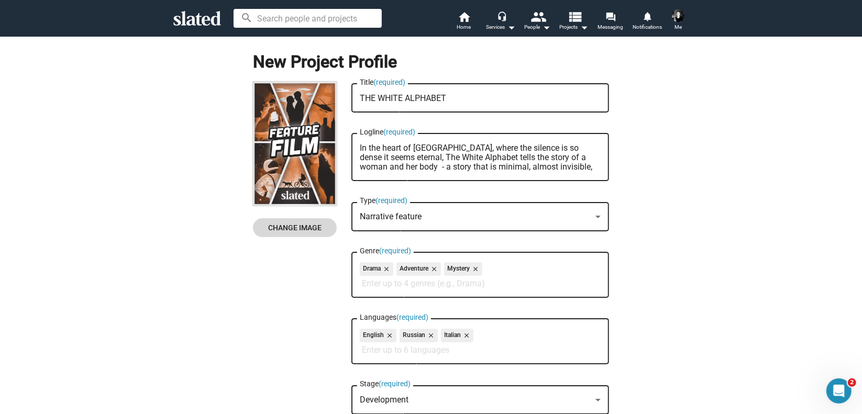
click at [307, 227] on span "Change Image" at bounding box center [294, 227] width 67 height 19
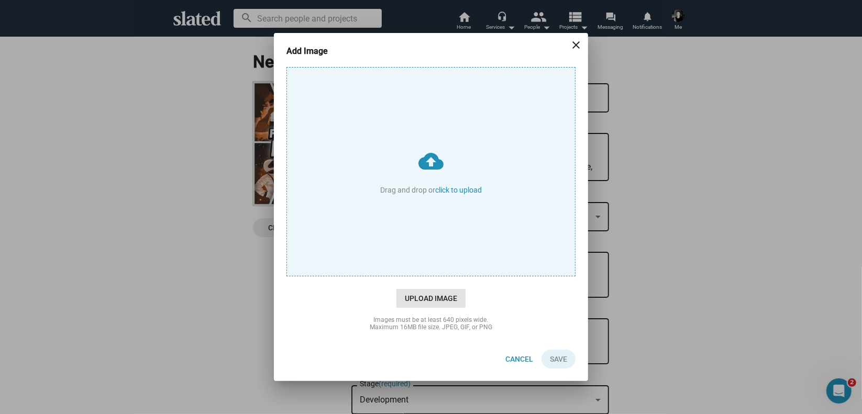
click at [447, 297] on span "Upload Image" at bounding box center [430, 298] width 69 height 19
click at [447, 276] on input "cloud_upload Drag and drop or click to upload" at bounding box center [431, 172] width 288 height 208
type input "C:\fakepath\Screenshot 2025-01-30 134055.png"
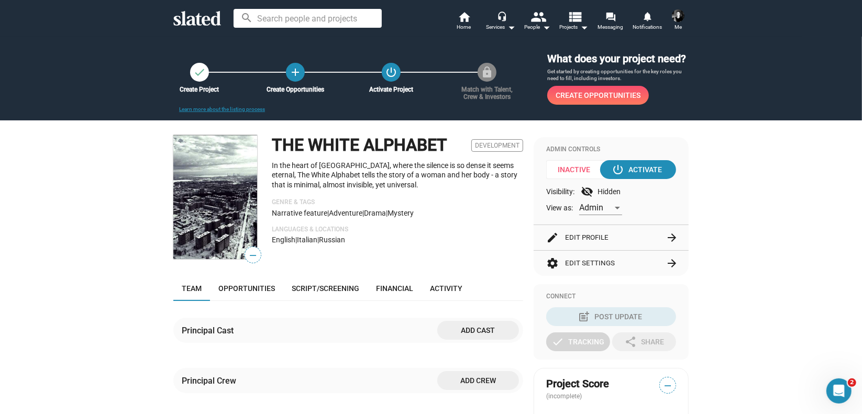
click at [249, 259] on span "—" at bounding box center [253, 256] width 16 height 14
click at [233, 225] on img at bounding box center [215, 197] width 84 height 124
click at [195, 76] on mat-icon "check" at bounding box center [199, 72] width 13 height 13
click at [244, 289] on span "Opportunities" at bounding box center [246, 288] width 57 height 8
